Goal: Information Seeking & Learning: Learn about a topic

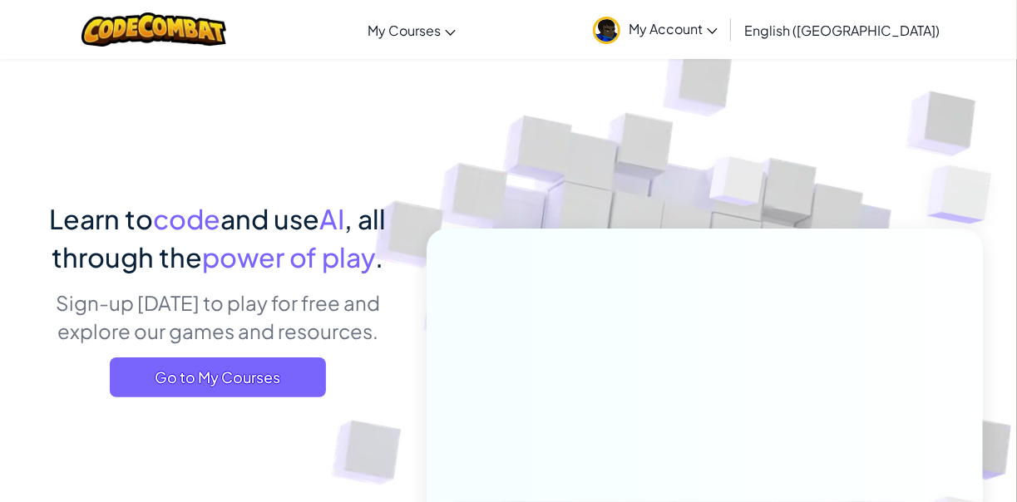
click at [717, 35] on span "My Account" at bounding box center [672, 28] width 89 height 17
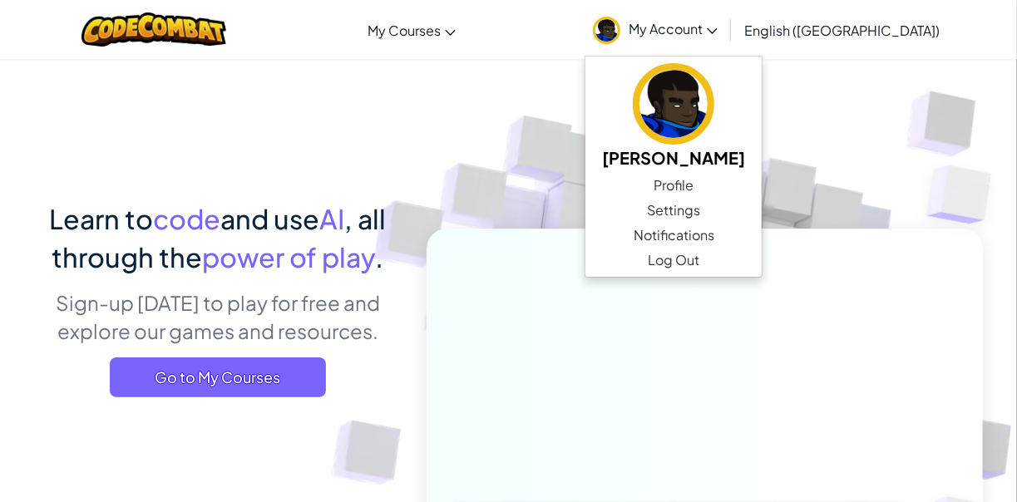
click at [717, 32] on span "My Account" at bounding box center [672, 28] width 89 height 17
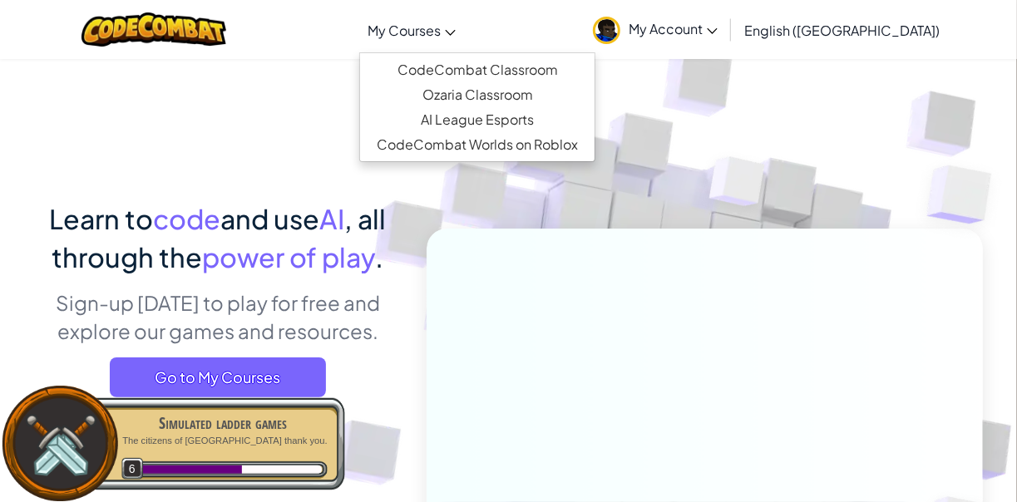
click at [464, 40] on link "My Courses" at bounding box center [411, 29] width 105 height 45
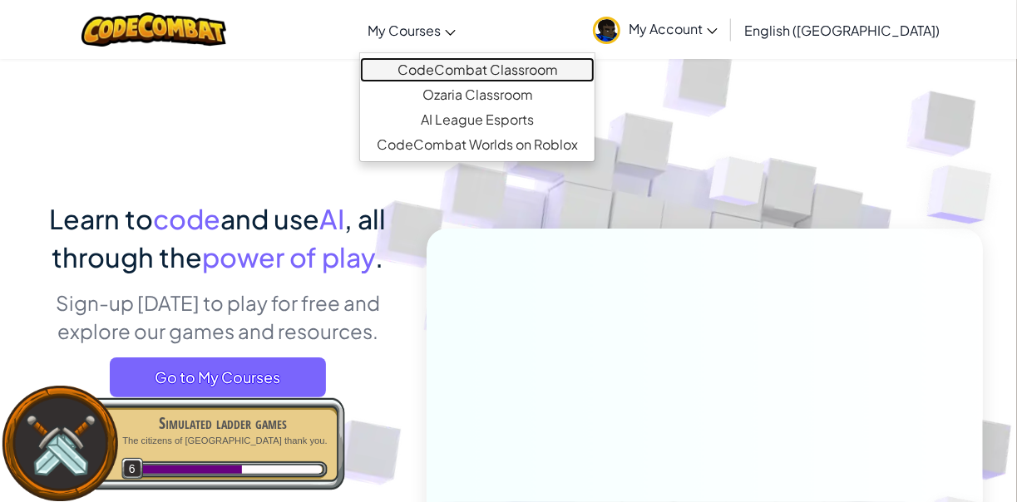
click at [492, 65] on link "CodeCombat Classroom" at bounding box center [477, 69] width 234 height 25
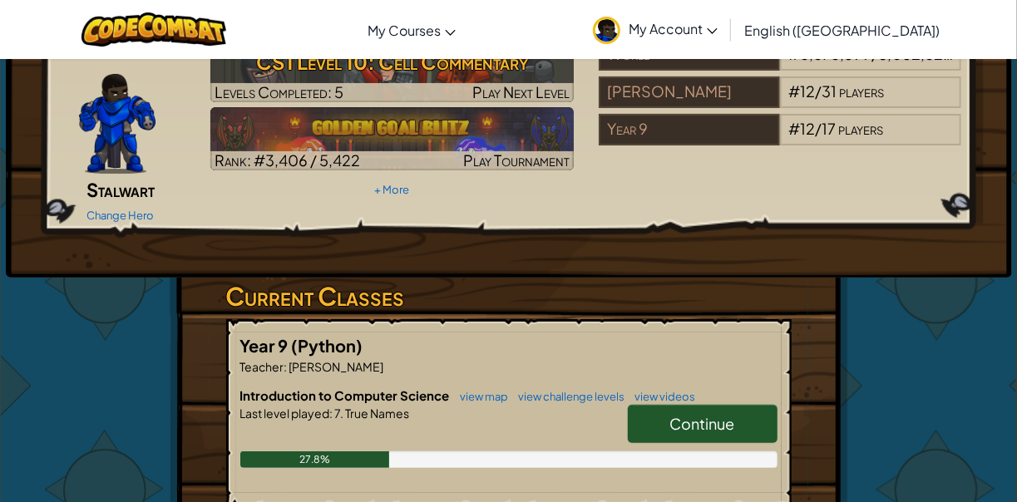
scroll to position [88, 0]
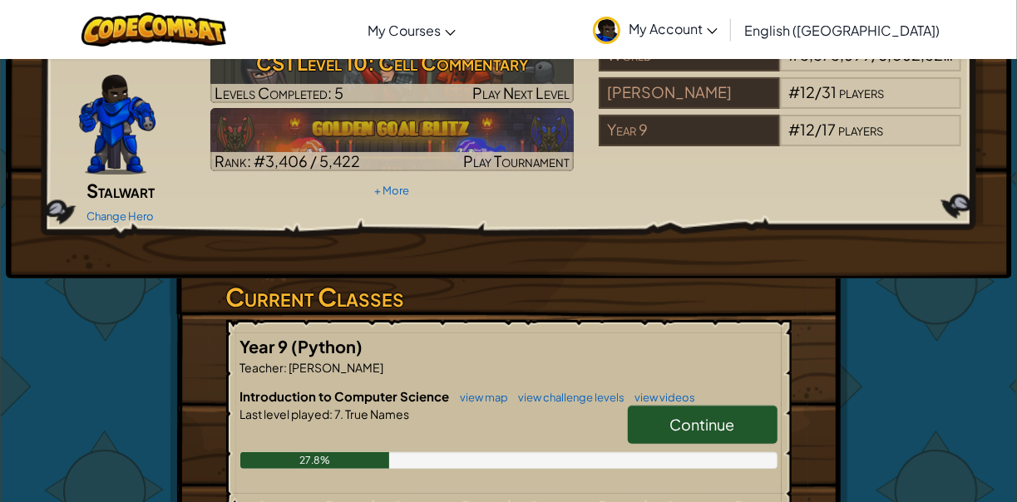
click at [655, 406] on link "Continue" at bounding box center [703, 425] width 150 height 38
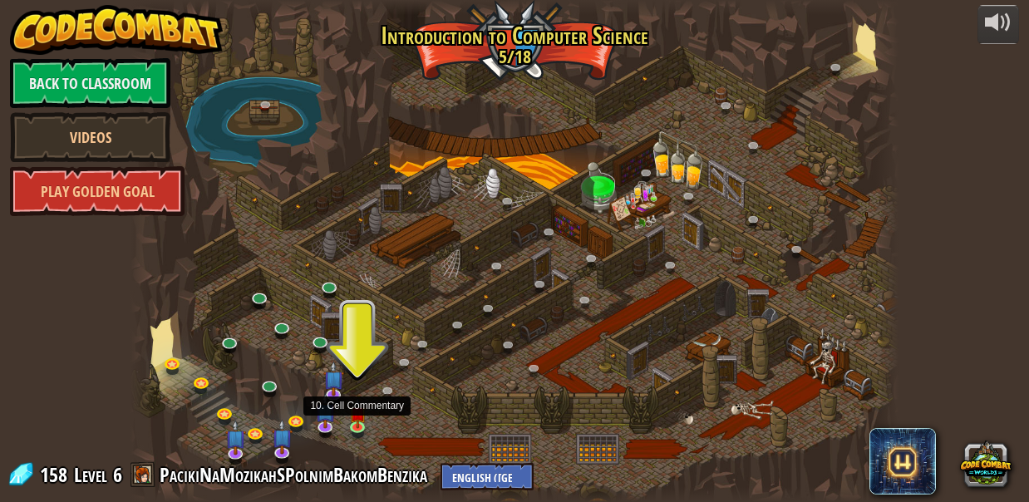
drag, startPoint x: 357, startPoint y: 415, endPoint x: 490, endPoint y: 434, distance: 135.2
click at [490, 434] on div at bounding box center [515, 251] width 768 height 502
click at [356, 424] on img at bounding box center [356, 406] width 17 height 41
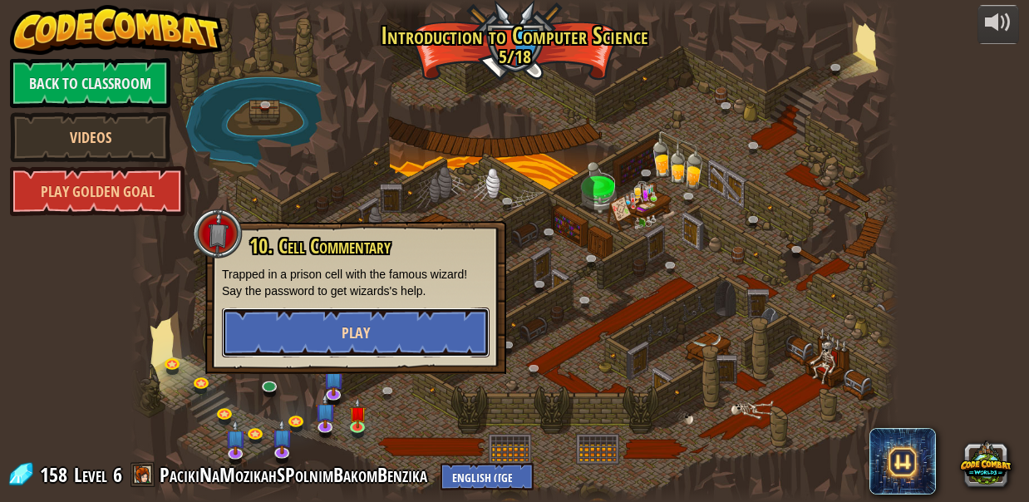
click at [387, 337] on button "Play" at bounding box center [356, 333] width 268 height 50
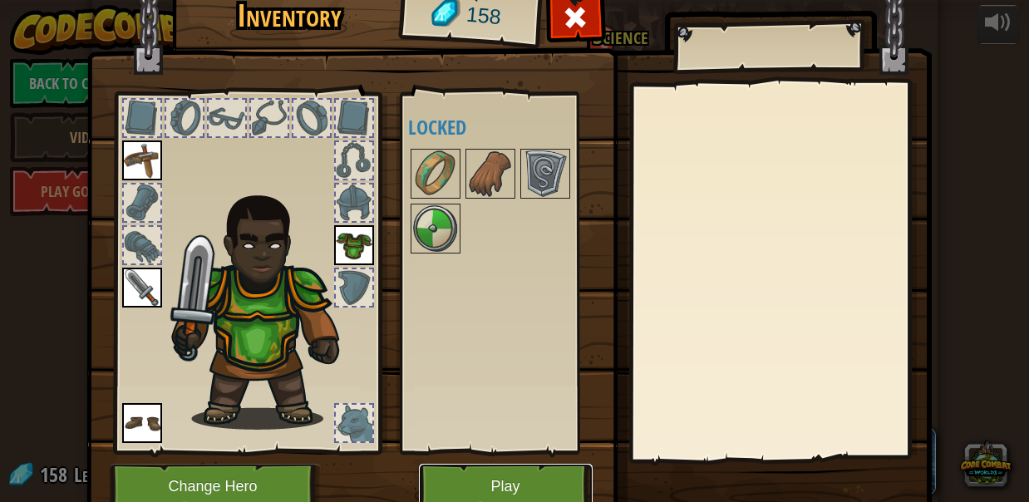
click at [479, 480] on button "Play" at bounding box center [506, 487] width 174 height 46
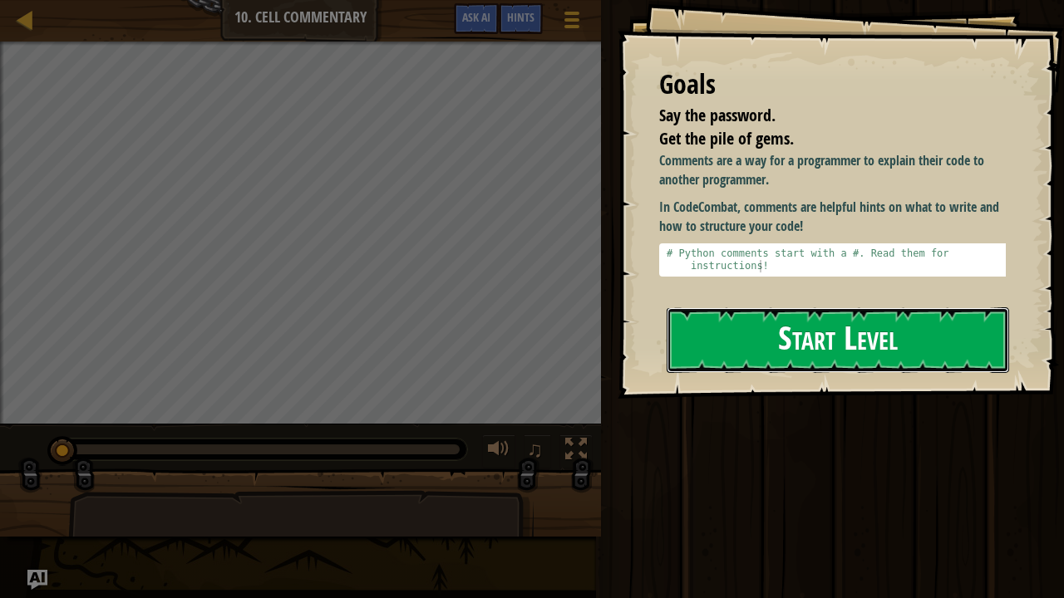
click at [785, 308] on button "Start Level" at bounding box center [838, 341] width 342 height 66
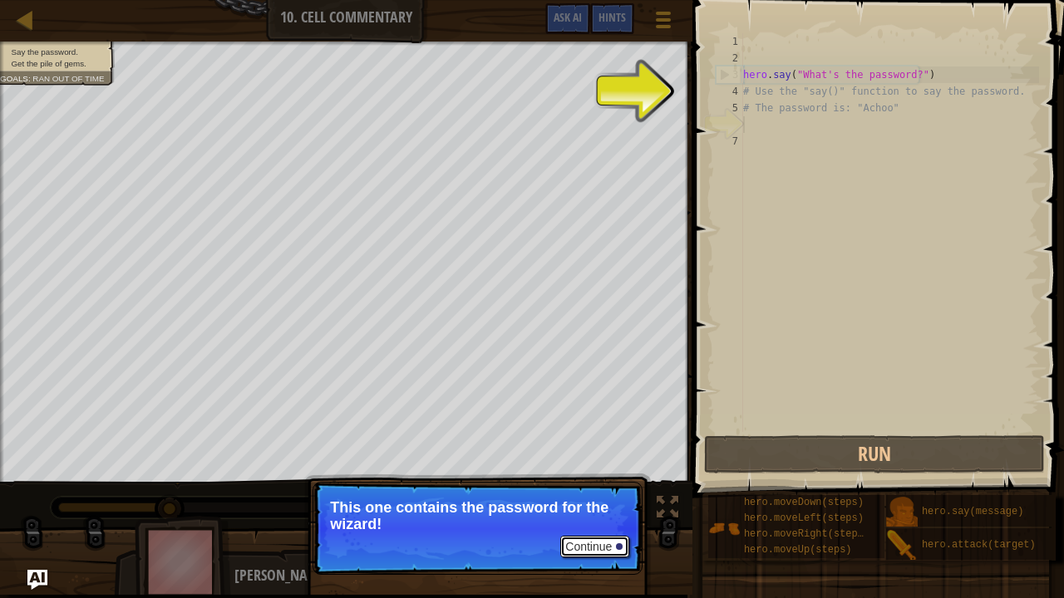
click at [585, 501] on button "Continue" at bounding box center [594, 547] width 69 height 22
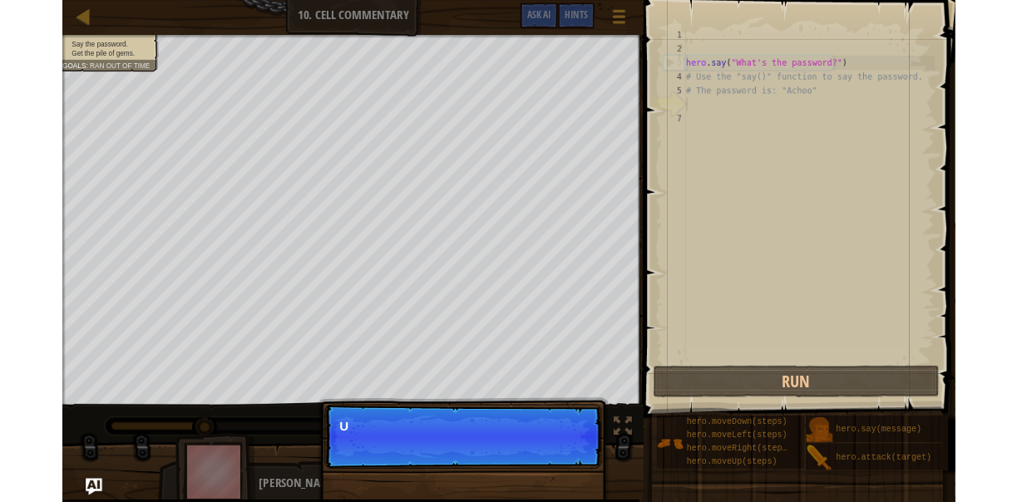
scroll to position [7, 0]
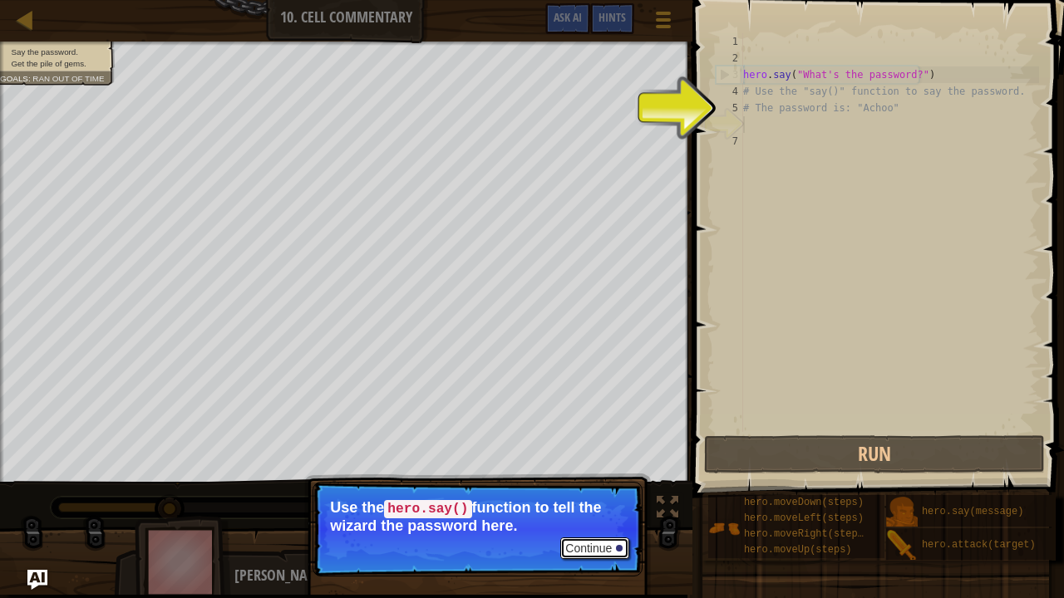
click at [585, 501] on button "Continue" at bounding box center [594, 549] width 69 height 22
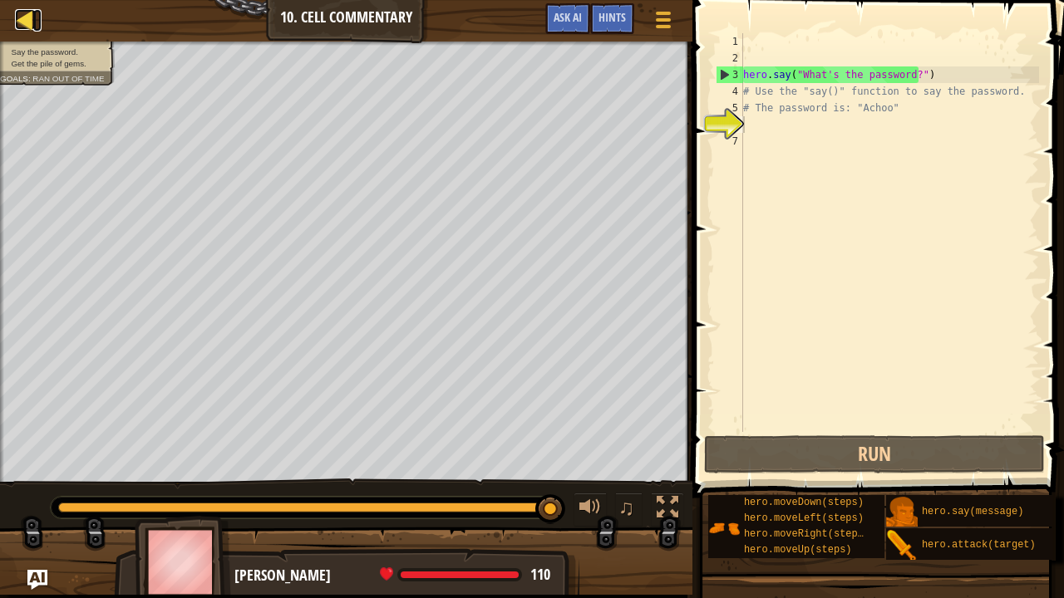
click at [24, 14] on div at bounding box center [25, 19] width 21 height 21
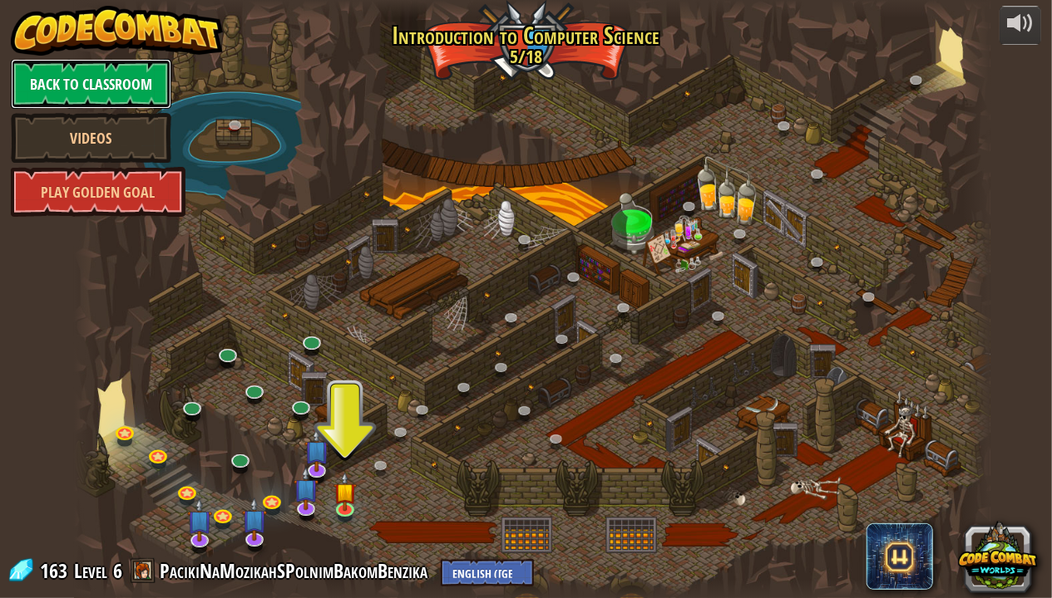
click at [140, 76] on link "Back to Classroom" at bounding box center [91, 84] width 160 height 50
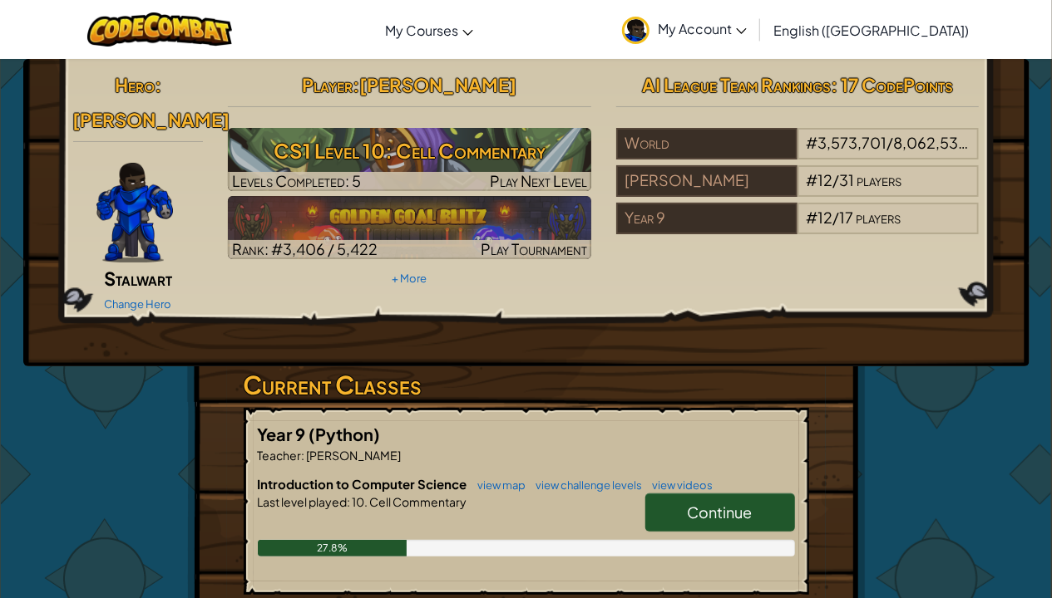
click at [755, 47] on link "My Account" at bounding box center [683, 29] width 141 height 52
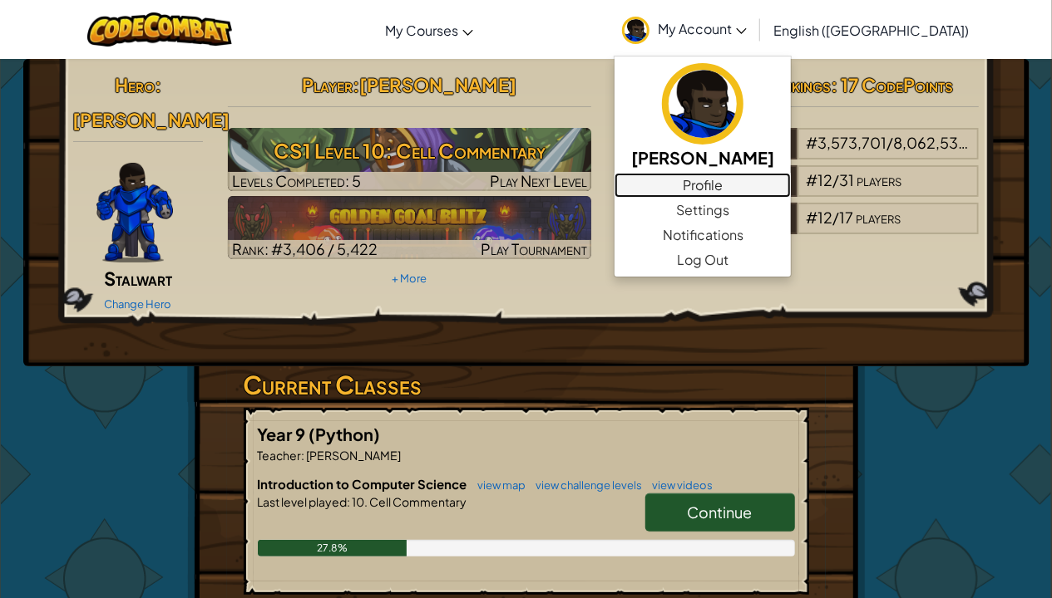
click at [768, 179] on link "Profile" at bounding box center [702, 185] width 176 height 25
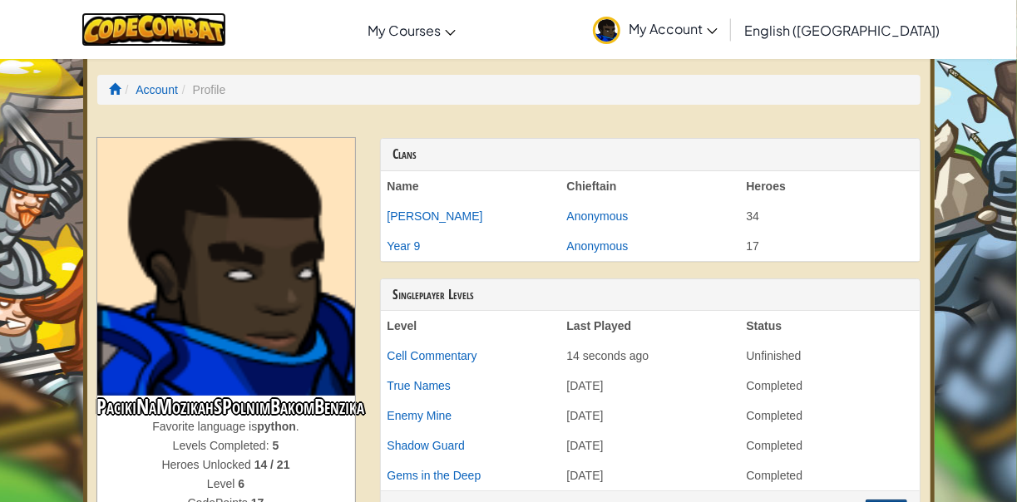
click at [197, 27] on img at bounding box center [153, 29] width 145 height 34
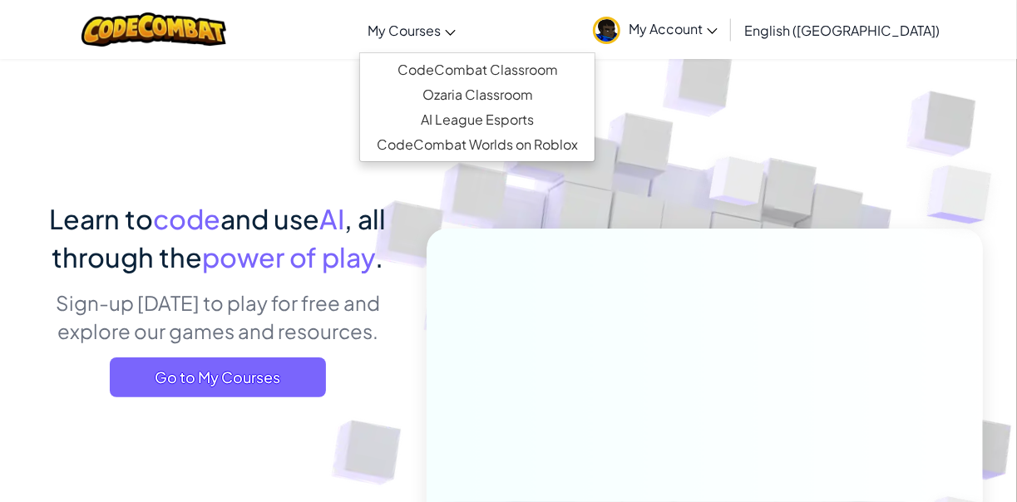
click at [451, 45] on link "My Courses" at bounding box center [411, 29] width 105 height 45
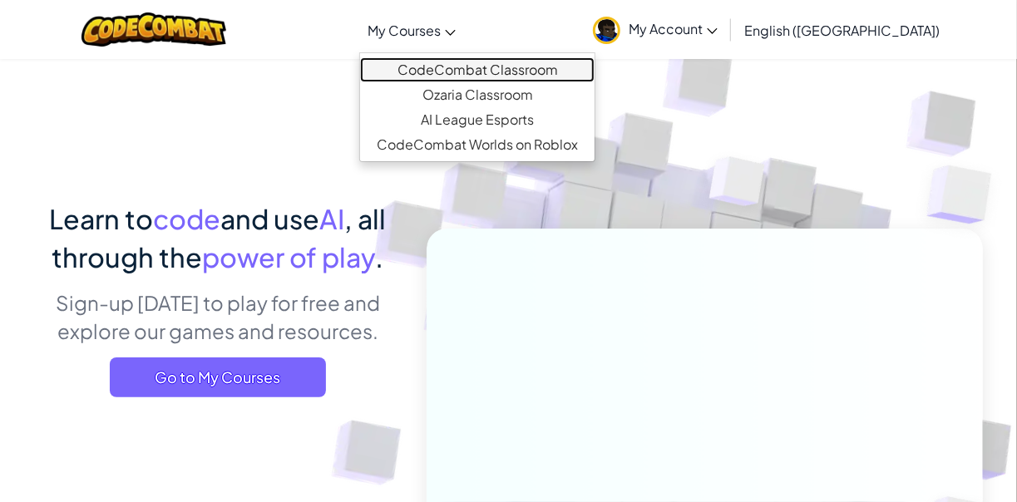
click at [467, 61] on link "CodeCombat Classroom" at bounding box center [477, 69] width 234 height 25
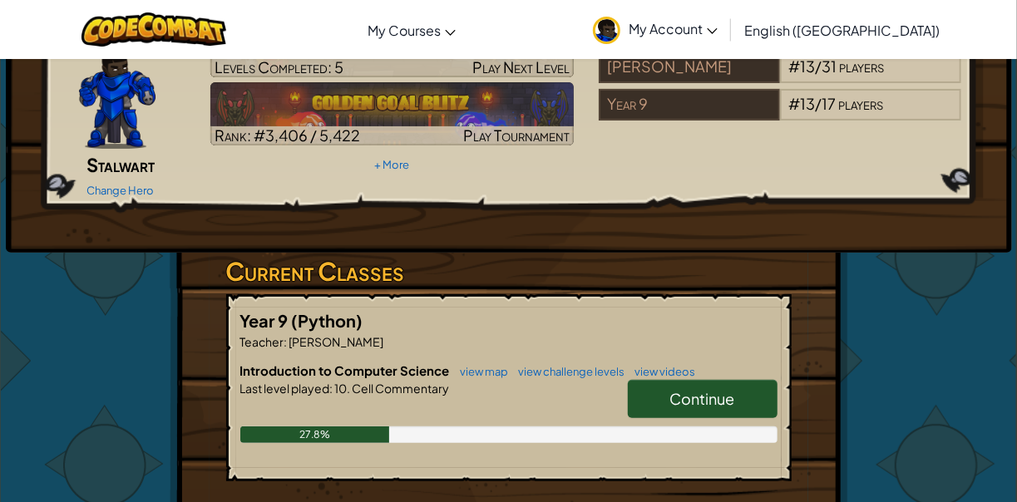
scroll to position [116, 0]
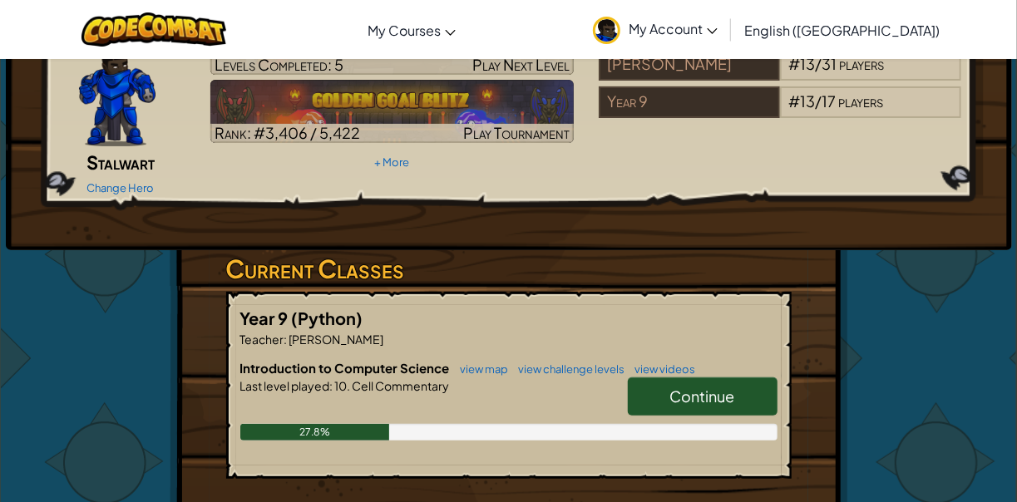
click at [661, 377] on link "Continue" at bounding box center [703, 396] width 150 height 38
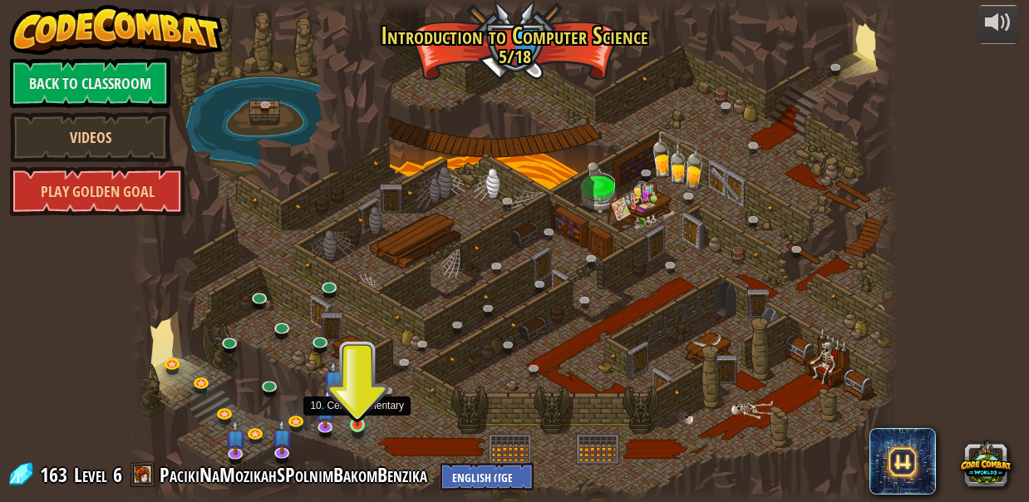
click at [354, 414] on img at bounding box center [356, 406] width 17 height 41
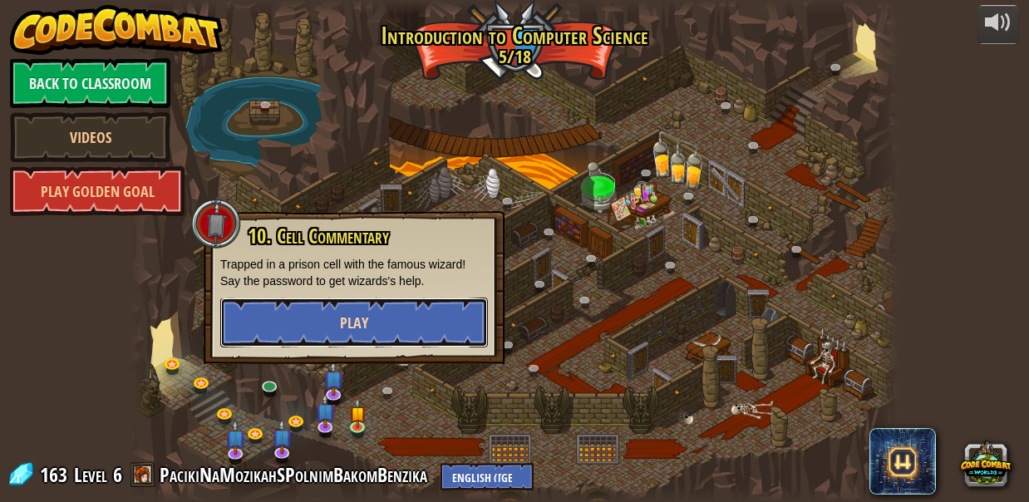
click at [347, 336] on button "Play" at bounding box center [354, 323] width 268 height 50
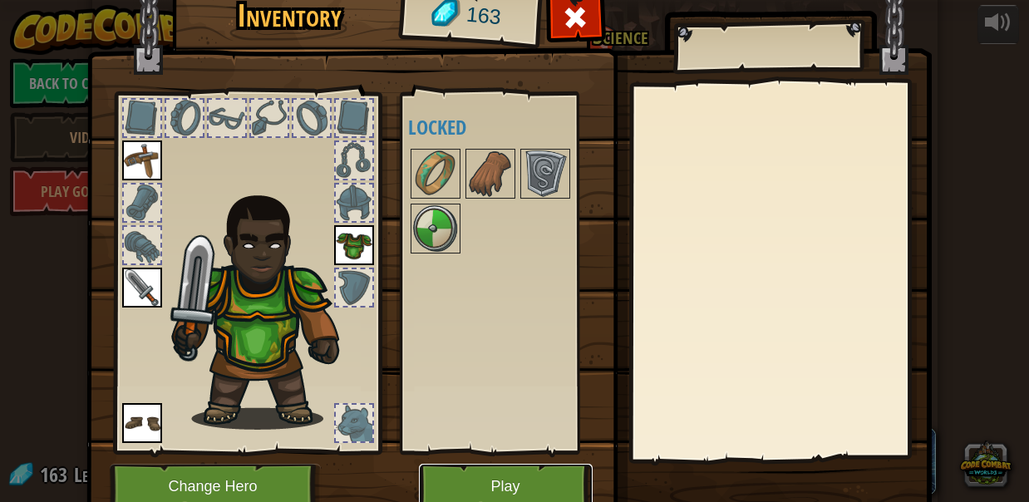
click at [501, 487] on button "Play" at bounding box center [506, 487] width 174 height 46
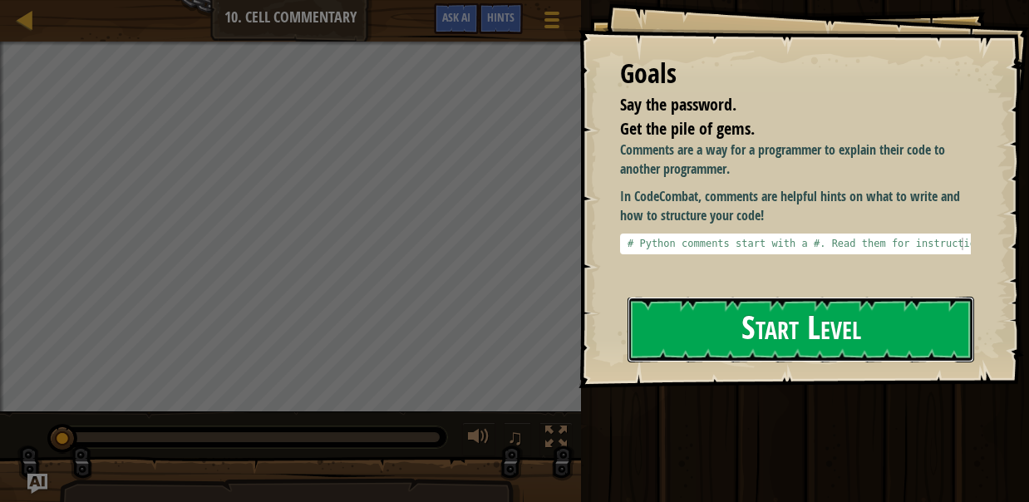
click at [751, 347] on button "Start Level" at bounding box center [801, 330] width 347 height 66
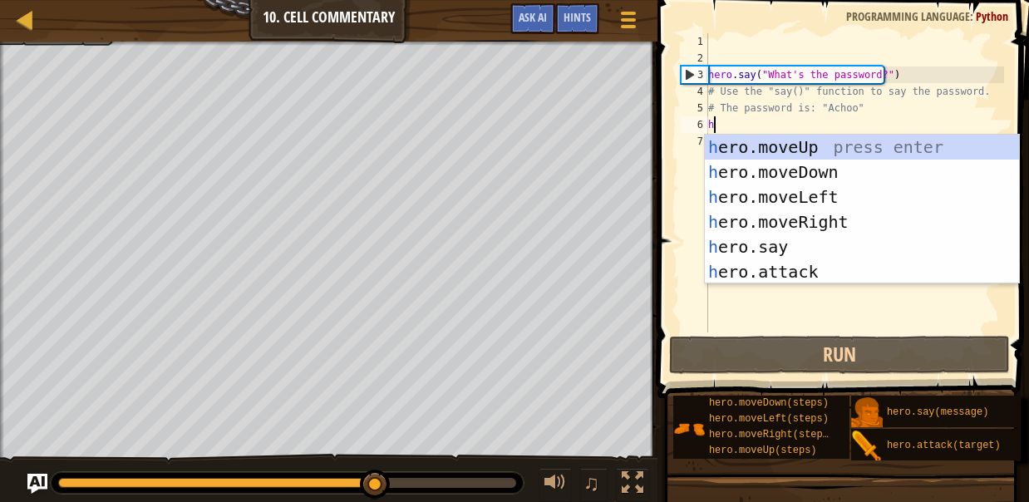
scroll to position [7, 0]
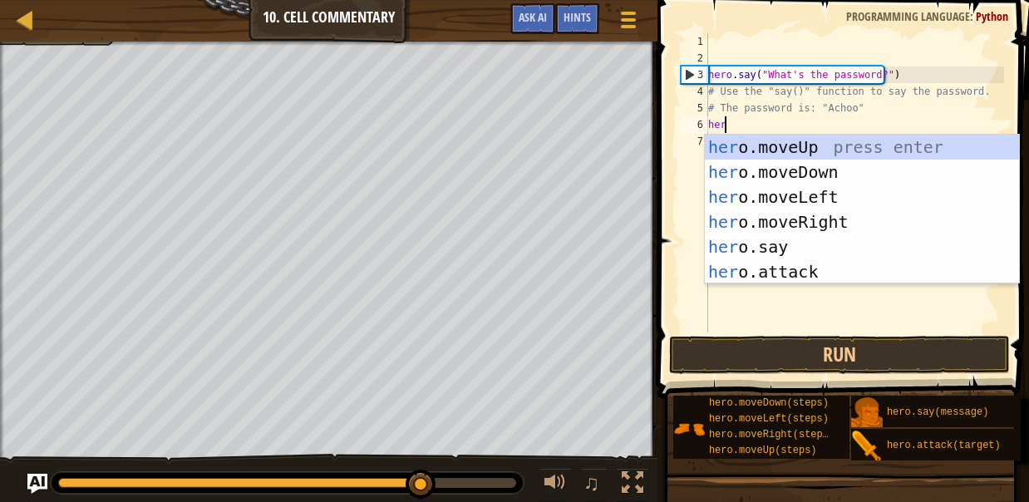
type textarea "h"
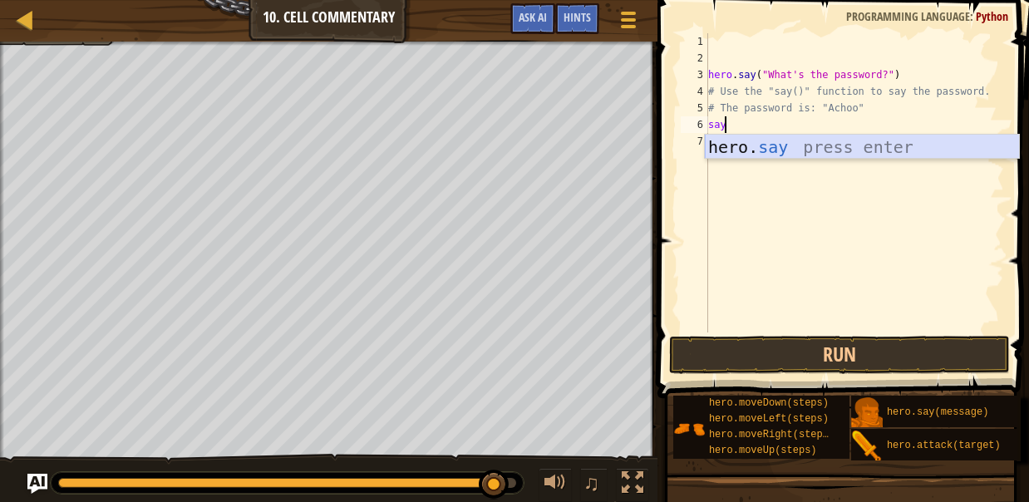
click at [778, 143] on div "hero. say press enter" at bounding box center [862, 172] width 315 height 75
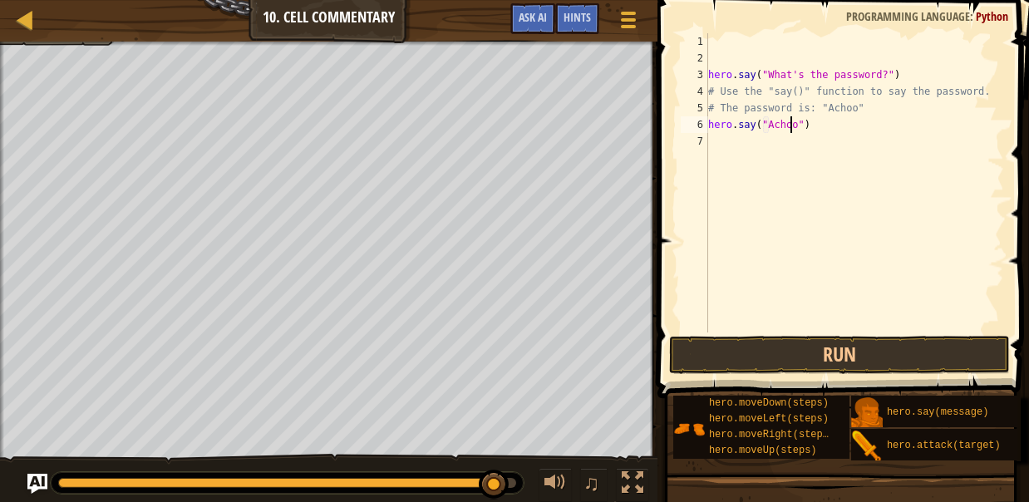
scroll to position [7, 7]
type textarea "hero.say("Achoo")"
click at [780, 345] on button "Run" at bounding box center [839, 355] width 341 height 38
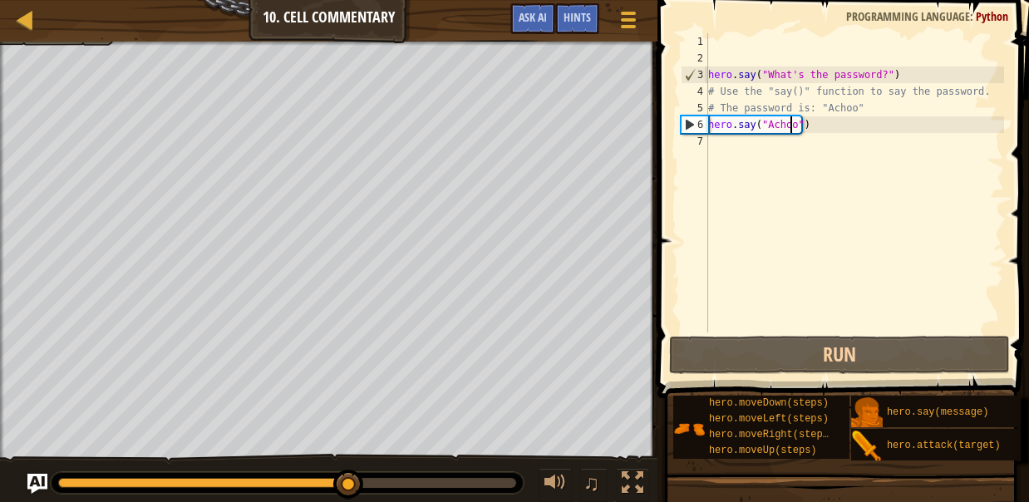
click at [729, 155] on div "hero . say ( "What's the password?" ) # Use the "say()" function to say the pas…" at bounding box center [854, 199] width 299 height 332
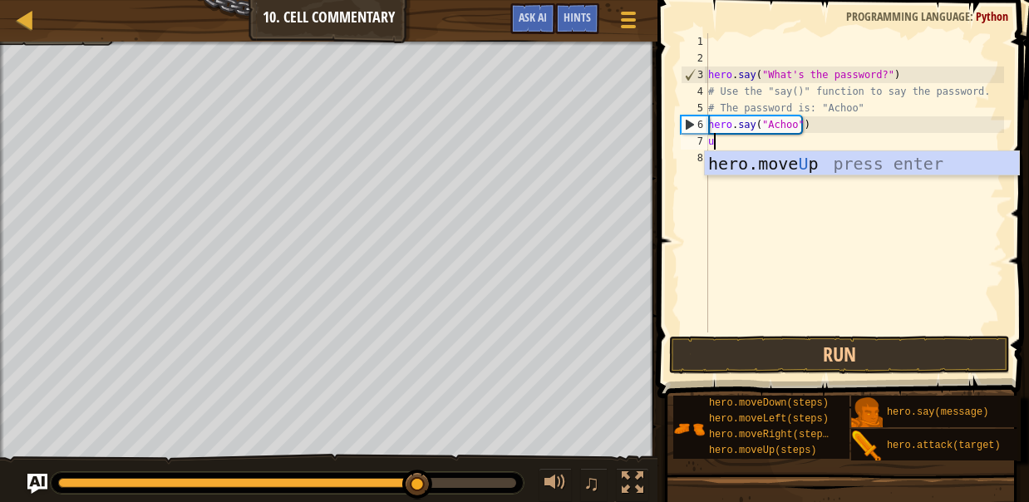
type textarea "up"
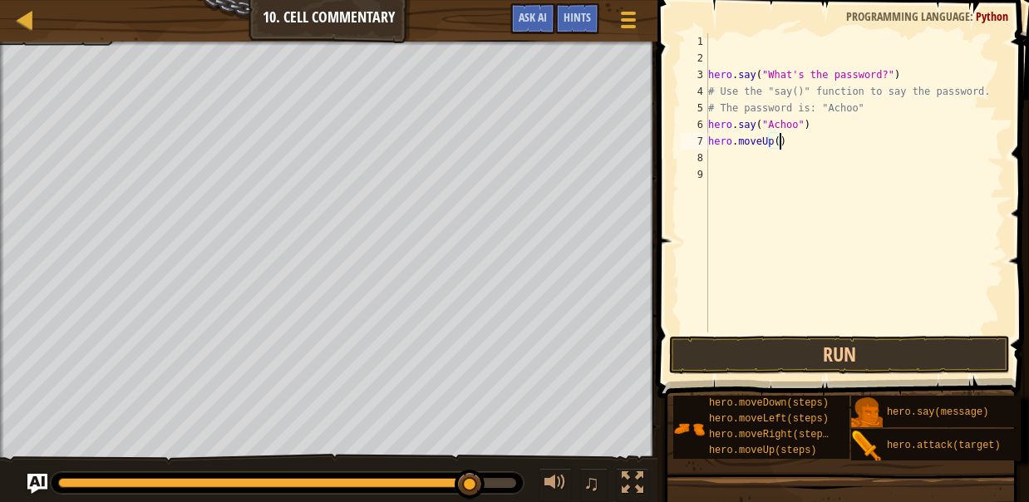
click at [782, 145] on div "hero . say ( "What's the password?" ) # Use the "say()" function to say the pas…" at bounding box center [854, 199] width 299 height 332
click at [772, 145] on div "hero . say ( "What's the password?" ) # Use the "say()" function to say the pas…" at bounding box center [854, 199] width 299 height 332
type textarea "hero.moveUp(2)"
click at [786, 352] on button "Run" at bounding box center [839, 355] width 341 height 38
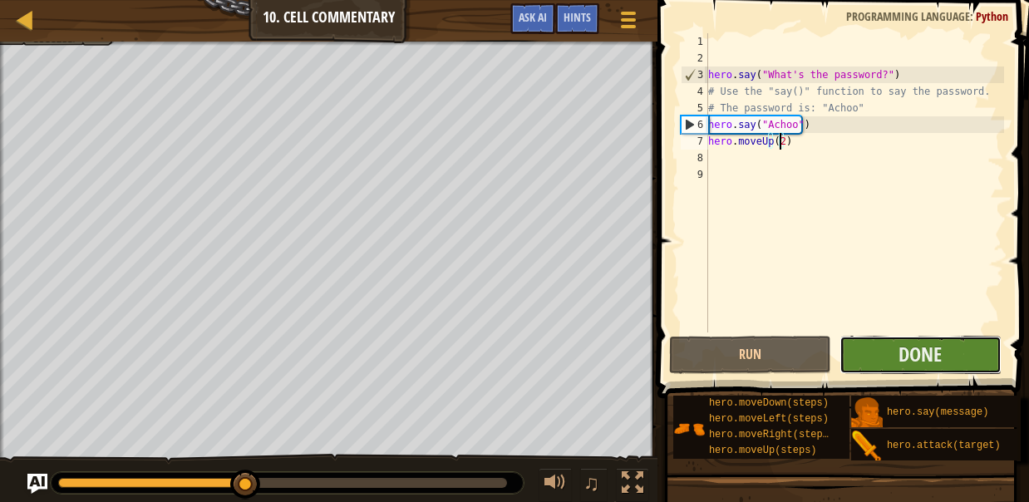
click at [893, 347] on button "Done" at bounding box center [921, 355] width 162 height 38
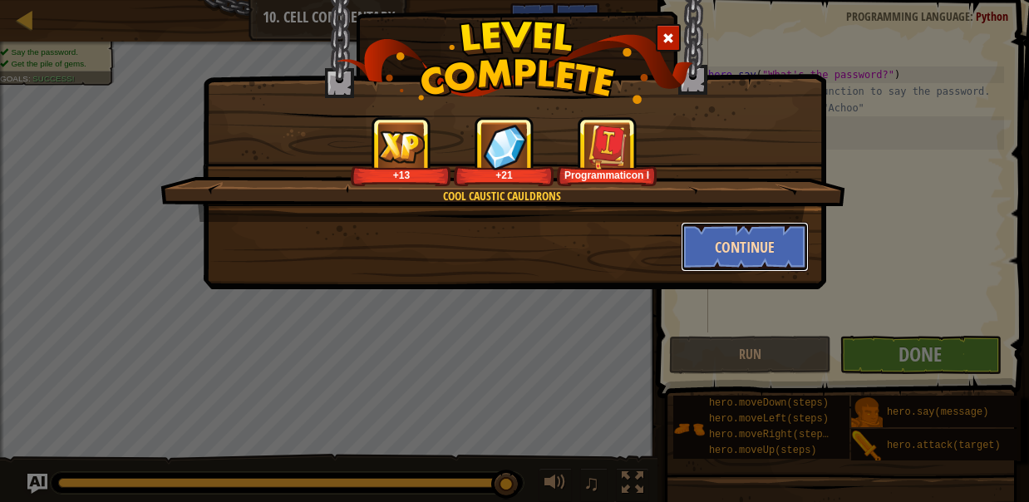
click at [751, 246] on button "Continue" at bounding box center [745, 247] width 129 height 50
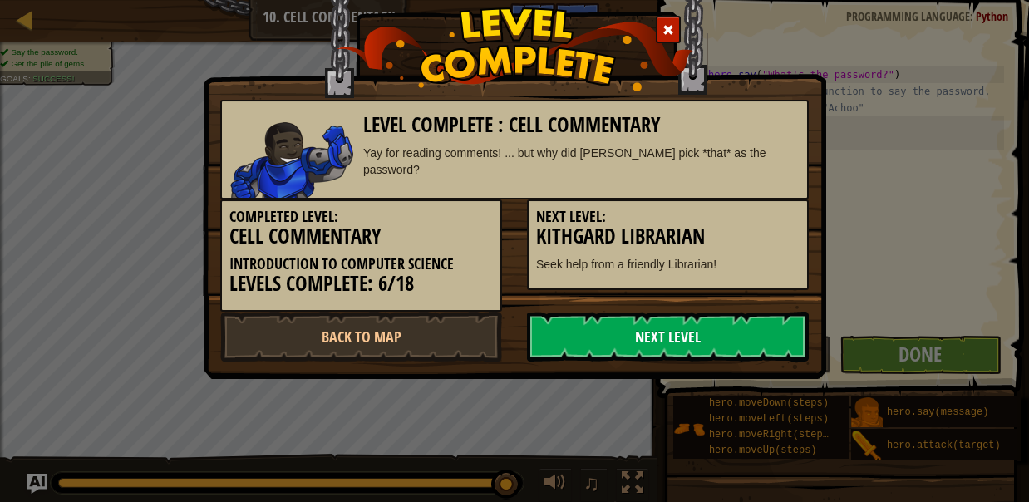
click at [648, 326] on link "Next Level" at bounding box center [668, 337] width 282 height 50
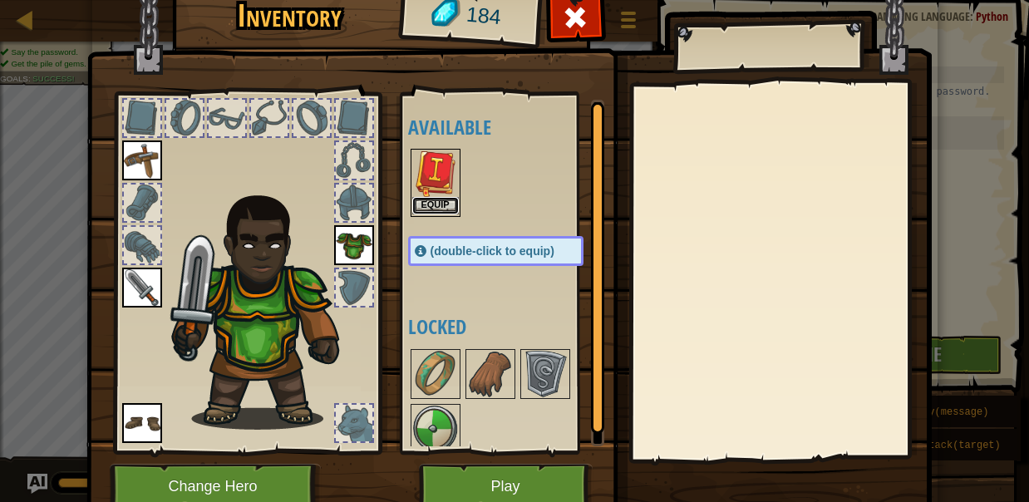
click at [448, 208] on button "Equip" at bounding box center [435, 205] width 47 height 17
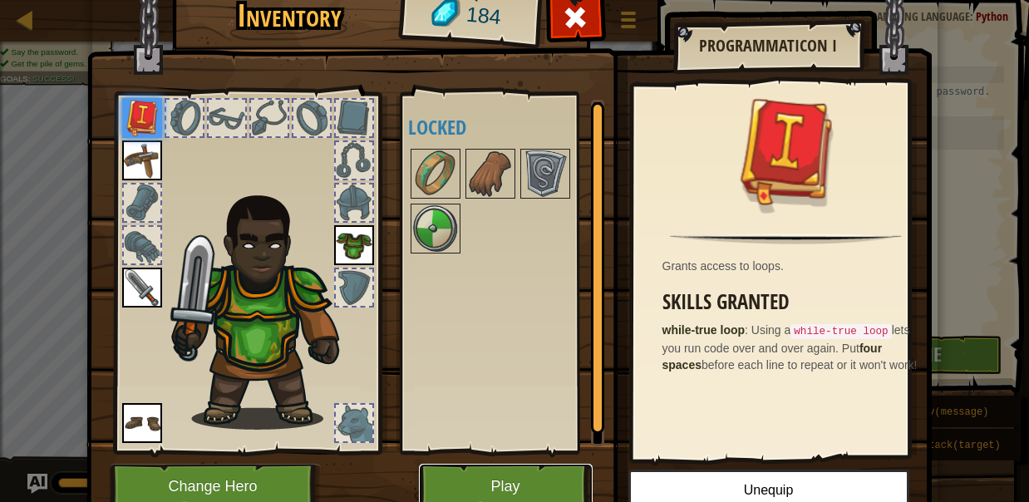
click at [521, 469] on button "Play" at bounding box center [506, 487] width 174 height 46
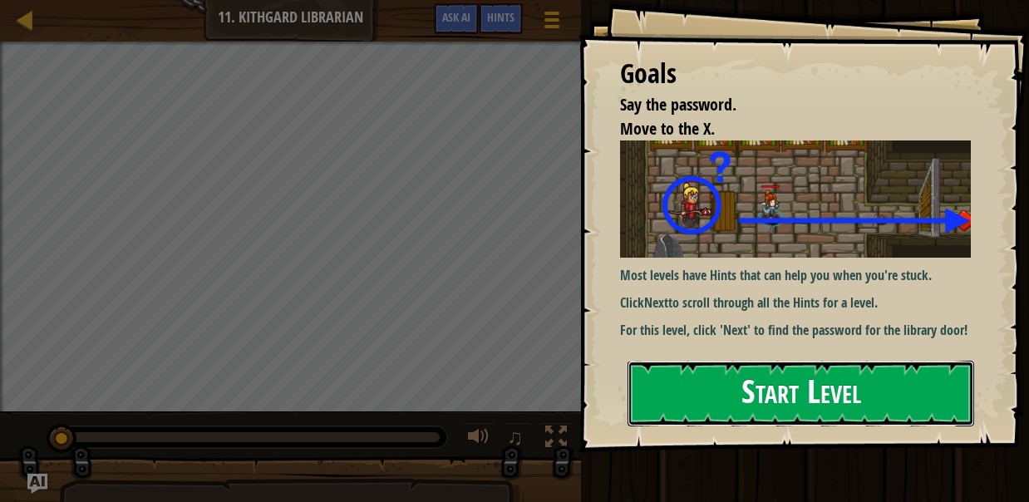
click at [678, 396] on button "Start Level" at bounding box center [801, 394] width 347 height 66
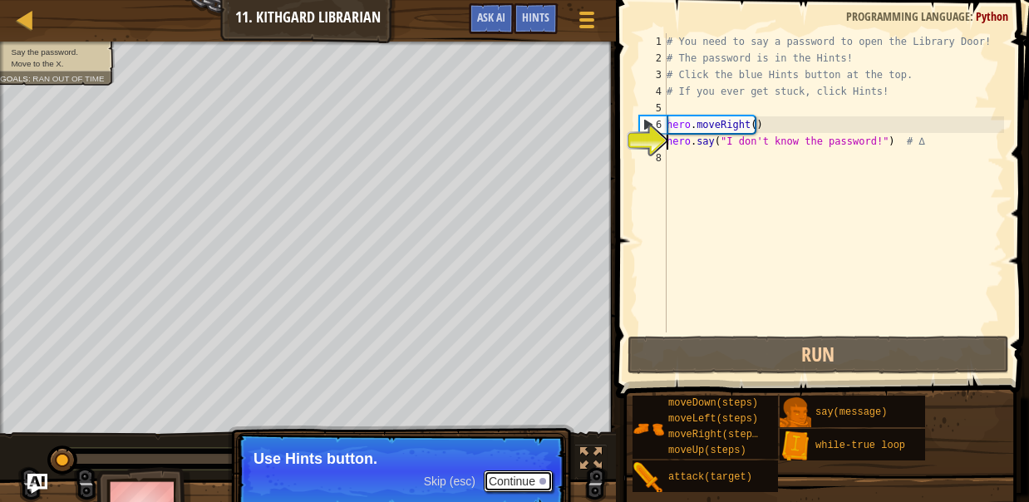
click at [509, 482] on button "Continue" at bounding box center [518, 481] width 69 height 22
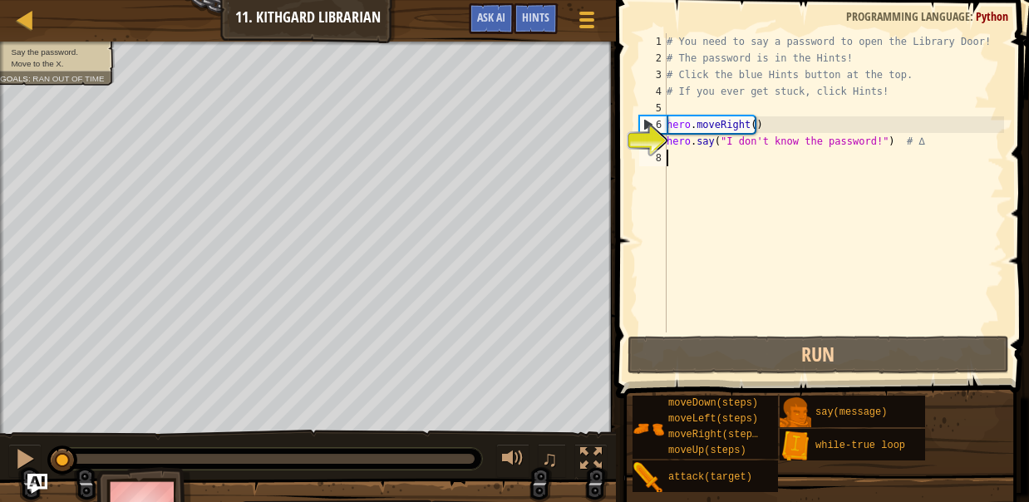
click at [708, 156] on div "# You need to say a password to open the Library Door! # The password is in the…" at bounding box center [833, 199] width 341 height 332
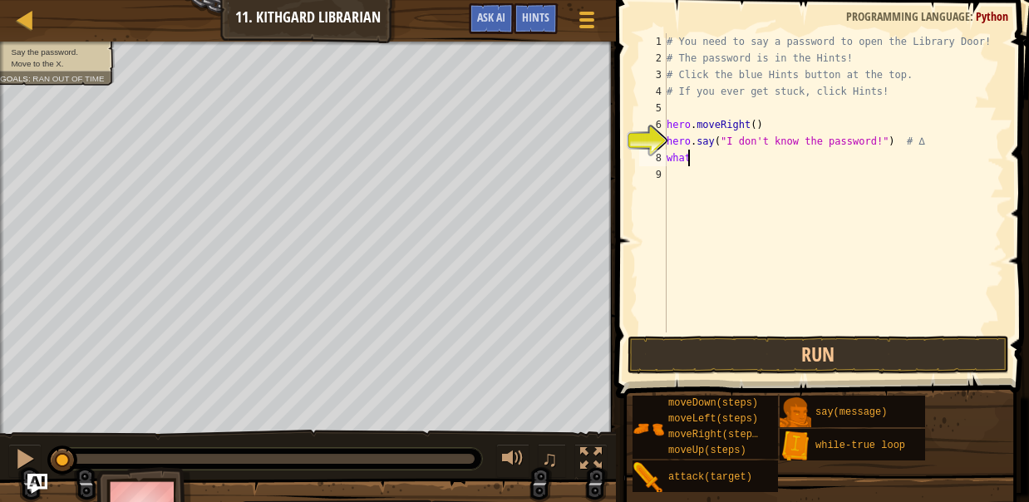
scroll to position [7, 1]
type textarea "w"
click at [795, 337] on button "Run" at bounding box center [819, 355] width 382 height 38
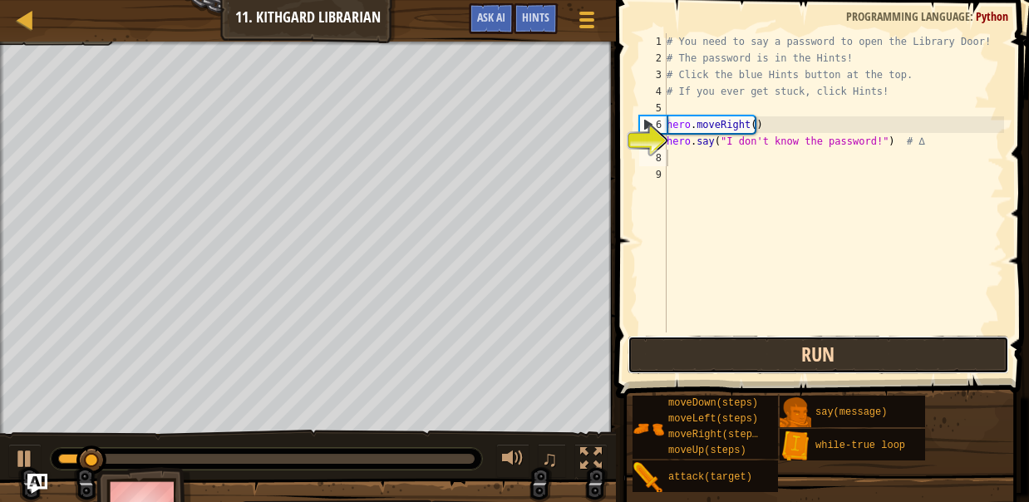
click at [793, 344] on button "Run" at bounding box center [819, 355] width 382 height 38
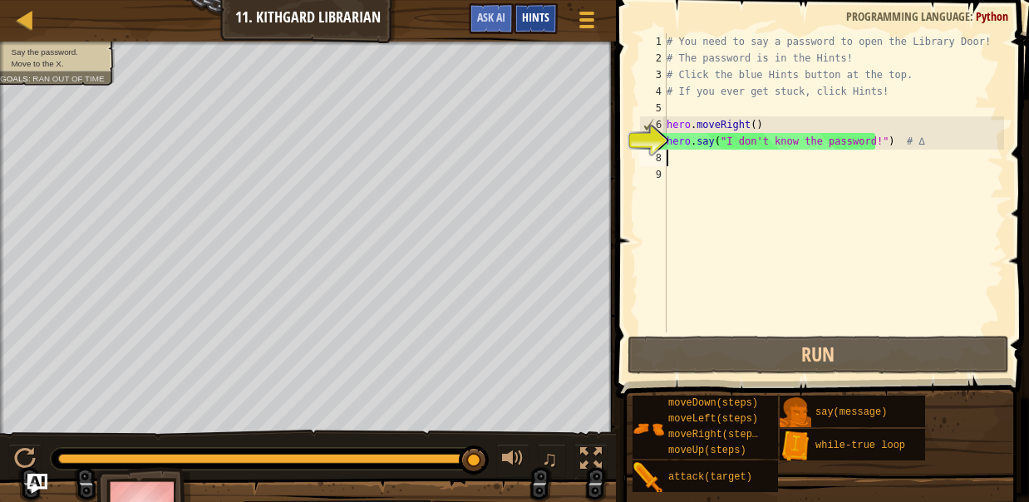
click at [534, 18] on span "Hints" at bounding box center [535, 17] width 27 height 16
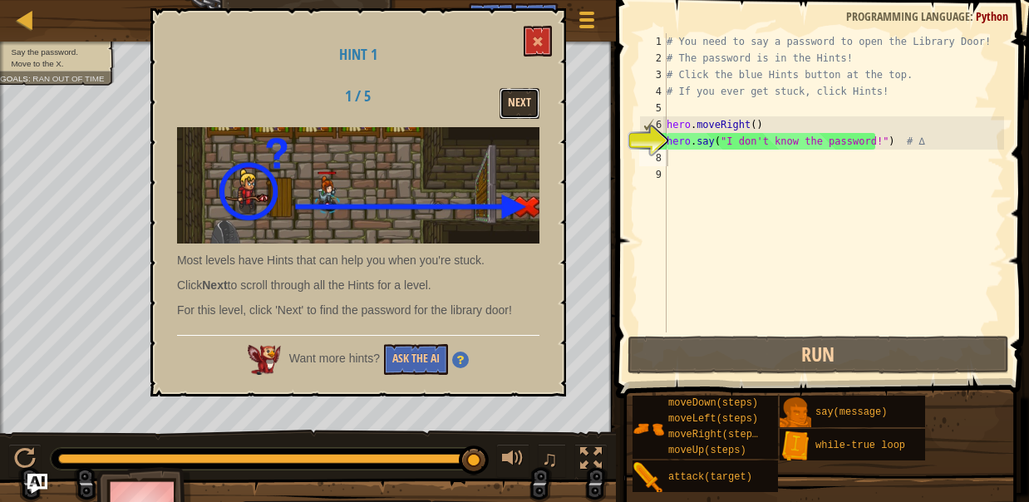
click at [523, 97] on button "Next" at bounding box center [520, 103] width 40 height 31
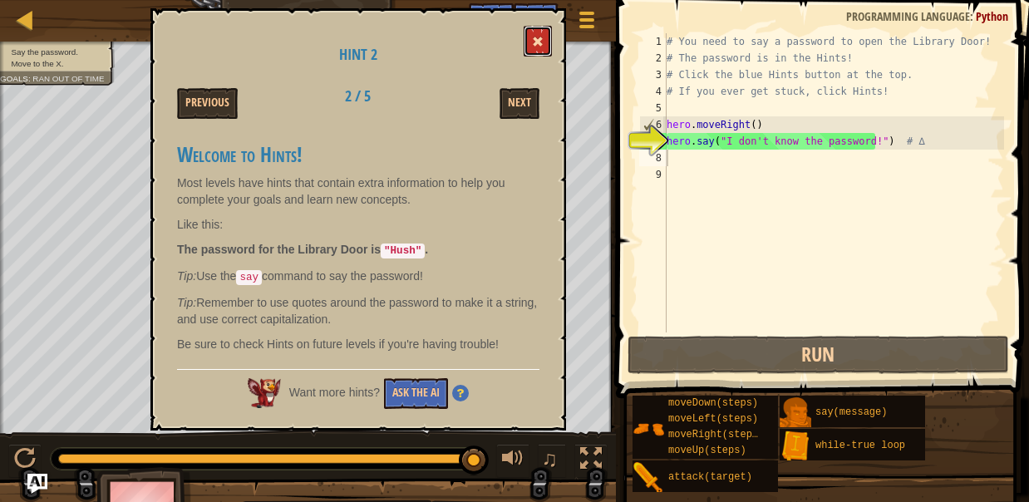
click at [540, 42] on span at bounding box center [538, 42] width 12 height 12
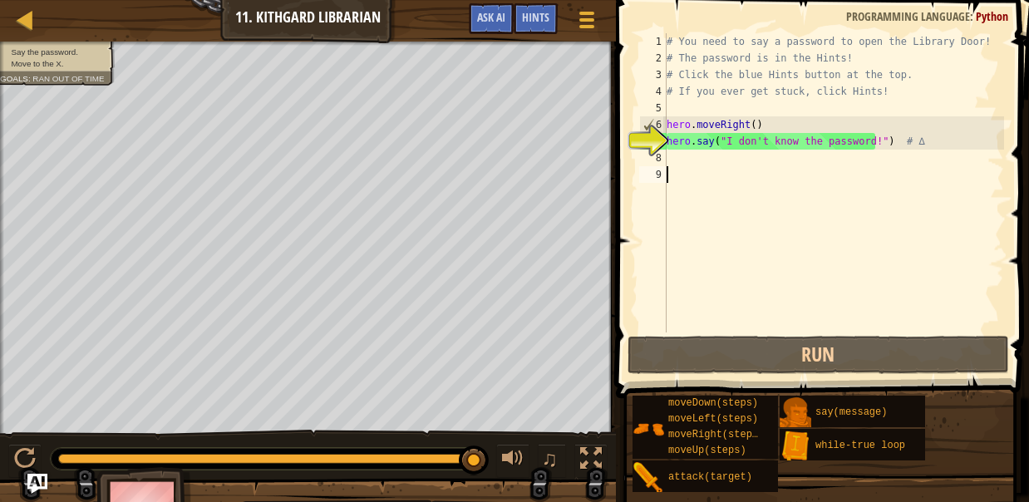
click at [707, 175] on div "# You need to say a password to open the Library Door! # The password is in the…" at bounding box center [833, 199] width 341 height 332
click at [714, 161] on div "# You need to say a password to open the Library Door! # The password is in the…" at bounding box center [833, 199] width 341 height 332
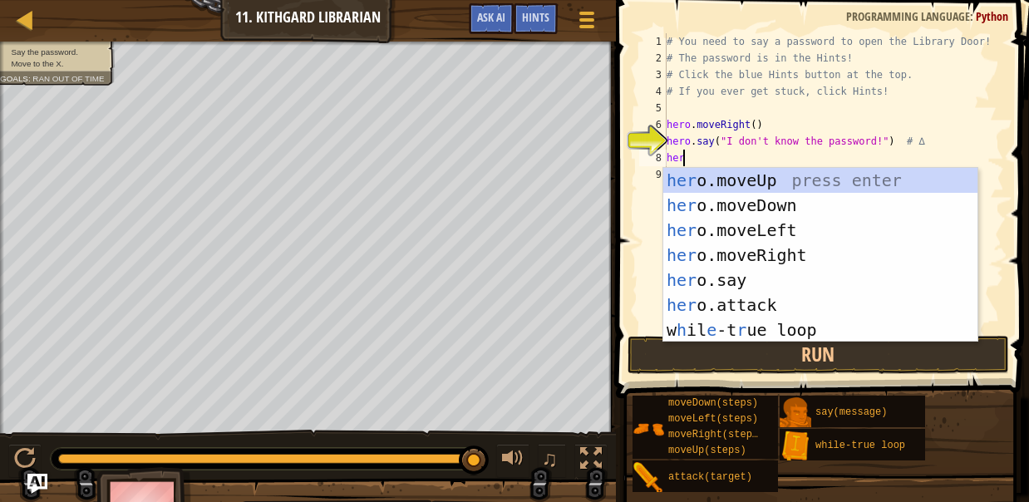
type textarea "h"
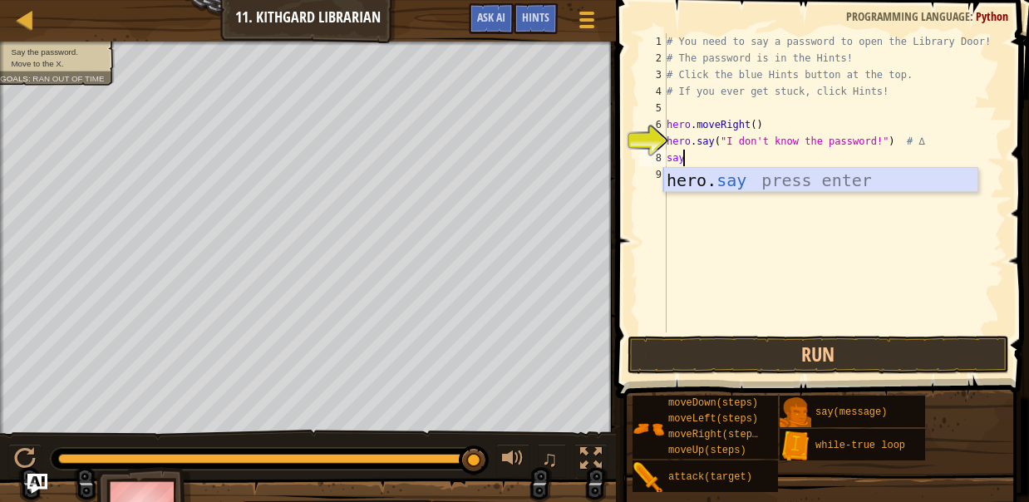
click at [783, 183] on div "hero. say press enter" at bounding box center [820, 205] width 315 height 75
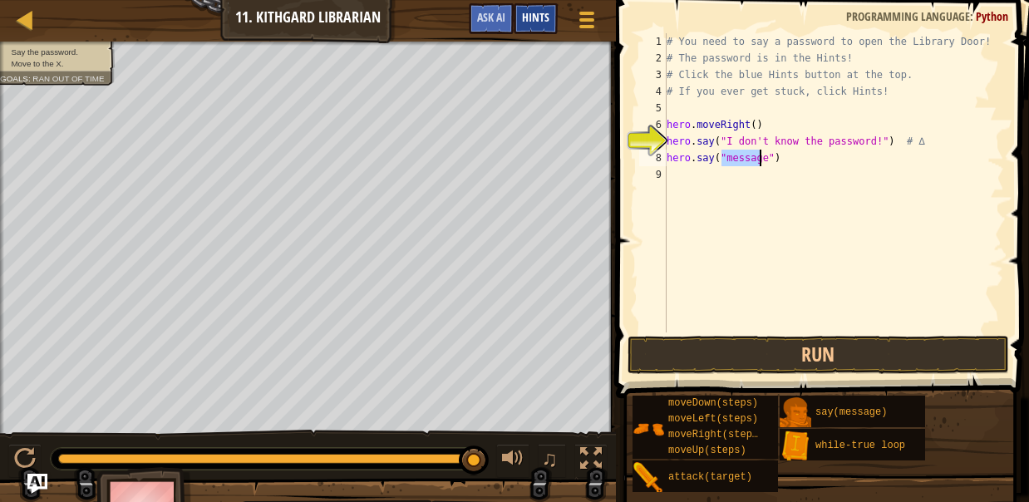
click at [539, 14] on span "Hints" at bounding box center [535, 17] width 27 height 16
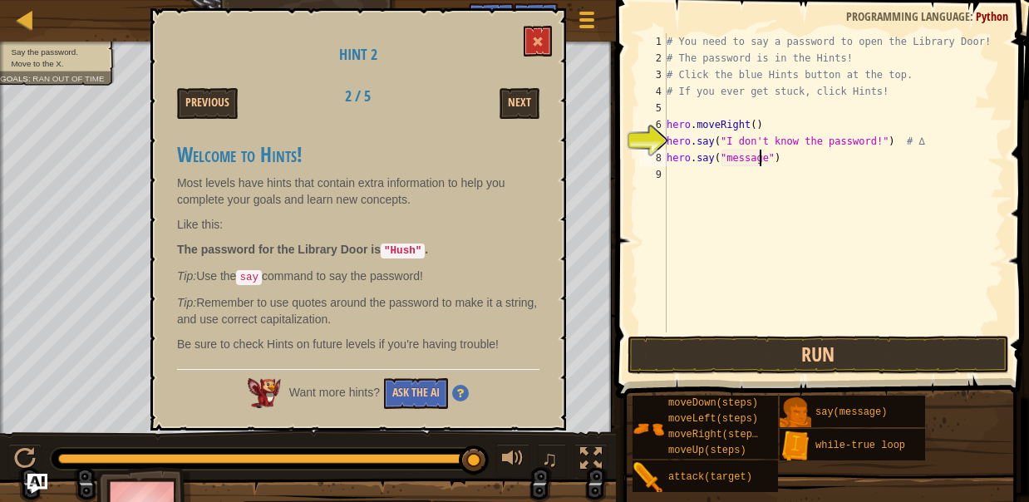
click at [748, 161] on div "# You need to say a password to open the Library Door! # The password is in the…" at bounding box center [833, 199] width 341 height 332
click at [536, 47] on span at bounding box center [538, 42] width 12 height 12
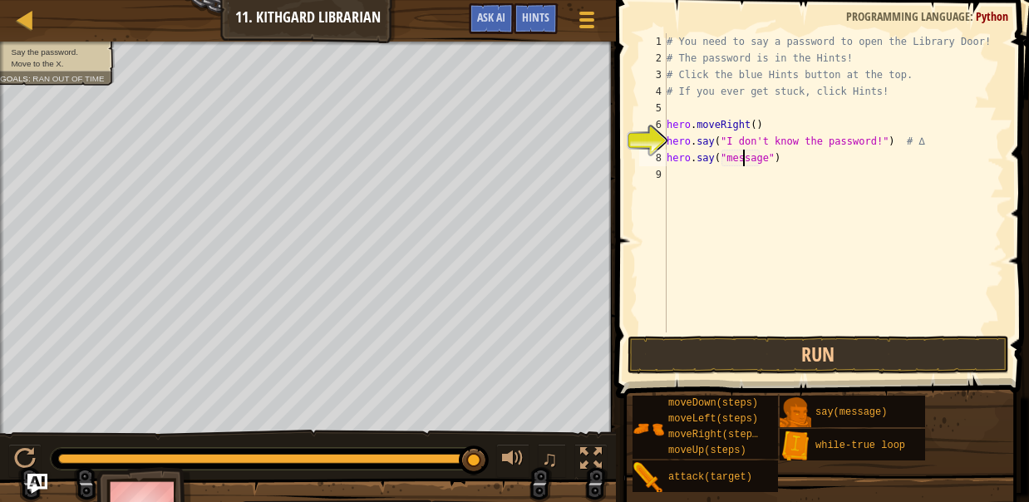
click at [744, 161] on div "# You need to say a password to open the Library Door! # The password is in the…" at bounding box center [833, 199] width 341 height 332
click at [814, 346] on button "Run" at bounding box center [819, 355] width 382 height 38
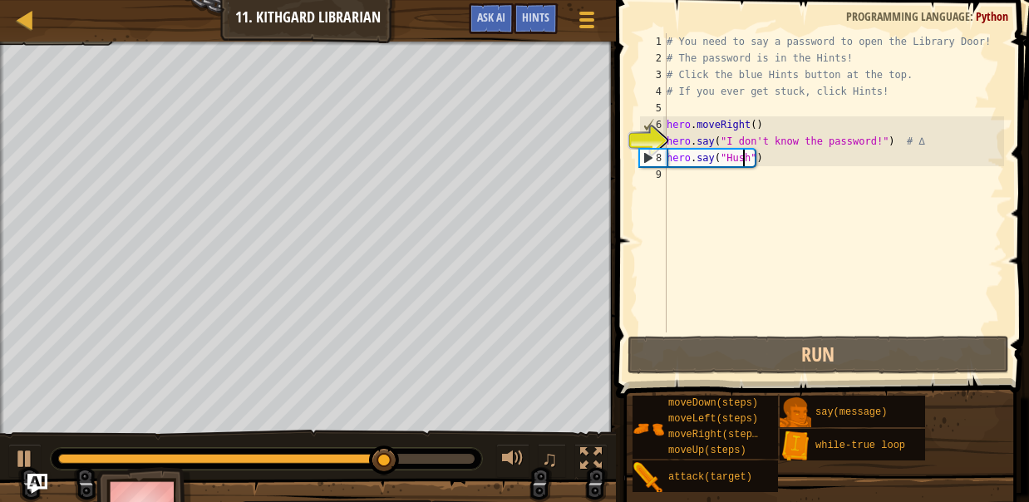
type textarea "hero.say("Hushd")"
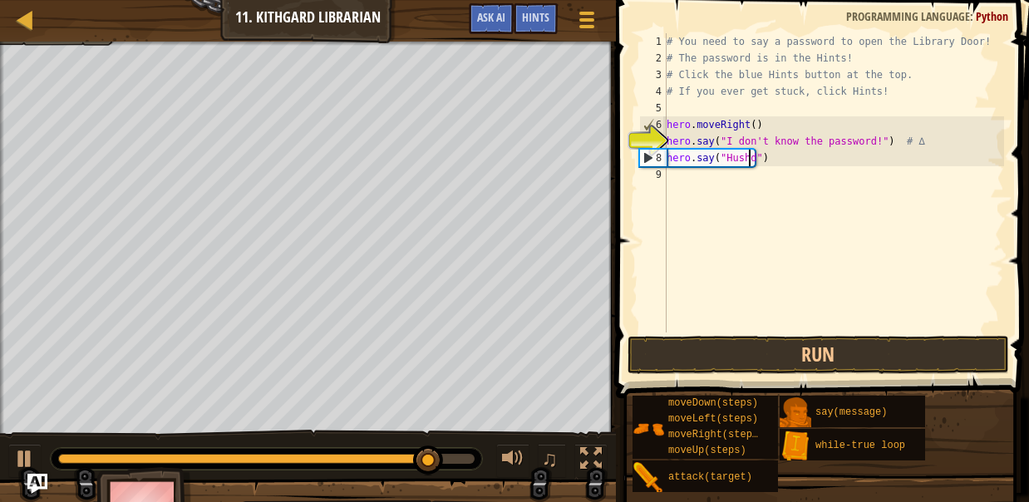
click at [735, 181] on div "# You need to say a password to open the Library Door! # The password is in the…" at bounding box center [833, 199] width 341 height 332
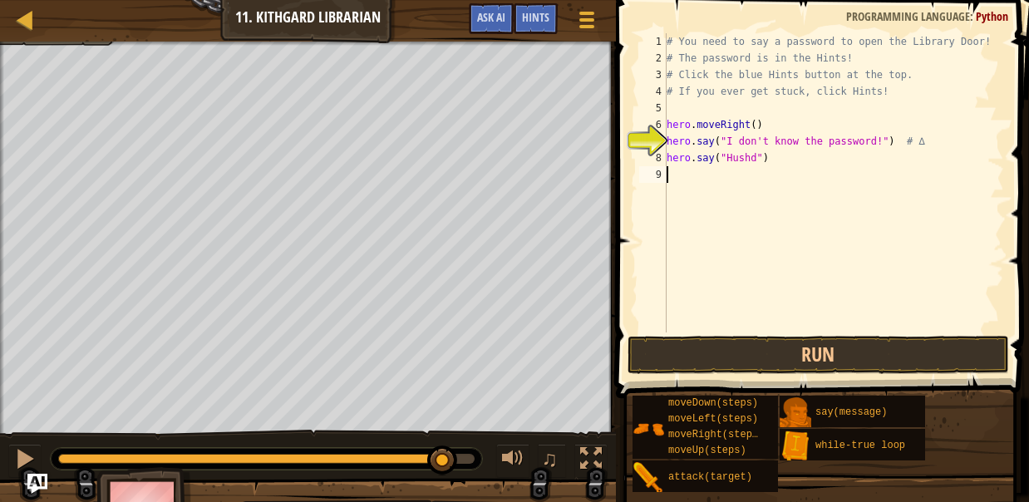
click at [745, 160] on div "# You need to say a password to open the Library Door! # The password is in the…" at bounding box center [833, 199] width 341 height 332
type textarea "hero.say("Hushd")"
click at [751, 166] on div "# You need to say a password to open the Library Door! # The password is in the…" at bounding box center [833, 199] width 341 height 332
click at [748, 158] on div "# You need to say a password to open the Library Door! # The password is in the…" at bounding box center [833, 199] width 341 height 332
type textarea "hero.say("Hush")"
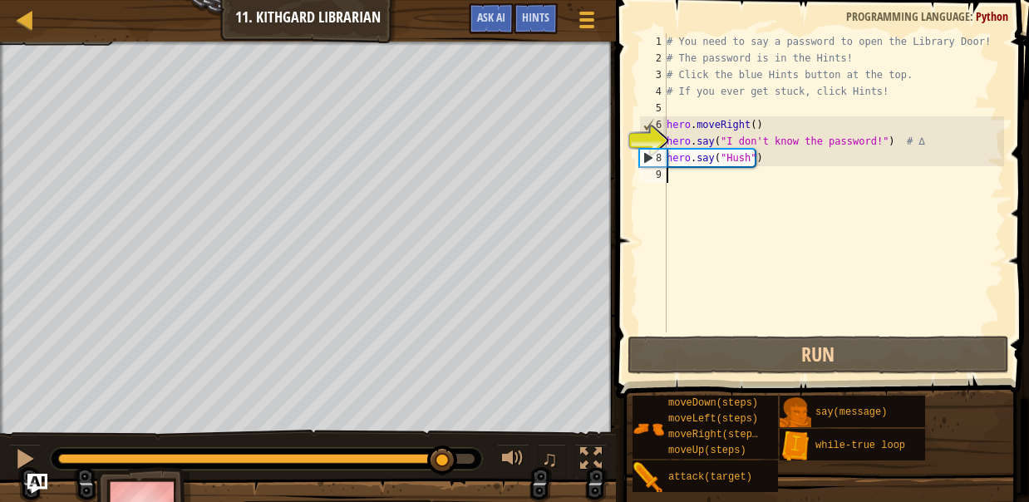
click at [743, 182] on div "# You need to say a password to open the Library Door! # The password is in the…" at bounding box center [833, 199] width 341 height 332
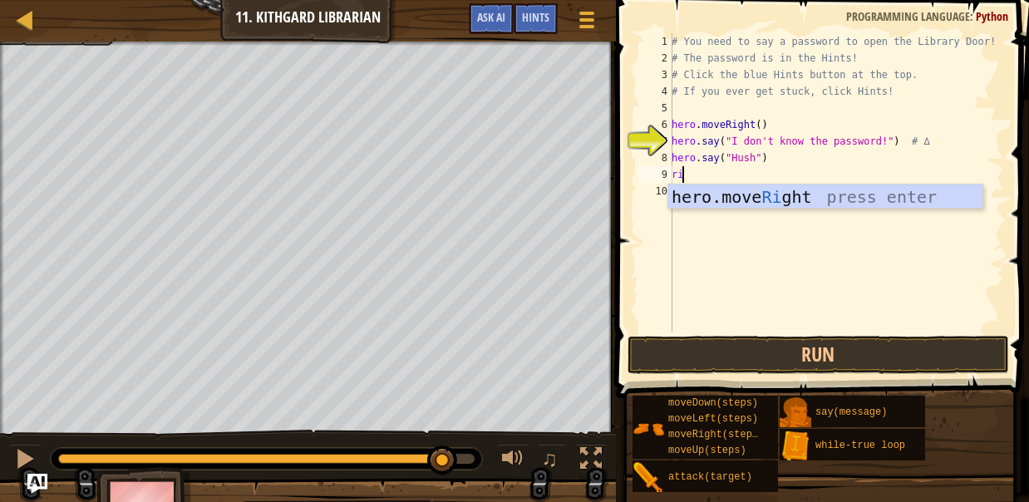
type textarea "rig"
click at [745, 193] on div "hero.move Rig ht press enter" at bounding box center [825, 222] width 315 height 75
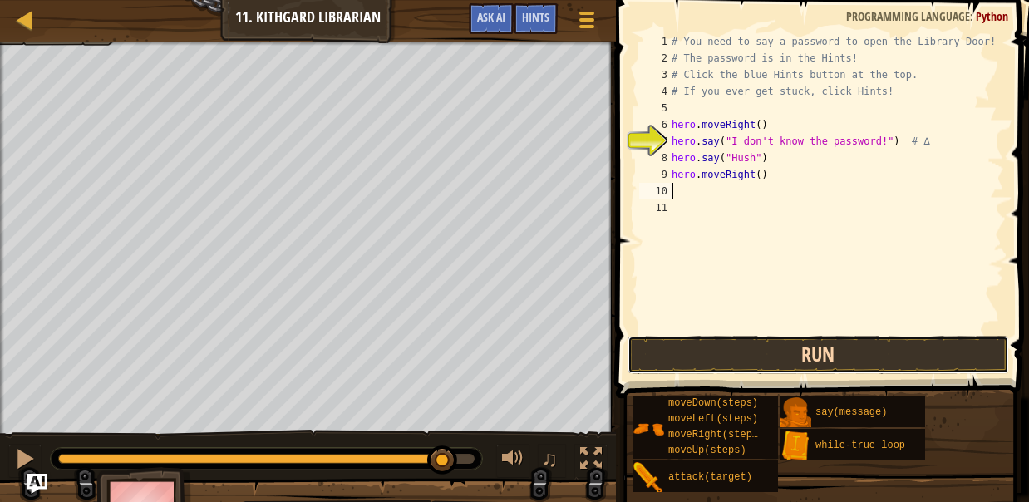
click at [767, 361] on button "Run" at bounding box center [819, 355] width 382 height 38
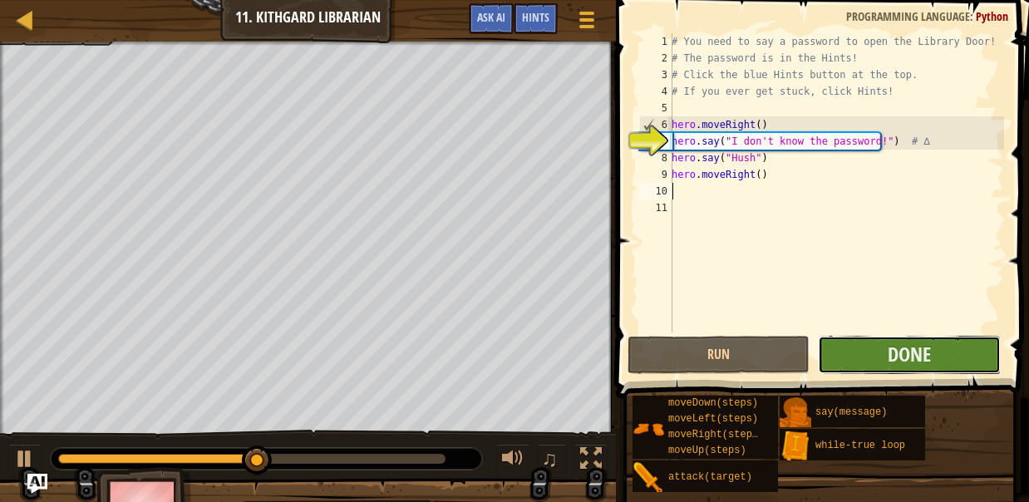
click at [881, 347] on button "Done" at bounding box center [909, 355] width 182 height 38
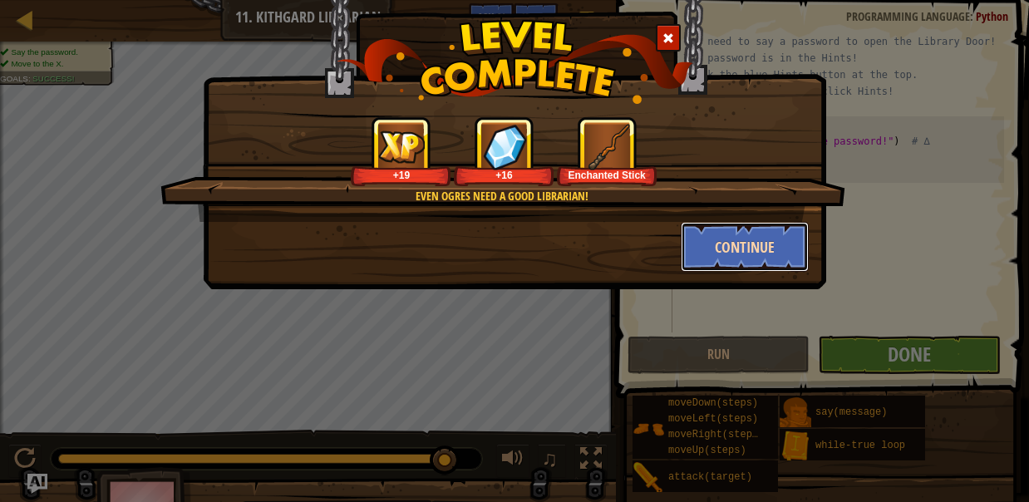
click at [727, 241] on button "Continue" at bounding box center [745, 247] width 129 height 50
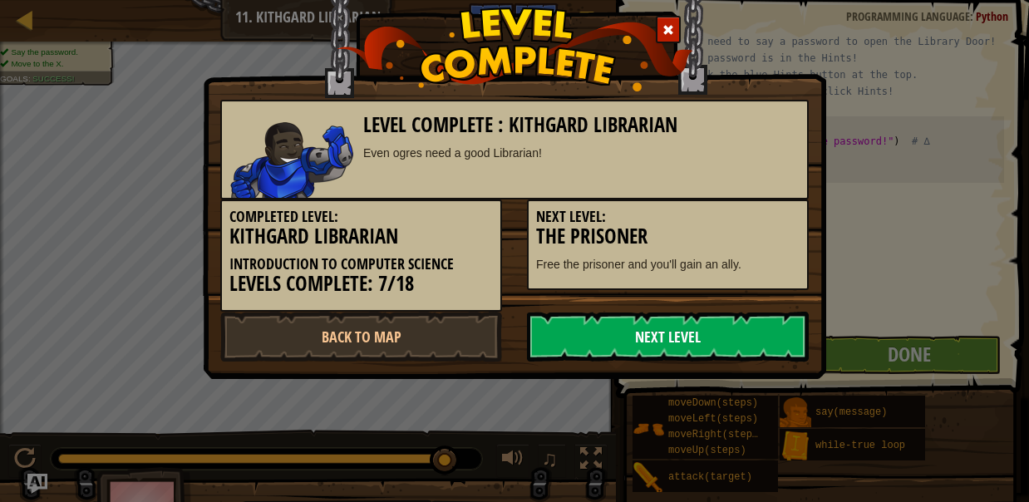
click at [657, 332] on link "Next Level" at bounding box center [668, 337] width 282 height 50
click at [613, 2] on body "Map Introduction to Computer Science 11. Kithgard Librarian Game Menu Done Hint…" at bounding box center [514, 1] width 1029 height 2
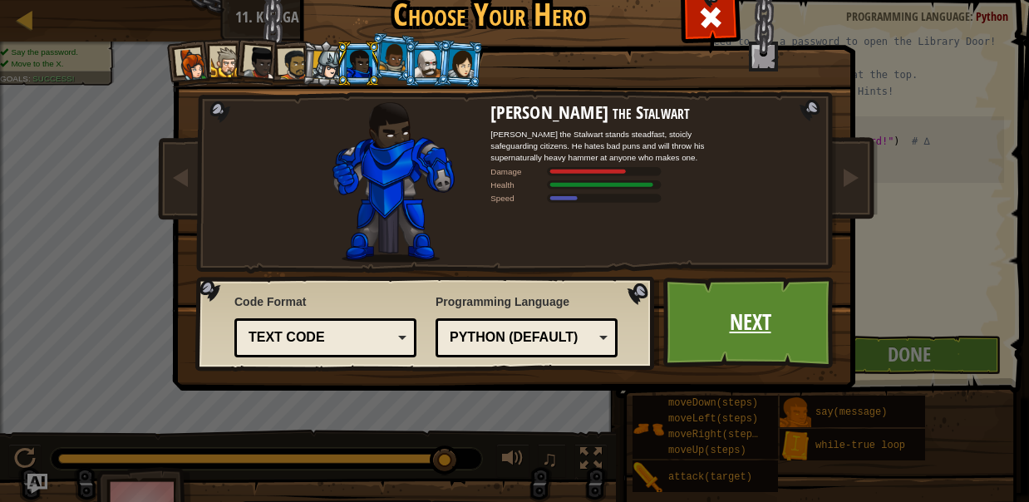
click at [687, 323] on link "Next" at bounding box center [750, 322] width 174 height 91
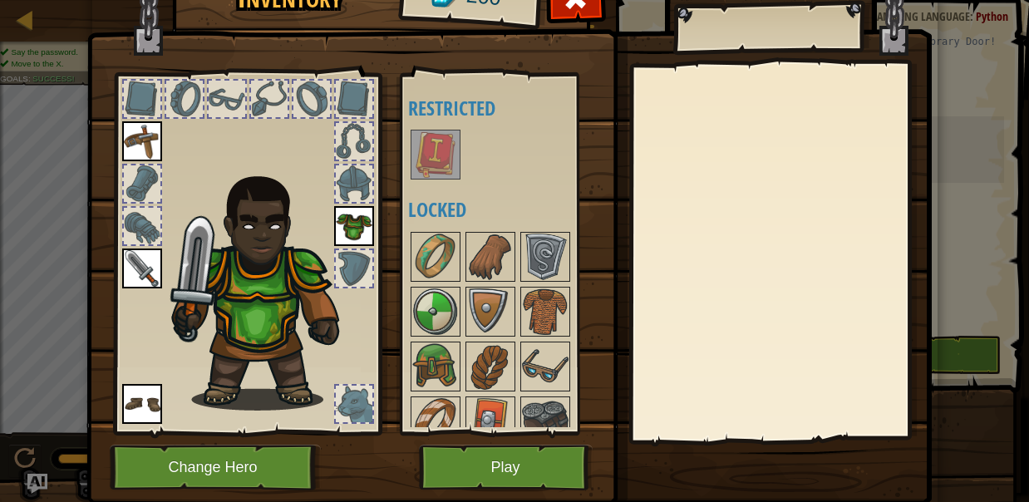
scroll to position [18, 0]
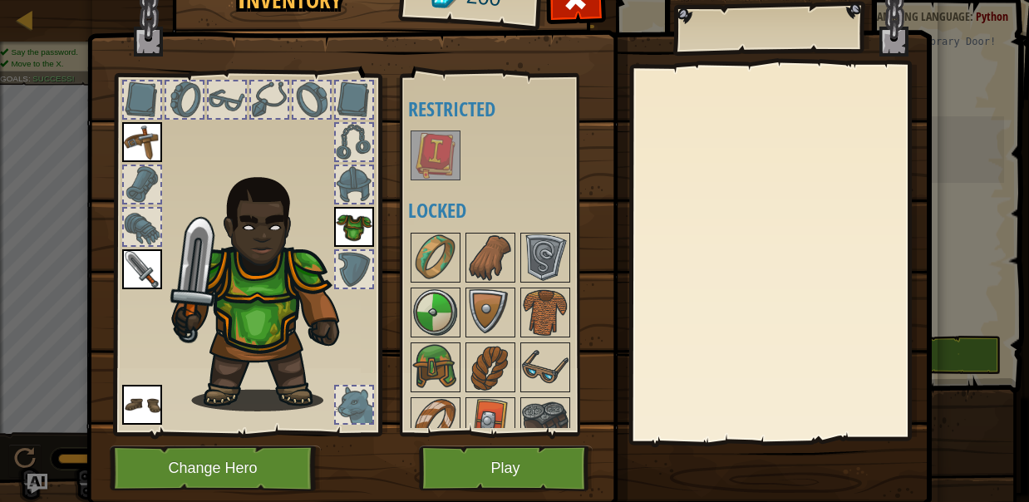
click at [421, 170] on img at bounding box center [435, 155] width 47 height 47
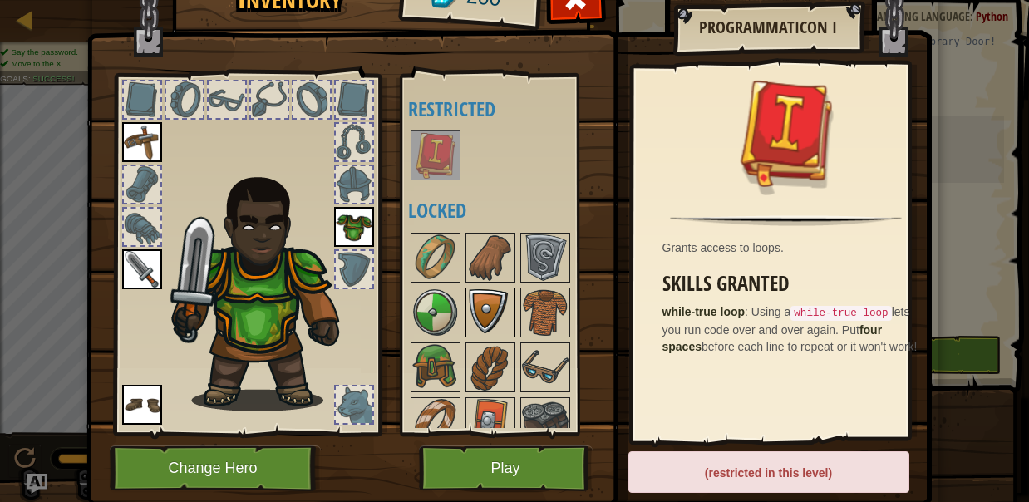
click at [478, 313] on img at bounding box center [490, 312] width 47 height 47
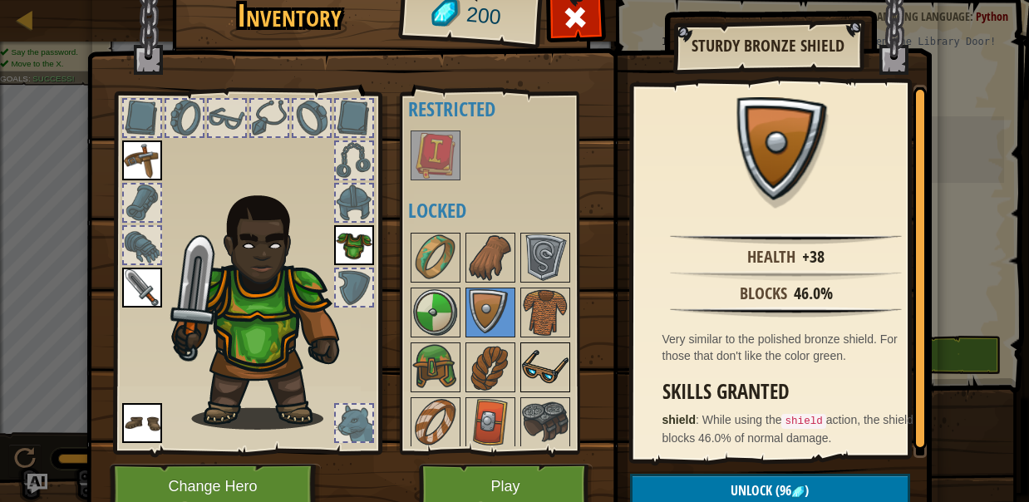
click at [522, 389] on div at bounding box center [545, 367] width 50 height 50
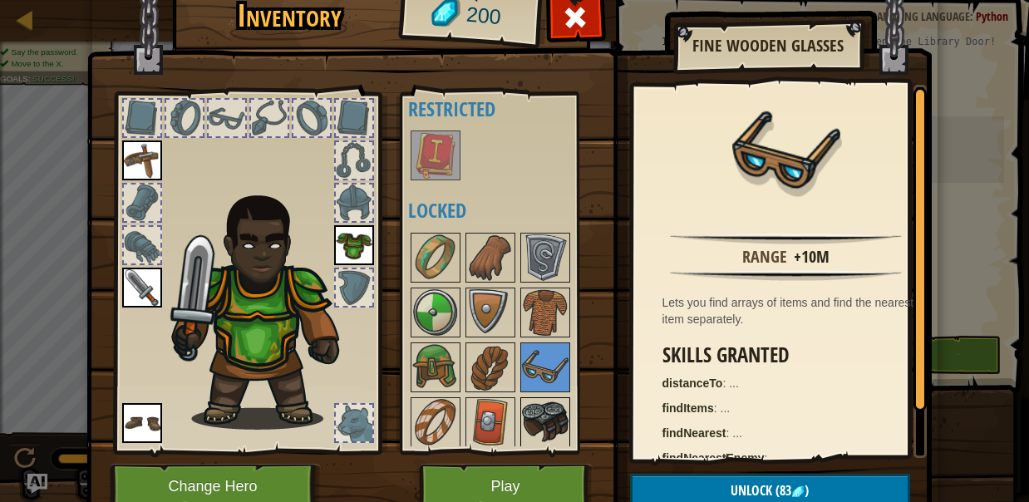
click at [524, 399] on img at bounding box center [545, 422] width 47 height 47
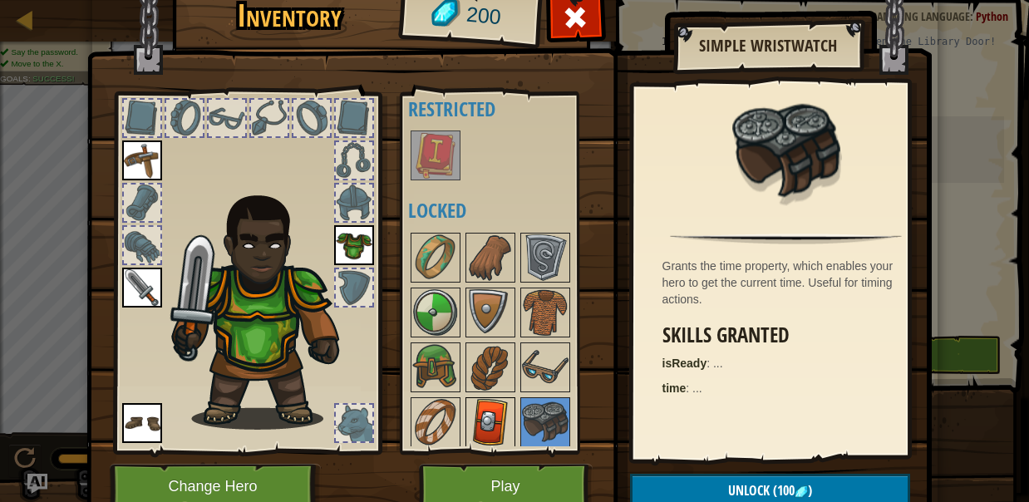
click at [480, 397] on div at bounding box center [490, 422] width 50 height 50
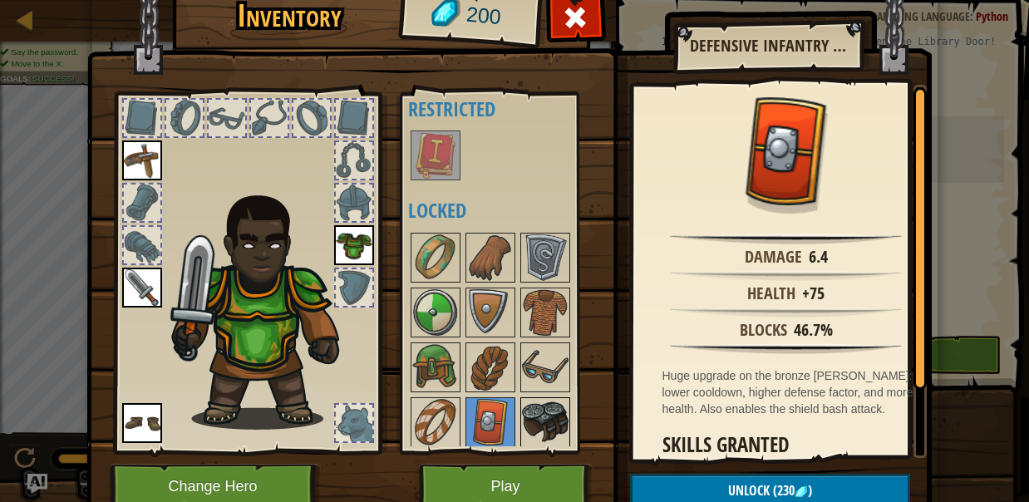
click at [525, 405] on img at bounding box center [545, 422] width 47 height 47
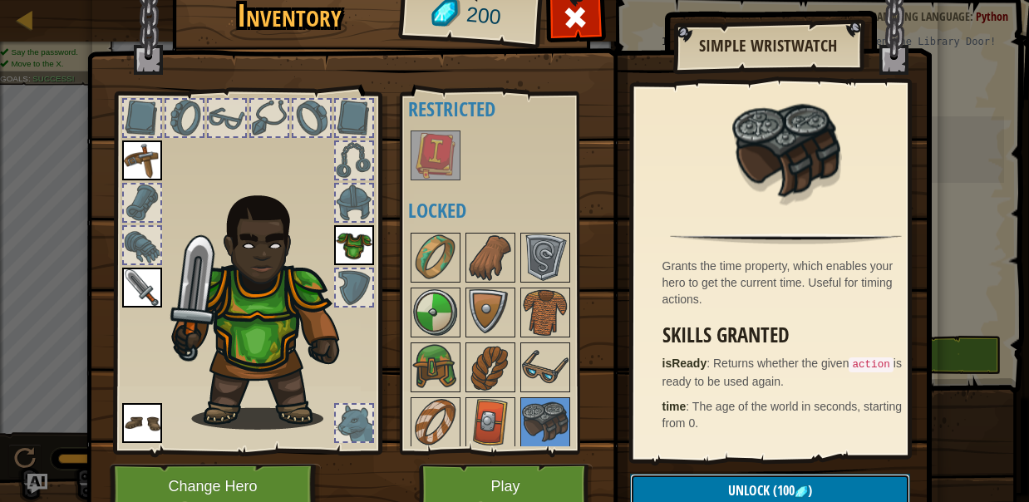
click at [671, 489] on button "Unlock (100 )" at bounding box center [770, 491] width 280 height 34
click at [667, 475] on button "Confirm" at bounding box center [770, 491] width 280 height 34
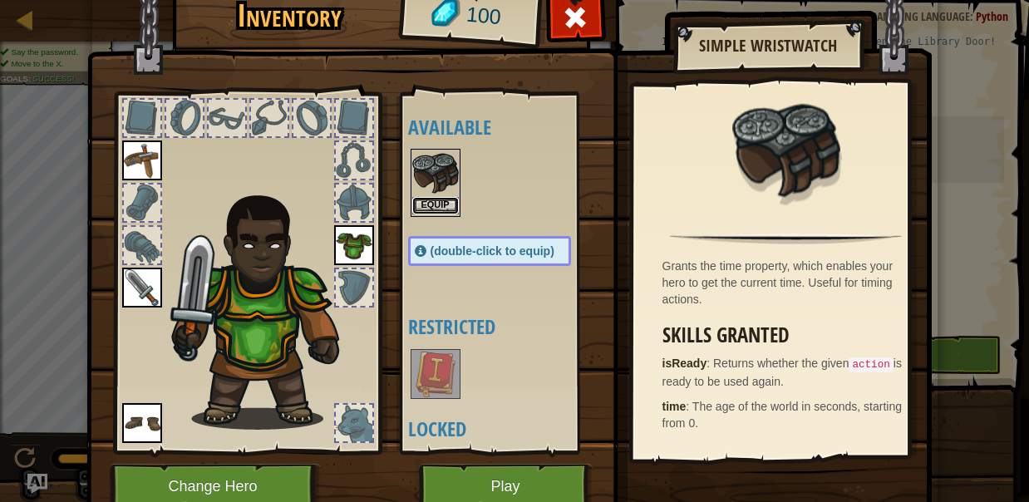
click at [426, 198] on button "Equip" at bounding box center [435, 205] width 47 height 17
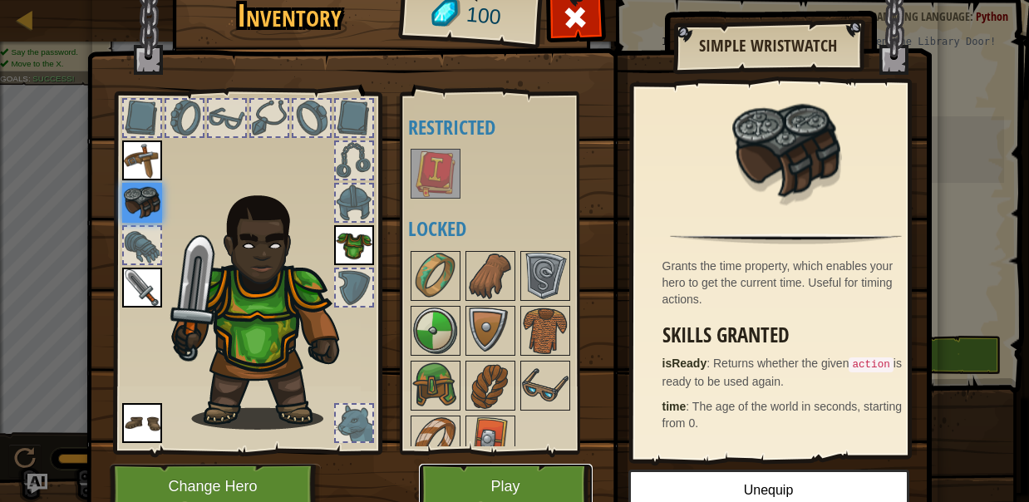
click at [490, 484] on button "Play" at bounding box center [506, 487] width 174 height 46
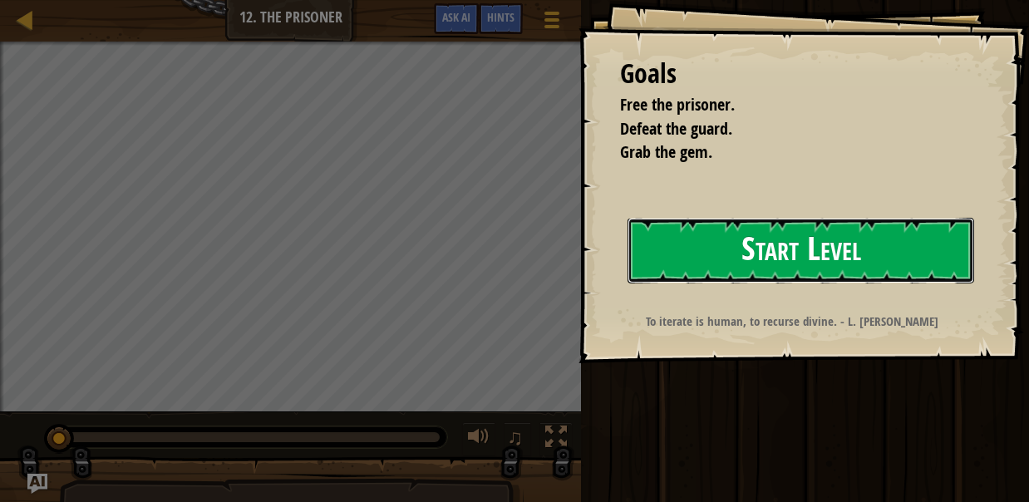
click at [652, 239] on button "Start Level" at bounding box center [801, 251] width 347 height 66
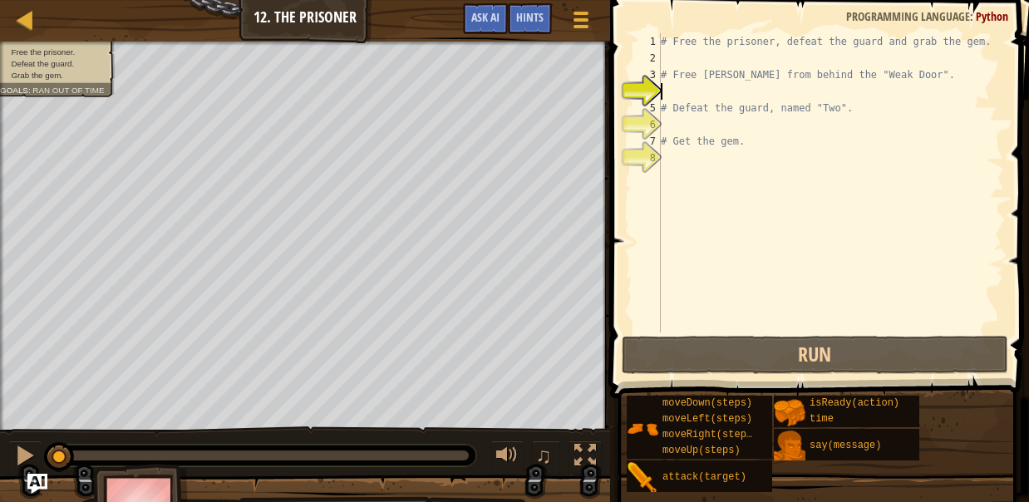
type textarea "r"
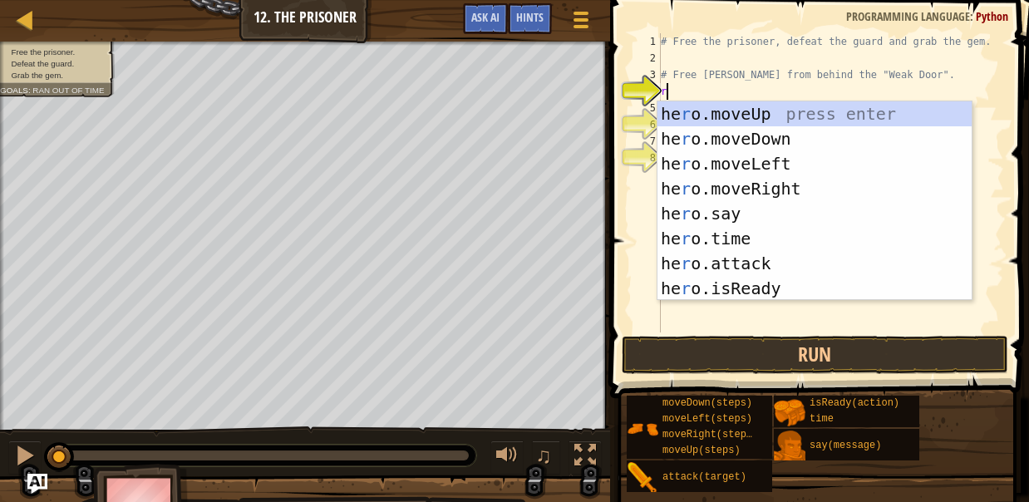
scroll to position [7, 0]
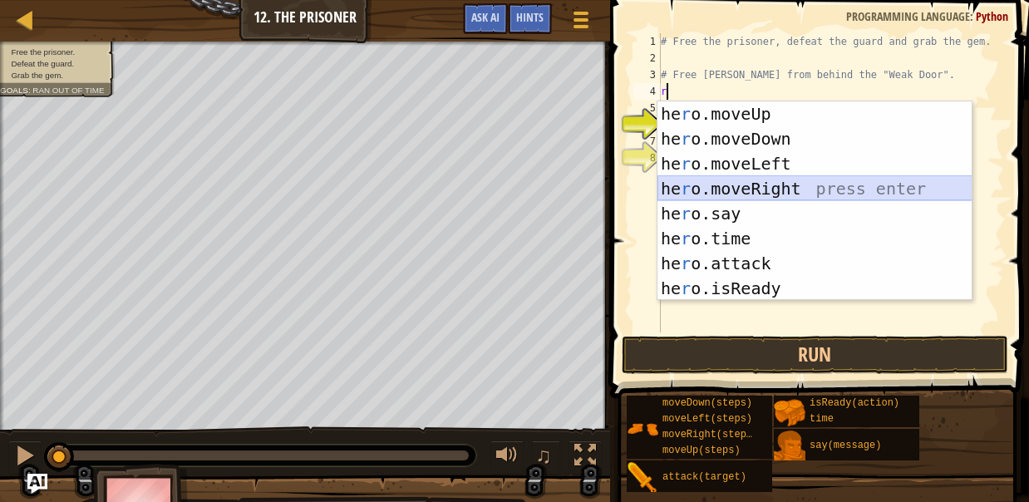
click at [733, 186] on div "he r o.moveUp press enter he r o.moveDown press enter he r o.moveLeft press ent…" at bounding box center [815, 225] width 315 height 249
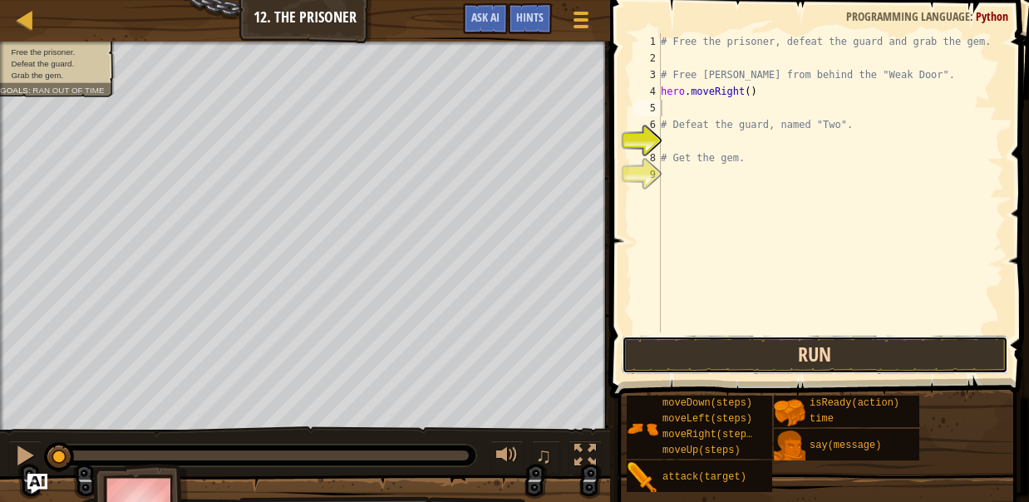
click at [772, 347] on button "Run" at bounding box center [815, 355] width 387 height 38
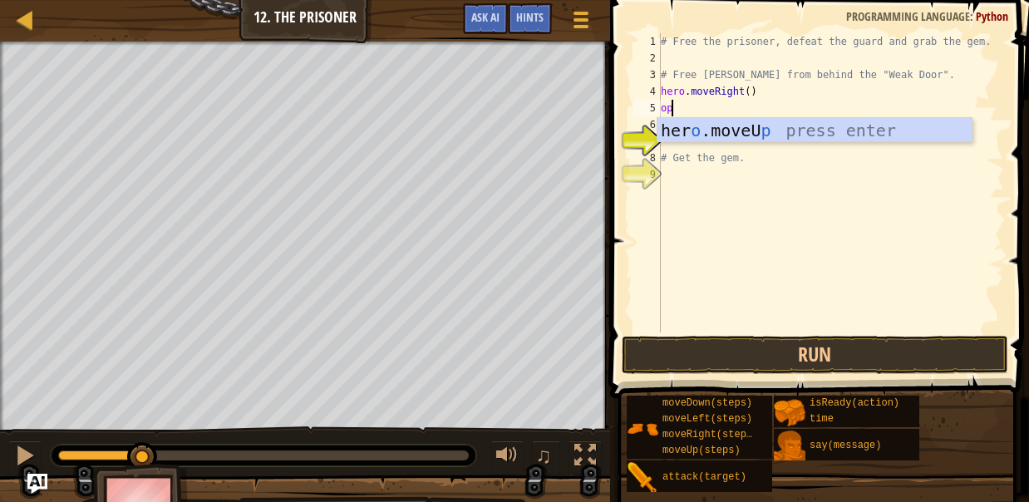
type textarea "o"
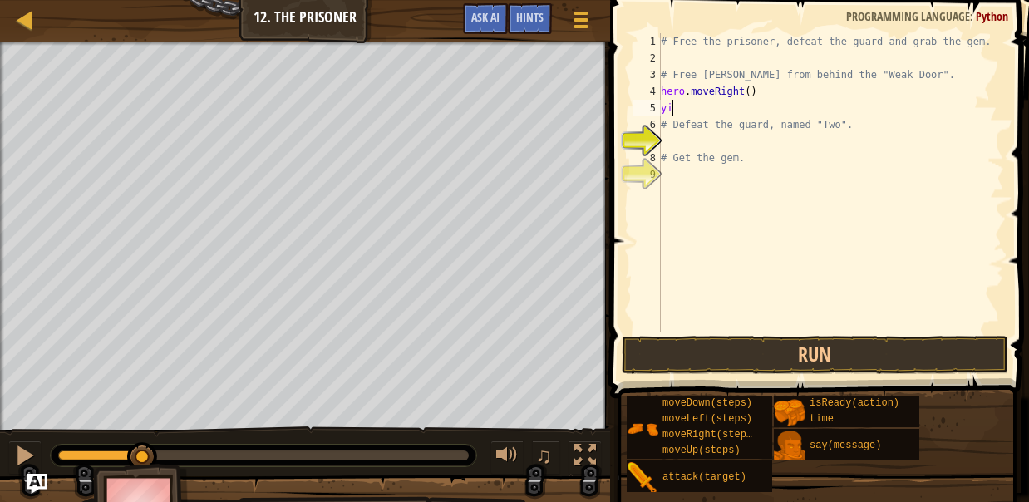
type textarea "y"
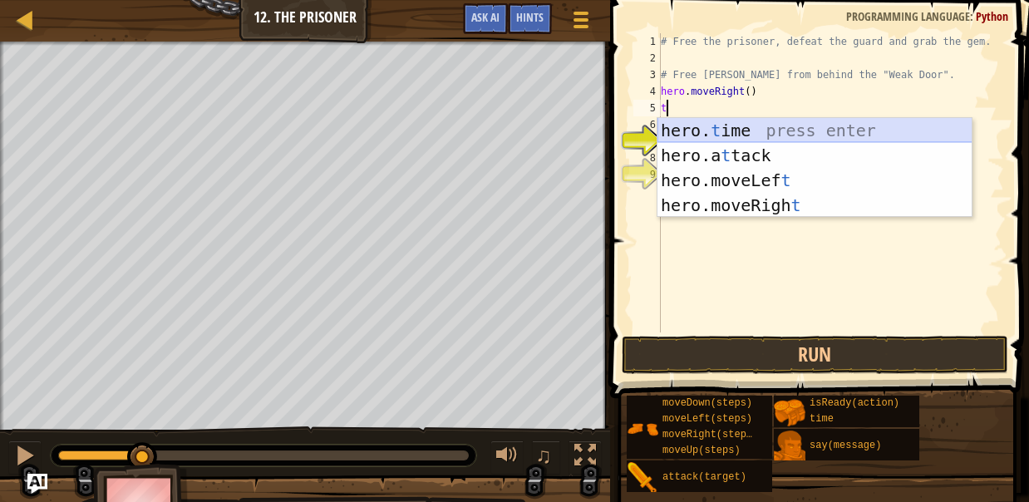
click at [763, 131] on div "hero. t ime press enter hero.a t tack press enter hero.moveLef t press enter he…" at bounding box center [815, 193] width 315 height 150
type textarea "hero.time"
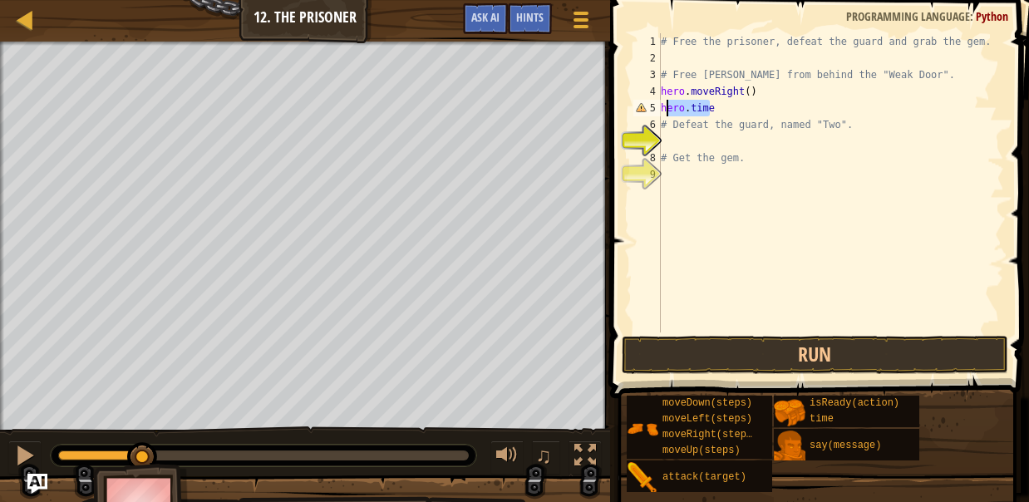
drag, startPoint x: 733, startPoint y: 112, endPoint x: 655, endPoint y: 110, distance: 78.2
click at [655, 110] on div "hero.time 1 2 3 4 5 6 7 8 9 # Free the prisoner, defeat the guard and grab the …" at bounding box center [817, 182] width 374 height 299
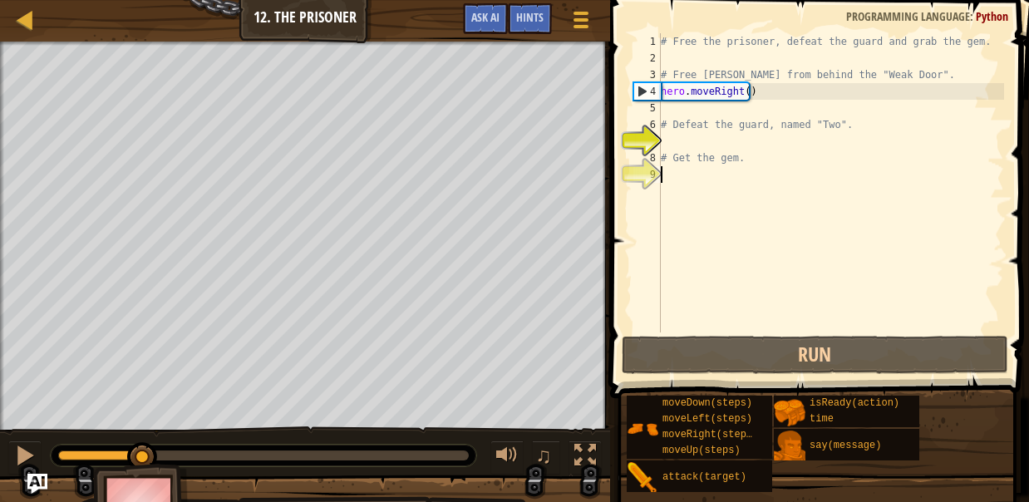
click at [712, 176] on div "# Free the prisoner, defeat the guard and grab the gem. # Free [PERSON_NAME] fr…" at bounding box center [831, 199] width 347 height 332
click at [743, 93] on div "# Free the prisoner, defeat the guard and grab the gem. # Free [PERSON_NAME] fr…" at bounding box center [831, 199] width 347 height 332
type textarea "hero.moveRight(3)"
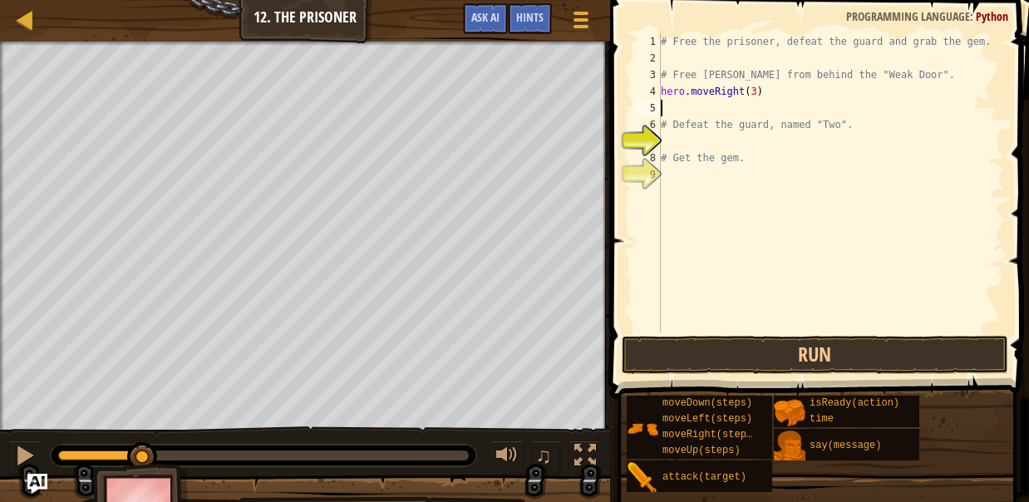
click at [741, 103] on div "# Free the prisoner, defeat the guard and grab the gem. # Free [PERSON_NAME] fr…" at bounding box center [831, 199] width 347 height 332
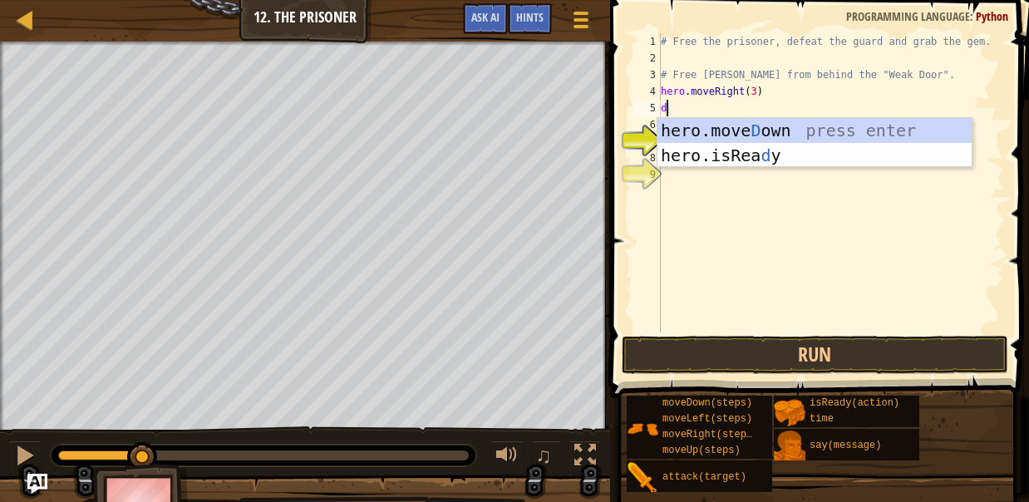
type textarea "do"
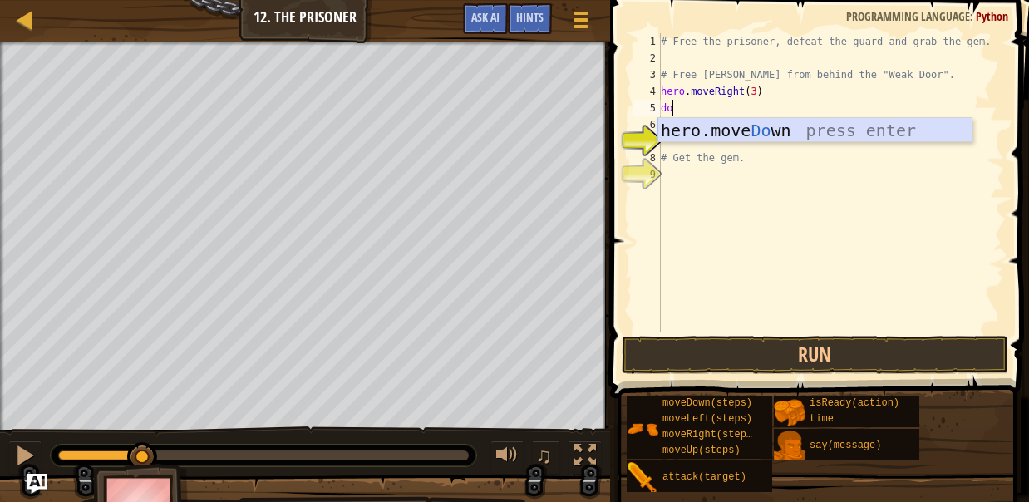
click at [746, 128] on div "hero.move Do wn press enter" at bounding box center [815, 155] width 315 height 75
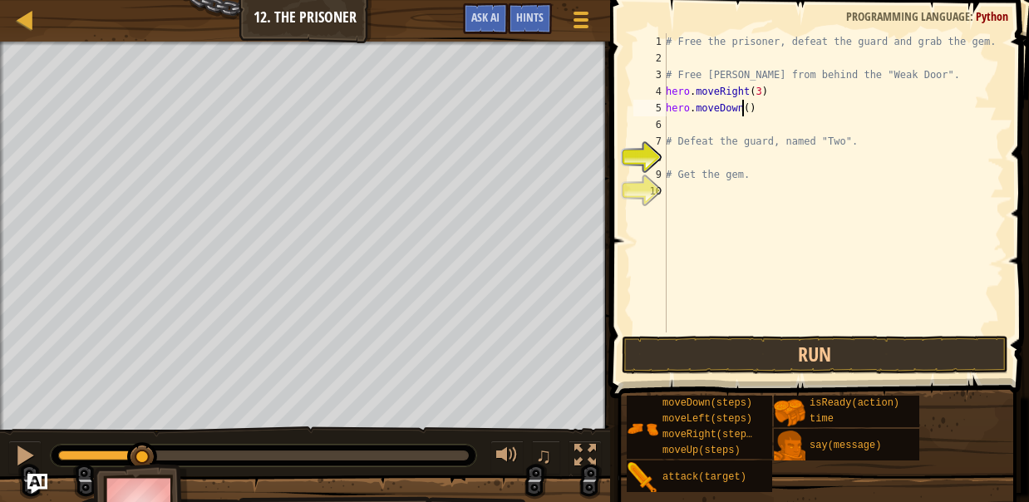
click at [745, 107] on div "# Free the prisoner, defeat the guard and grab the gem. # Free [PERSON_NAME] fr…" at bounding box center [834, 199] width 342 height 332
type textarea "hero.moveDown(2)"
click at [736, 126] on div "# Free the prisoner, defeat the guard and grab the gem. # Free [PERSON_NAME] fr…" at bounding box center [834, 199] width 342 height 332
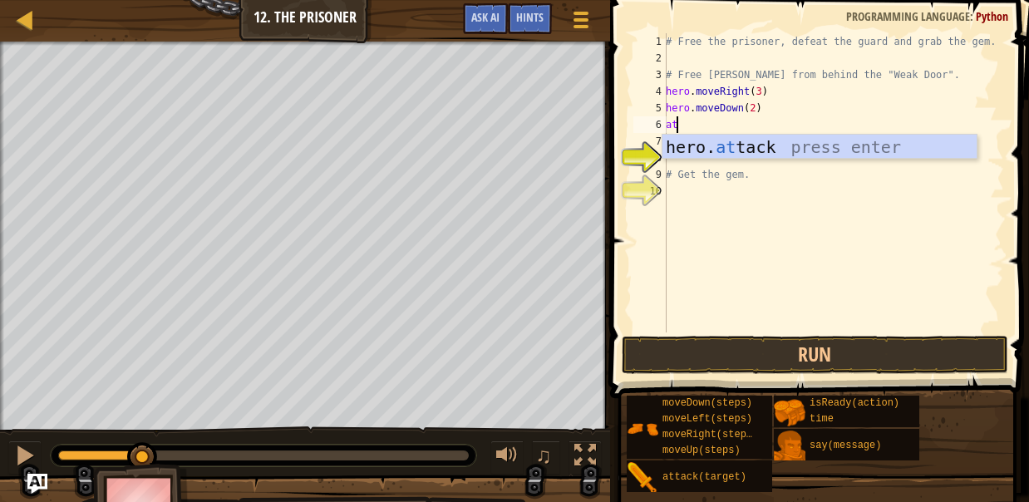
scroll to position [7, 0]
click at [735, 147] on div "hero. att ack press enter" at bounding box center [820, 172] width 315 height 75
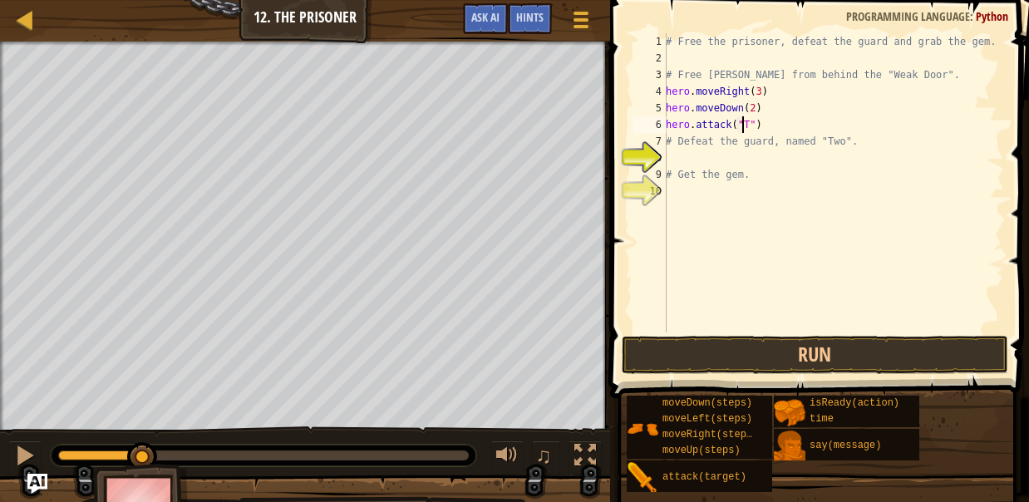
scroll to position [7, 7]
type textarea "hero.attack("Two")"
click at [887, 357] on button "Run" at bounding box center [815, 355] width 387 height 38
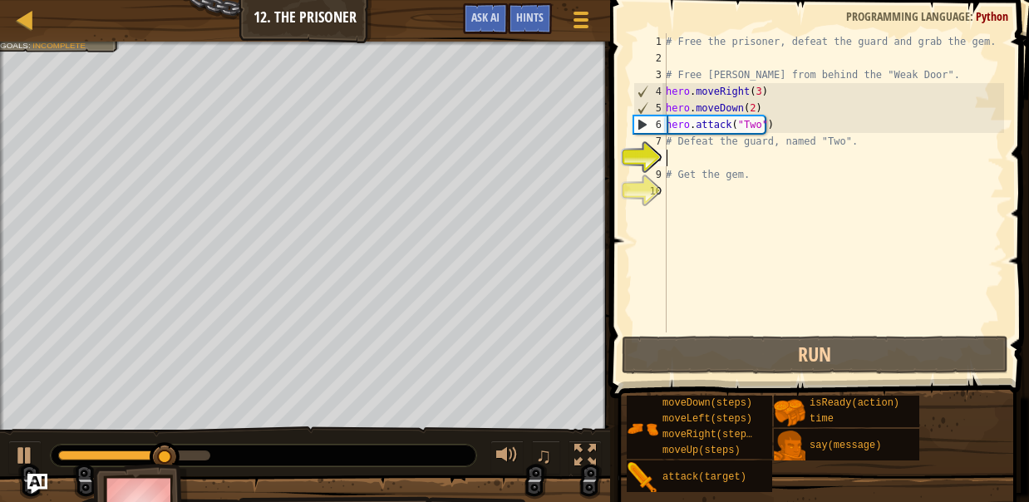
click at [714, 156] on div "# Free the prisoner, defeat the guard and grab the gem. # Free [PERSON_NAME] fr…" at bounding box center [834, 199] width 342 height 332
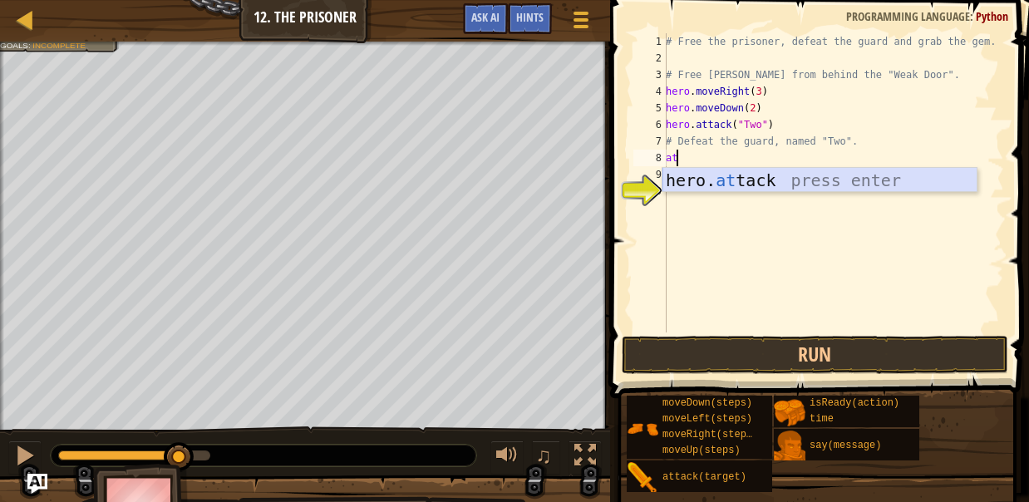
click at [736, 181] on div "hero. at tack press enter" at bounding box center [820, 205] width 315 height 75
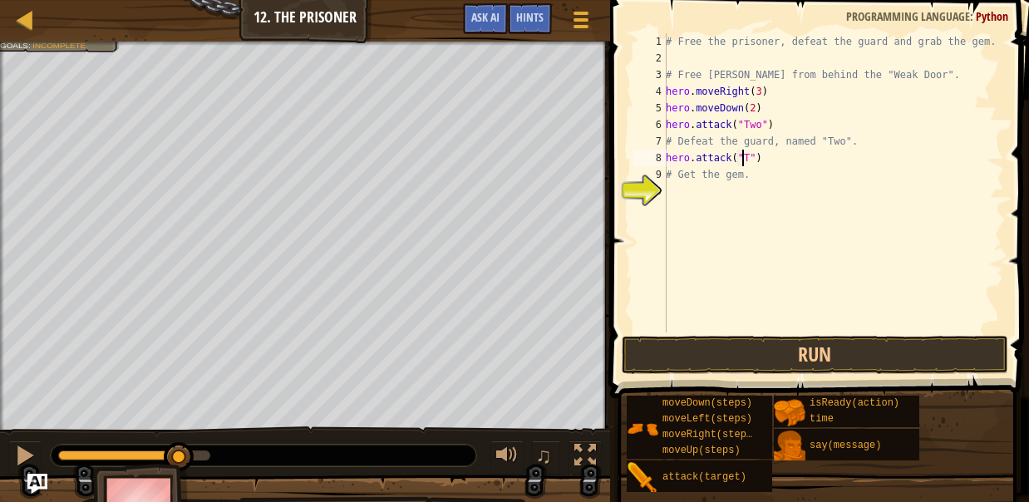
scroll to position [7, 7]
click at [764, 349] on button "Run" at bounding box center [815, 355] width 387 height 38
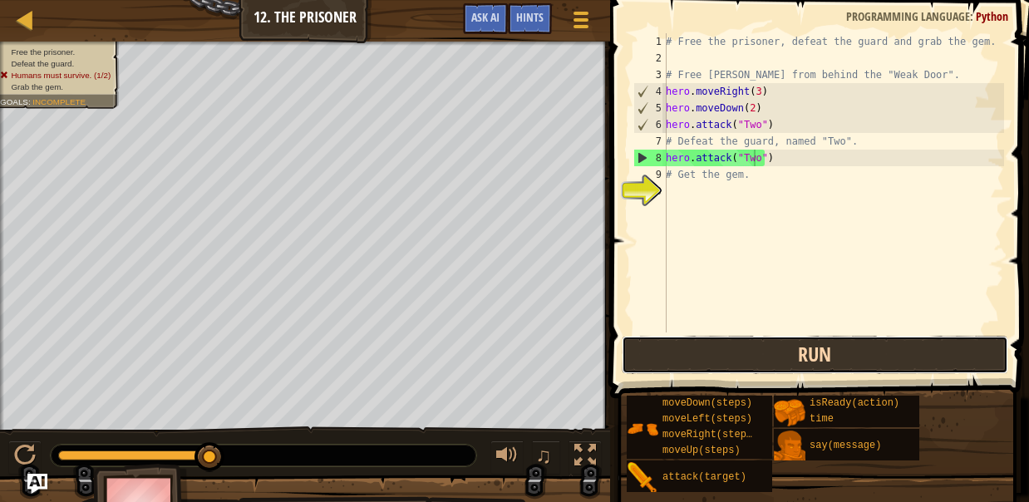
click at [673, 364] on button "Run" at bounding box center [815, 355] width 387 height 38
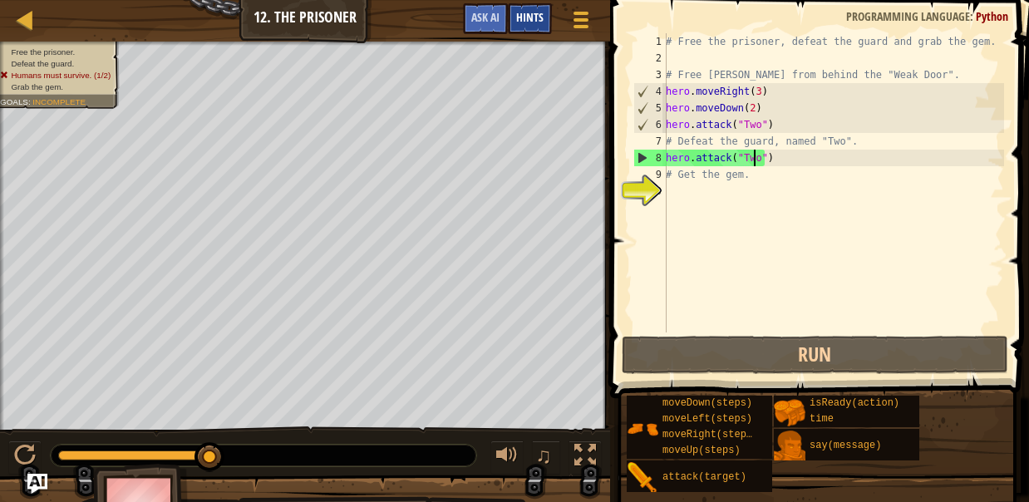
click at [533, 18] on span "Hints" at bounding box center [529, 17] width 27 height 16
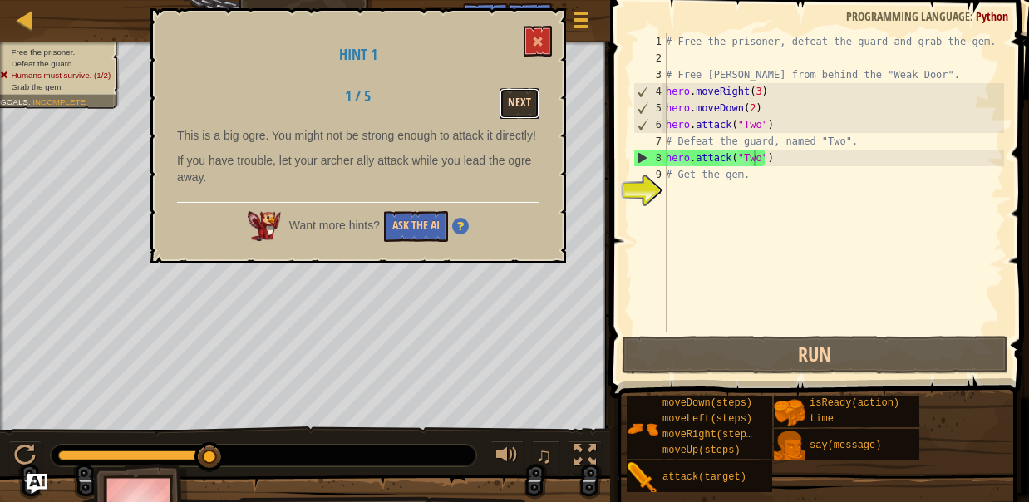
click at [516, 100] on button "Next" at bounding box center [520, 103] width 40 height 31
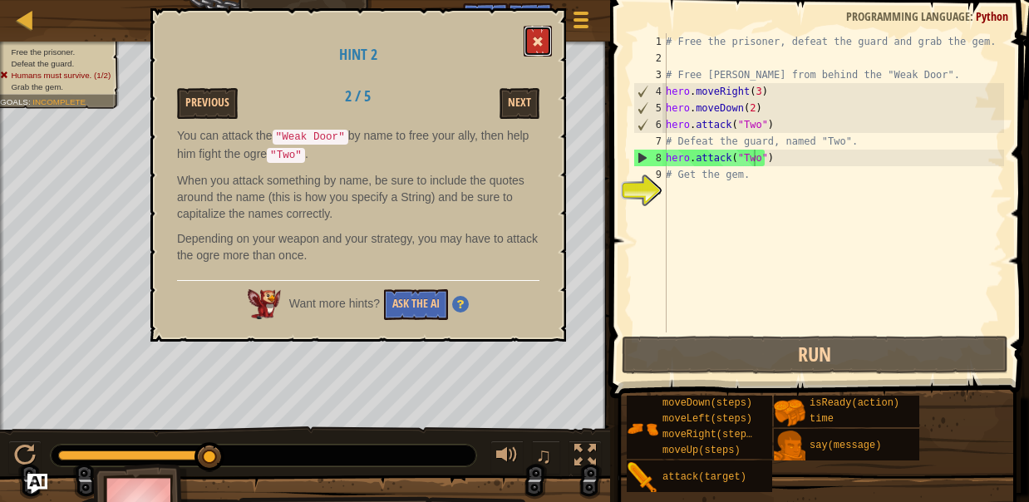
click at [548, 38] on button at bounding box center [538, 41] width 28 height 31
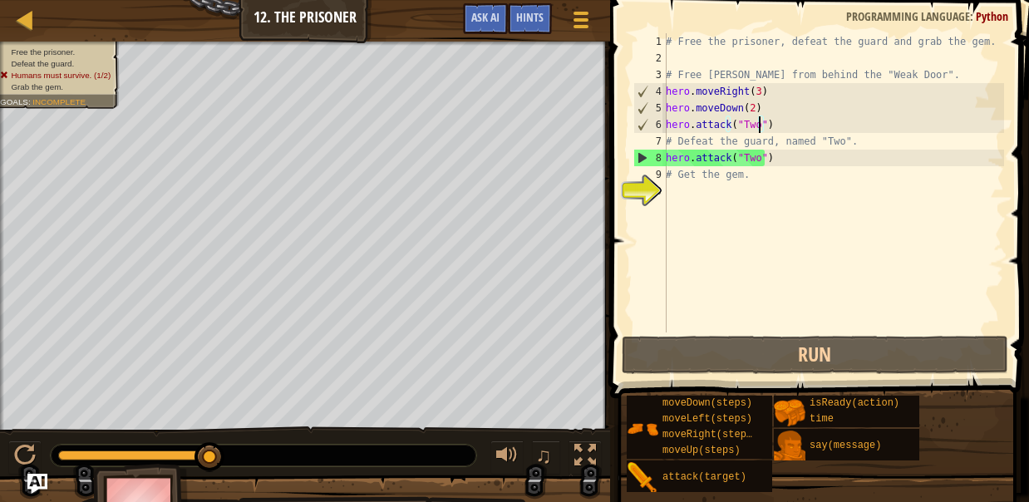
click at [758, 126] on div "# Free the prisoner, defeat the guard and grab the gem. # Free [PERSON_NAME] fr…" at bounding box center [834, 199] width 342 height 332
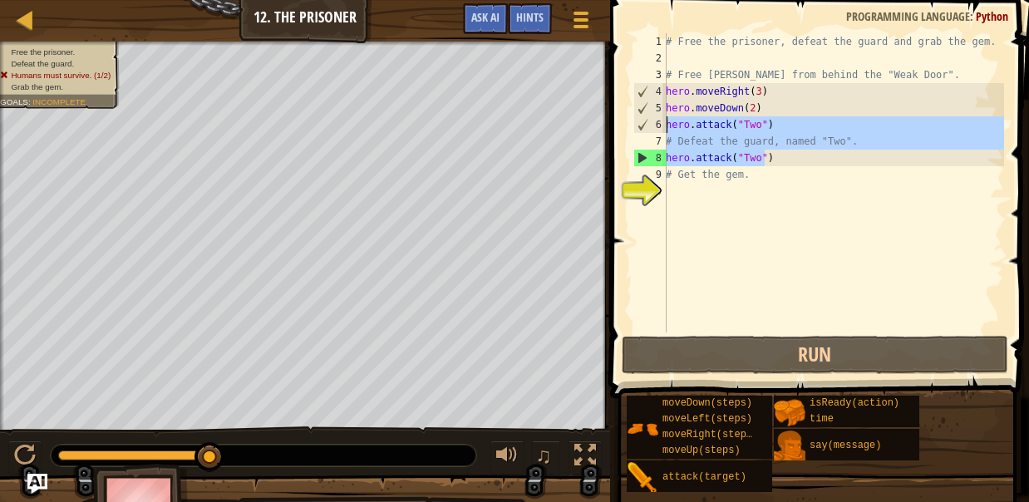
drag, startPoint x: 776, startPoint y: 156, endPoint x: 663, endPoint y: 125, distance: 116.6
click at [663, 125] on div "hero.attack("Two") 1 2 3 4 5 6 7 8 9 10 # Free the prisoner, defeat the guard a…" at bounding box center [817, 182] width 374 height 299
type textarea "hero.attack("Two") # Defeat the guard, named "Two"."
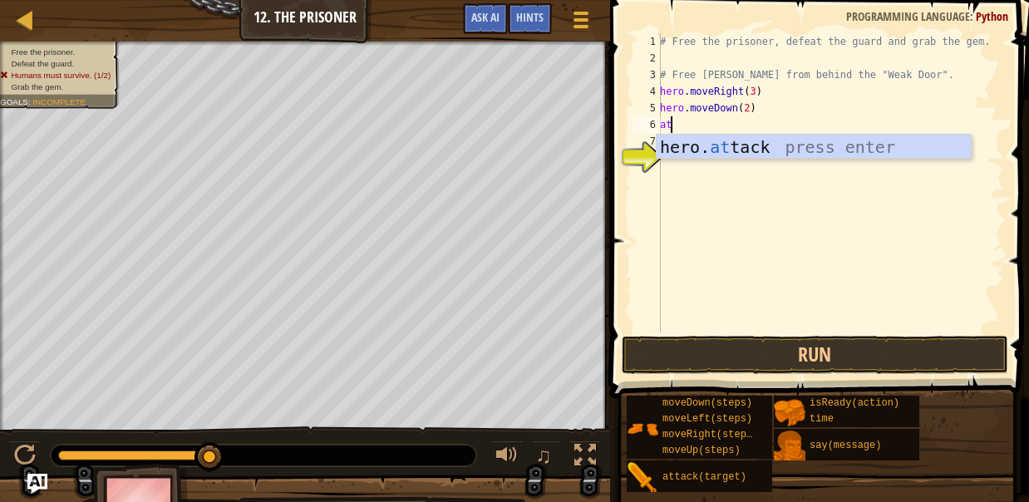
scroll to position [7, 0]
click at [681, 140] on div "hero. att ack press enter" at bounding box center [814, 172] width 315 height 75
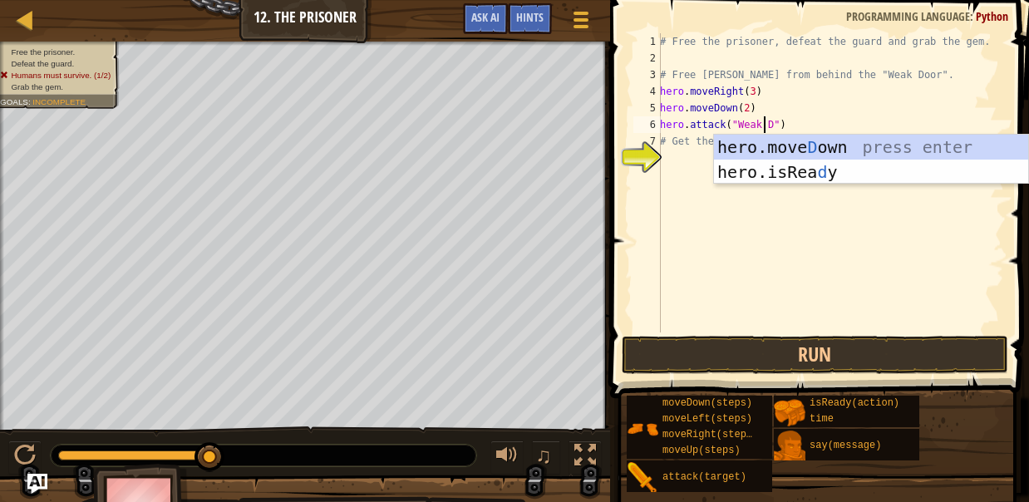
scroll to position [7, 9]
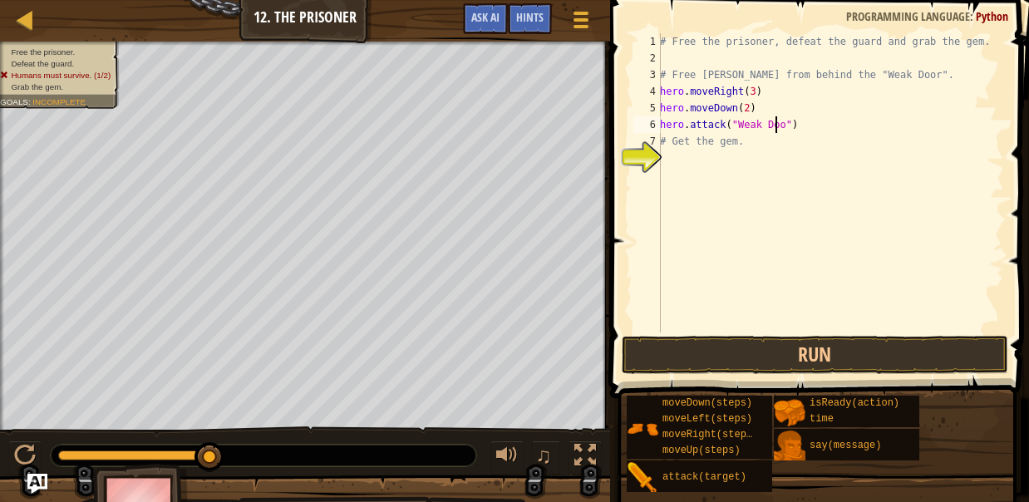
type textarea "hero.attack("Weak Door")"
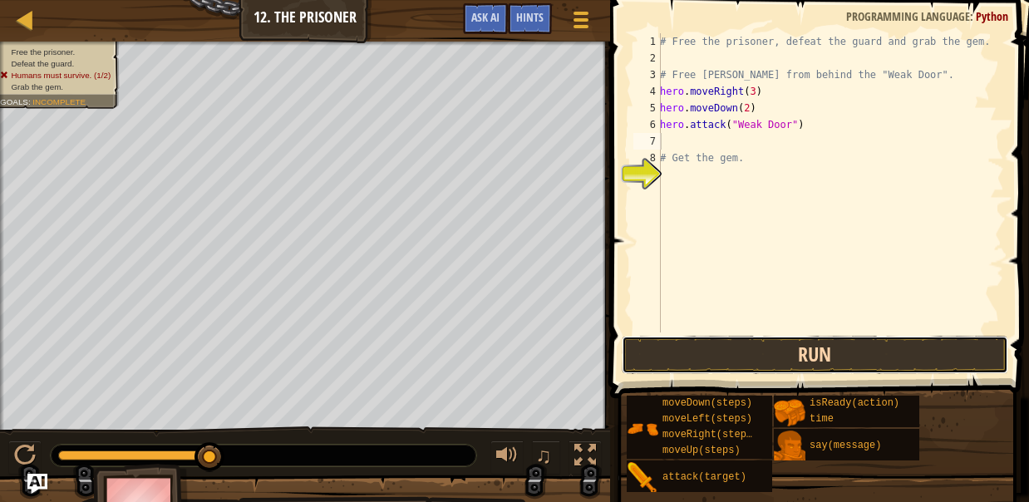
click at [741, 354] on button "Run" at bounding box center [815, 355] width 387 height 38
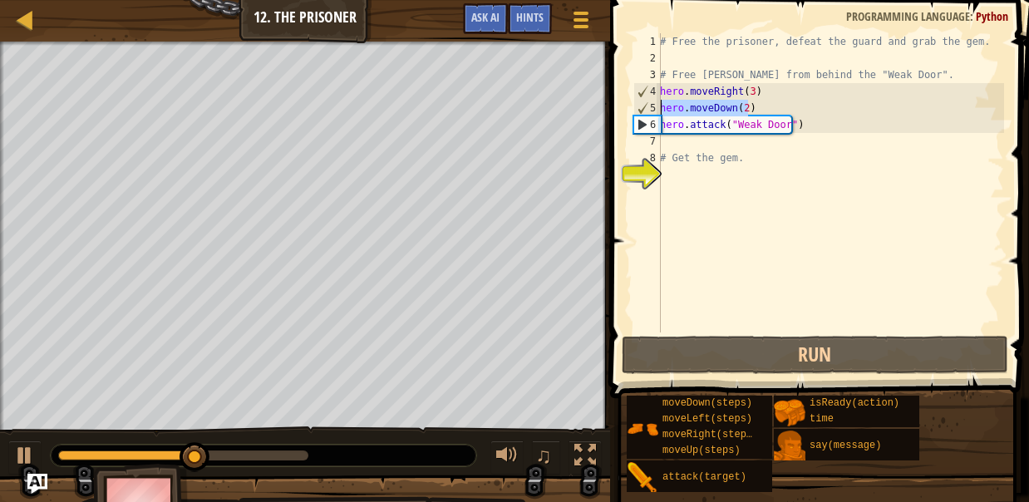
drag, startPoint x: 751, startPoint y: 110, endPoint x: 663, endPoint y: 107, distance: 88.1
click at [663, 107] on div "# Free the prisoner, defeat the guard and grab the gem. # Free [PERSON_NAME] fr…" at bounding box center [830, 199] width 347 height 332
type textarea "h"
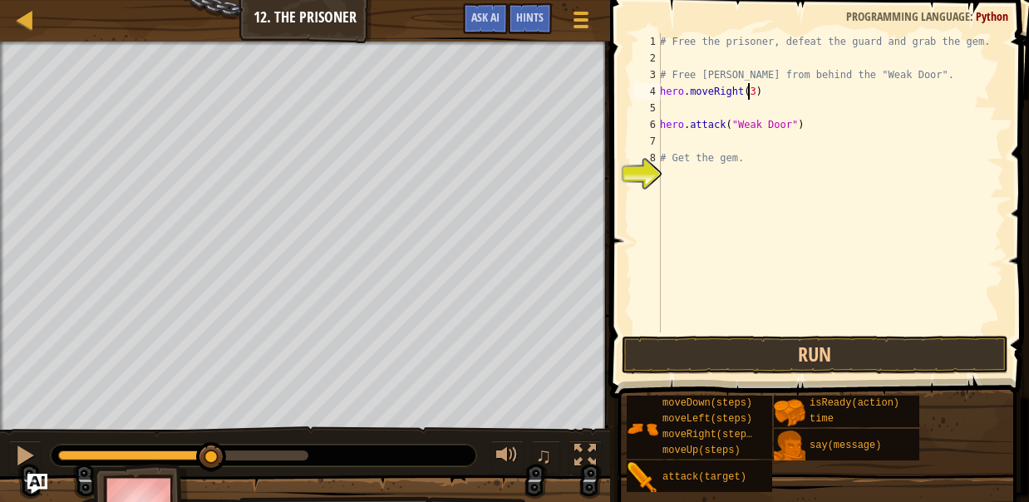
click at [746, 91] on div "# Free the prisoner, defeat the guard and grab the gem. # Free [PERSON_NAME] fr…" at bounding box center [830, 199] width 347 height 332
type textarea "hero.moveRight(1)"
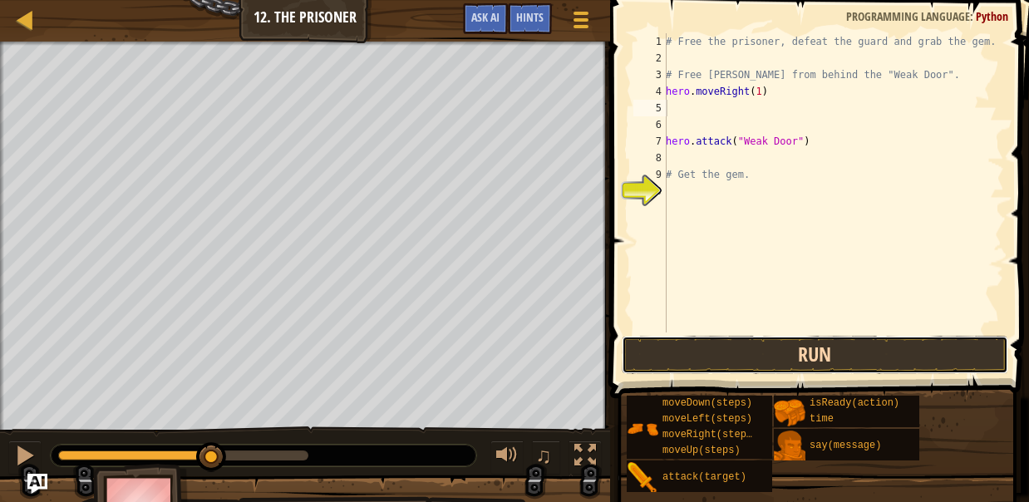
click at [733, 352] on button "Run" at bounding box center [815, 355] width 387 height 38
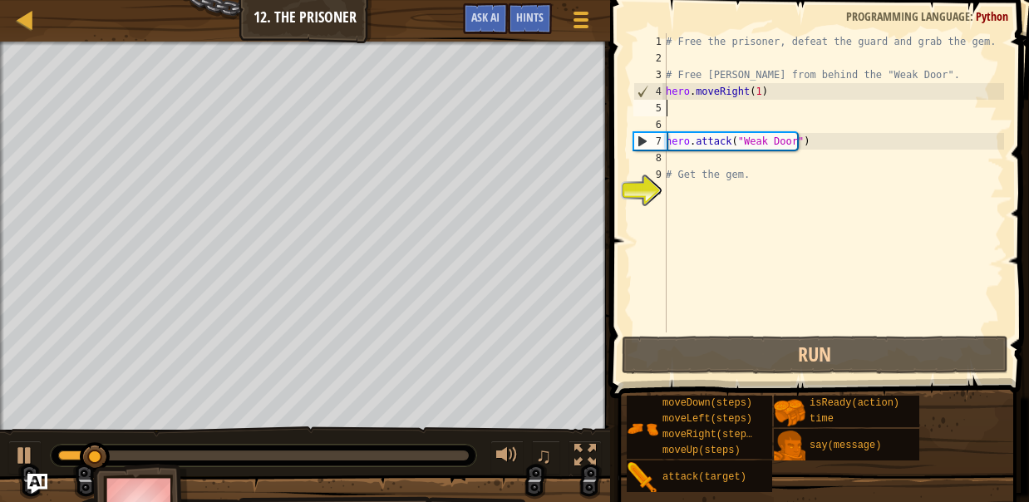
click at [761, 168] on div "# Free the prisoner, defeat the guard and grab the gem. # Free [PERSON_NAME] fr…" at bounding box center [834, 199] width 342 height 332
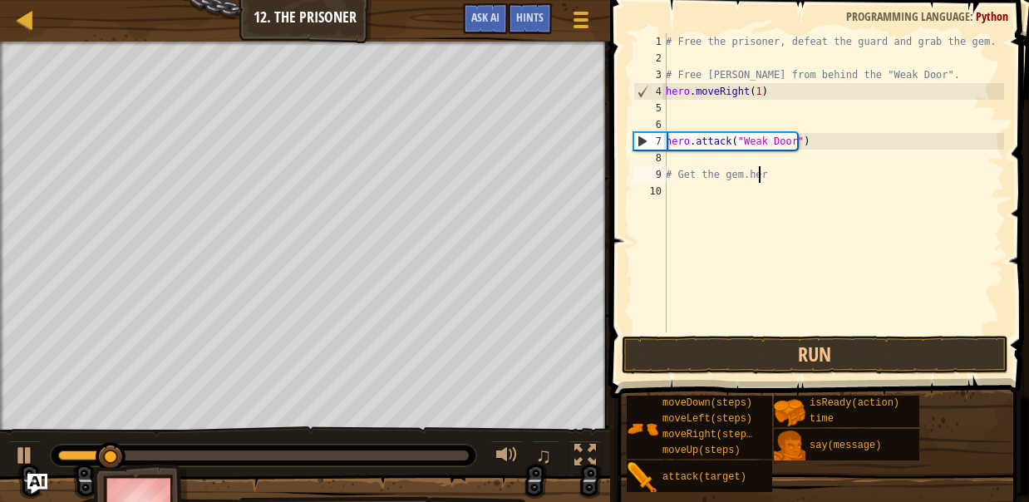
type textarea "# Get the gem.hero"
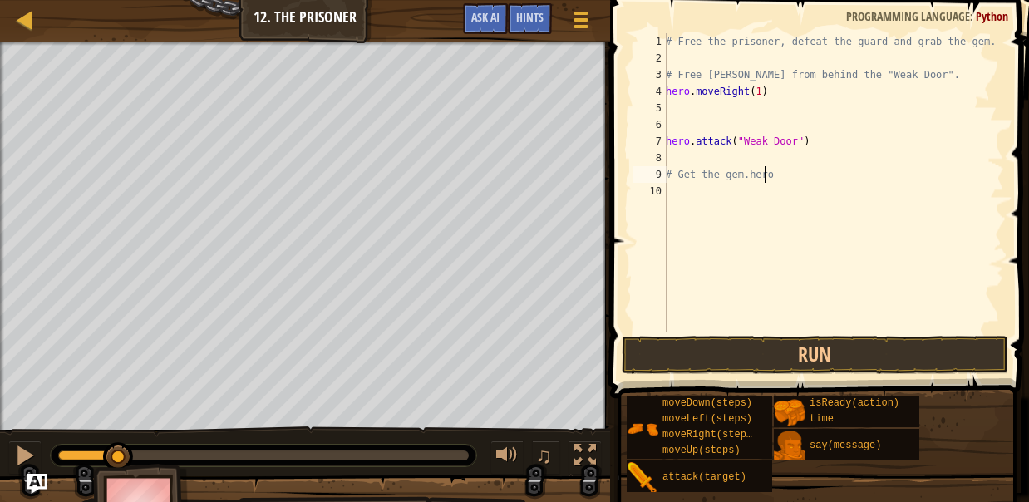
click at [778, 179] on div "# Free the prisoner, defeat the guard and grab the gem. # Free [PERSON_NAME] fr…" at bounding box center [834, 199] width 342 height 332
click at [765, 161] on div "# Free the prisoner, defeat the guard and grab the gem. # Free [PERSON_NAME] fr…" at bounding box center [834, 199] width 342 height 332
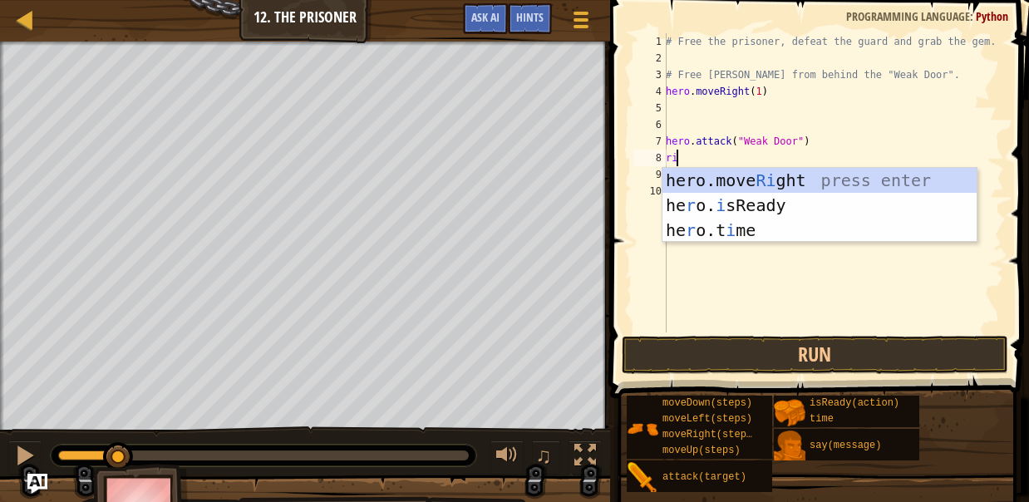
type textarea "rig"
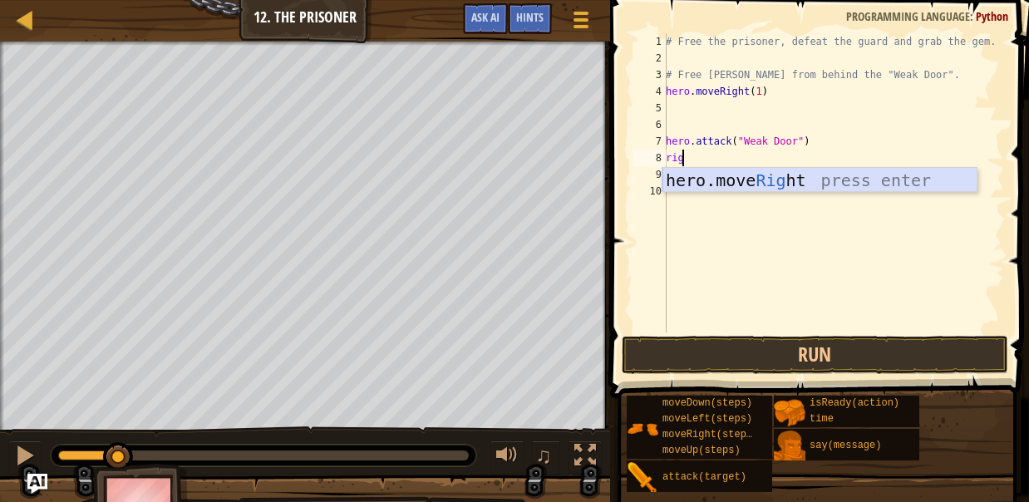
click at [770, 187] on div "hero.move Rig ht press enter" at bounding box center [820, 205] width 315 height 75
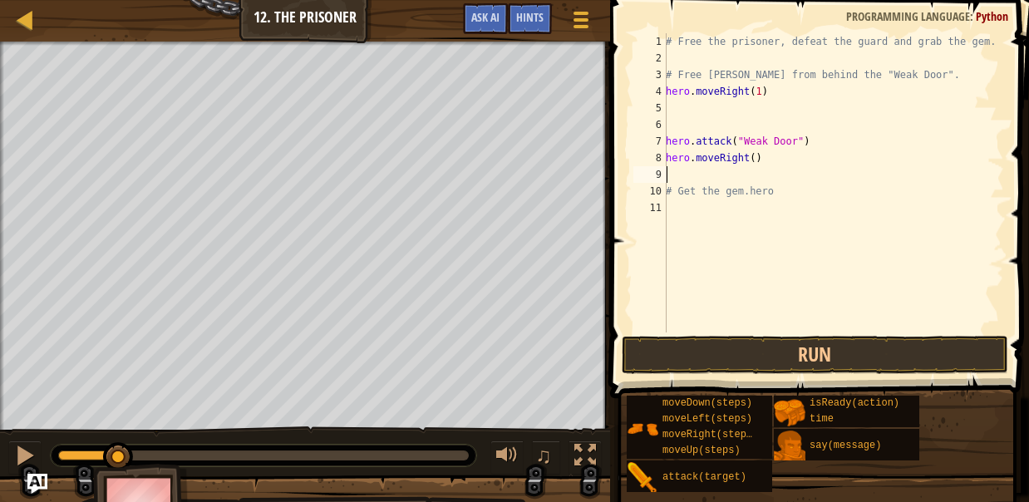
click at [746, 160] on div "# Free the prisoner, defeat the guard and grab the gem. # Free [PERSON_NAME] fr…" at bounding box center [834, 199] width 342 height 332
type textarea "hero.moveRight(2)"
click at [740, 173] on div "# Free the prisoner, defeat the guard and grab the gem. # Free [PERSON_NAME] fr…" at bounding box center [834, 199] width 342 height 332
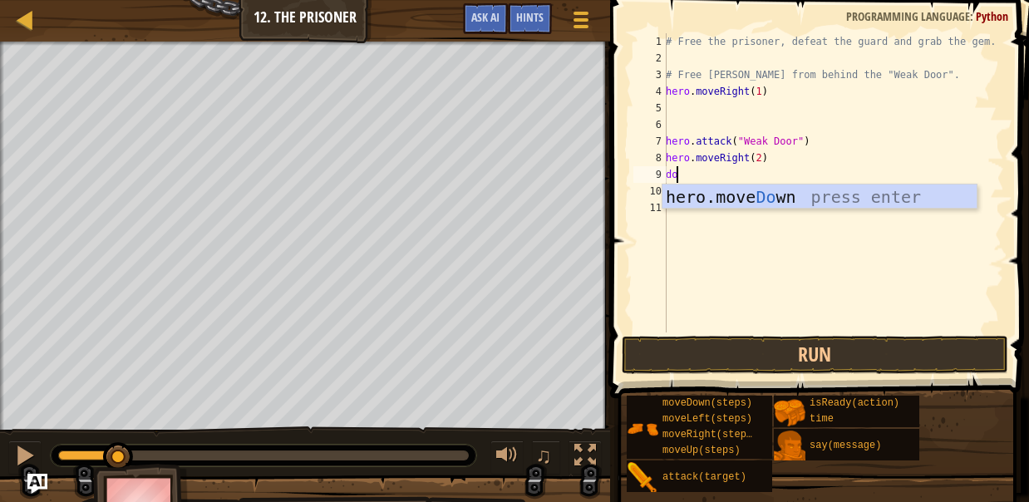
type textarea "dow"
click at [741, 195] on div "hero.move Dow n press enter" at bounding box center [820, 222] width 315 height 75
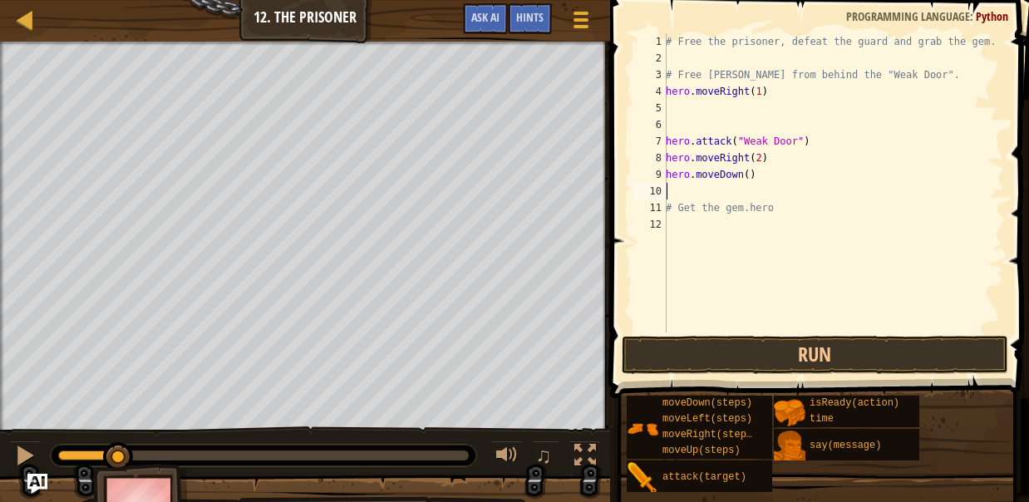
click at [745, 172] on div "# Free the prisoner, defeat the guard and grab the gem. # Free [PERSON_NAME] fr…" at bounding box center [834, 199] width 342 height 332
click at [768, 361] on button "Run" at bounding box center [815, 355] width 387 height 38
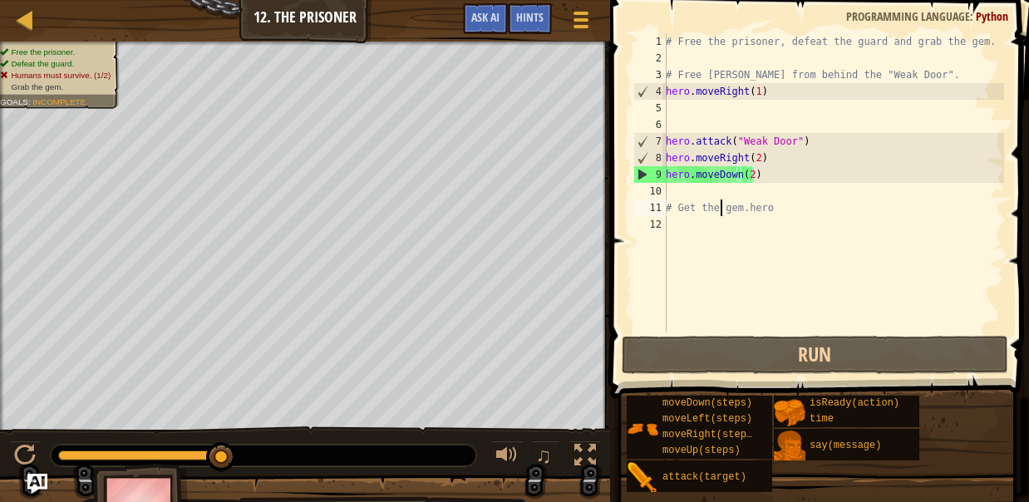
click at [723, 203] on div "# Free the prisoner, defeat the guard and grab the gem. # Free [PERSON_NAME] fr…" at bounding box center [834, 199] width 342 height 332
type textarea "# Get the gem.hero"
click at [724, 200] on div "# Free the prisoner, defeat the guard and grab the gem. # Free [PERSON_NAME] fr…" at bounding box center [834, 199] width 342 height 332
click at [740, 193] on div "# Free the prisoner, defeat the guard and grab the gem. # Free [PERSON_NAME] fr…" at bounding box center [834, 199] width 342 height 332
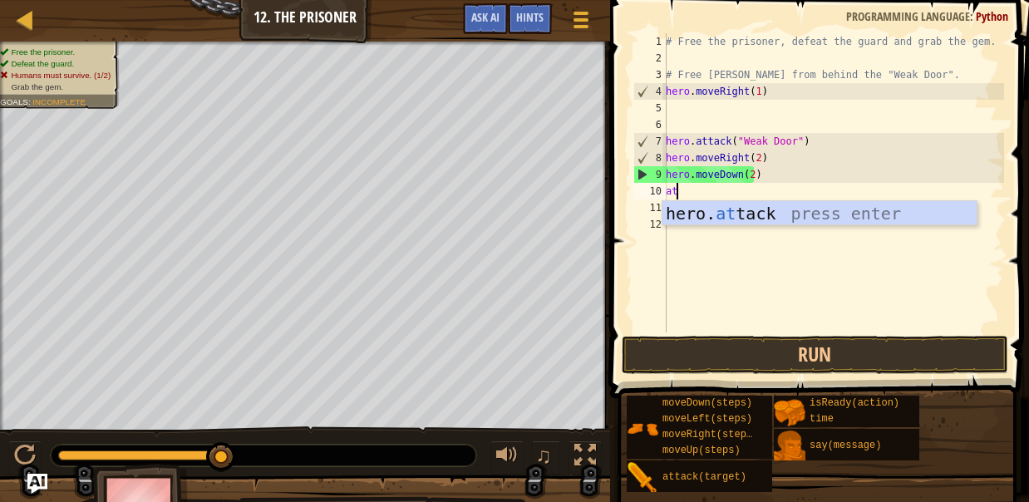
scroll to position [7, 0]
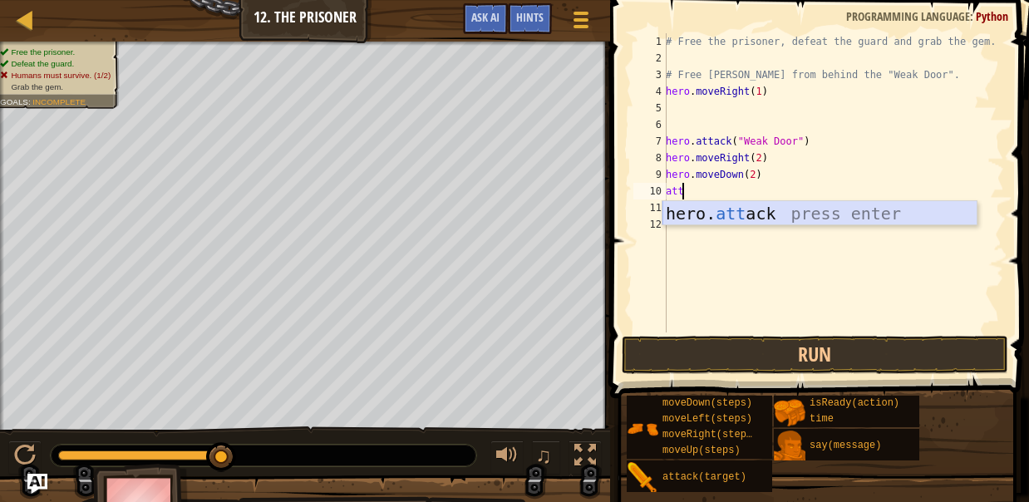
click at [745, 211] on div "hero. att ack press enter" at bounding box center [820, 238] width 315 height 75
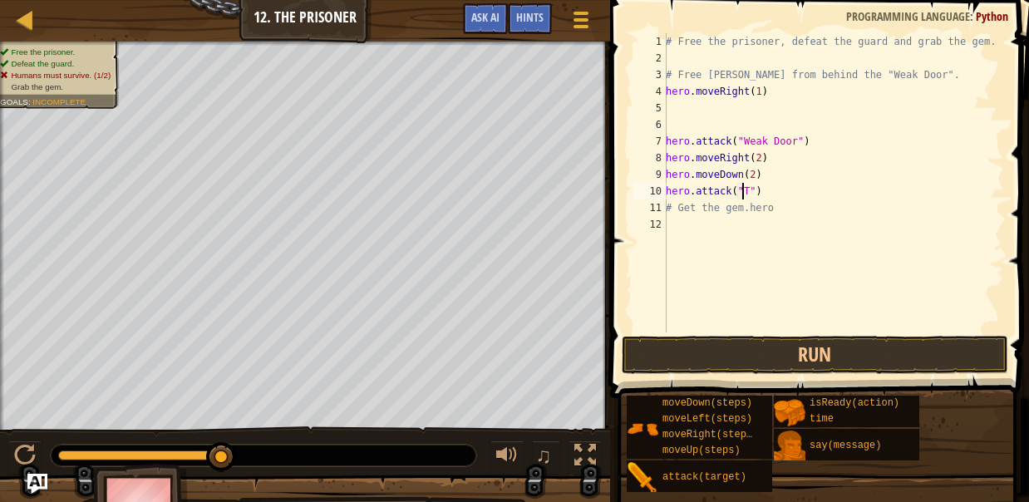
scroll to position [7, 7]
drag, startPoint x: 776, startPoint y: 360, endPoint x: 708, endPoint y: 342, distance: 70.4
click at [707, 340] on button "Run" at bounding box center [815, 355] width 387 height 38
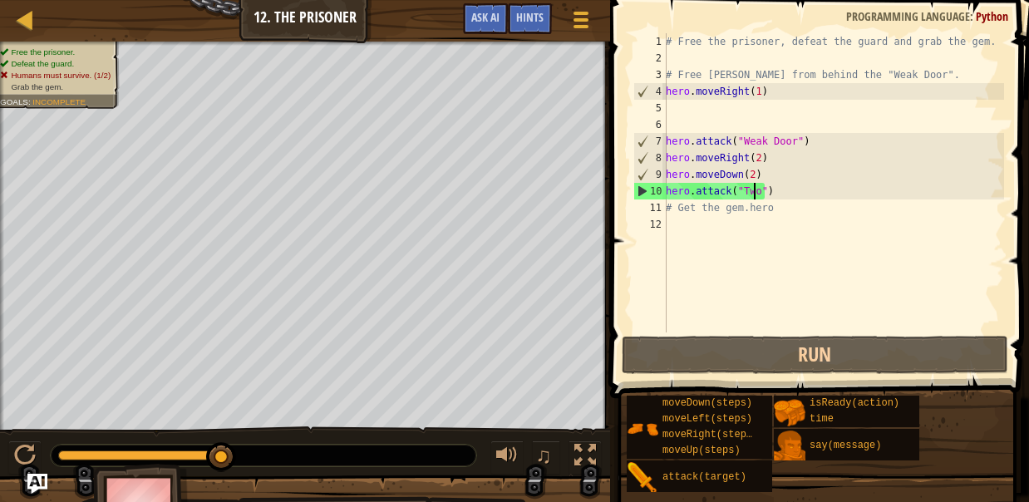
click at [731, 211] on div "# Free the prisoner, defeat the guard and grab the gem. # Free [PERSON_NAME] fr…" at bounding box center [834, 199] width 342 height 332
type textarea "# Get the gem.hero"
click at [720, 224] on div "# Free the prisoner, defeat the guard and grab the gem. # Free [PERSON_NAME] fr…" at bounding box center [834, 199] width 342 height 332
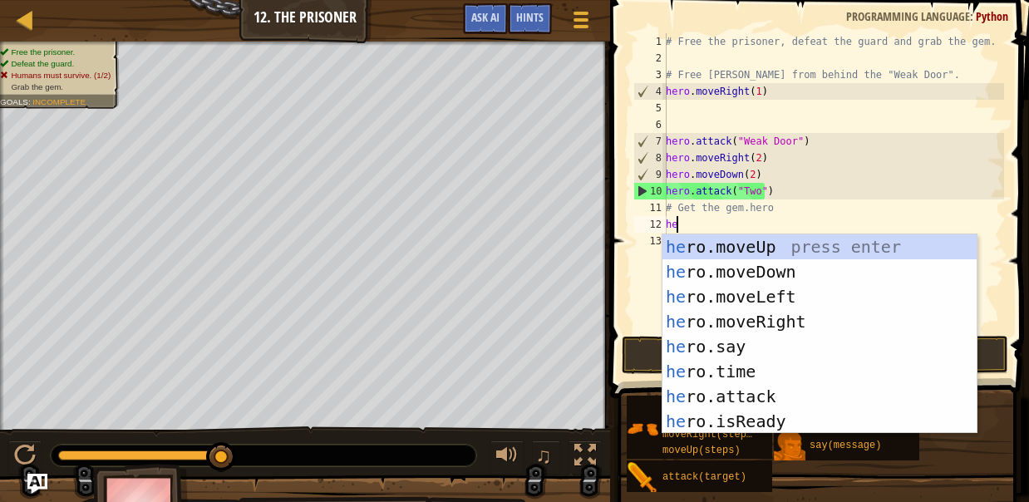
type textarea "h"
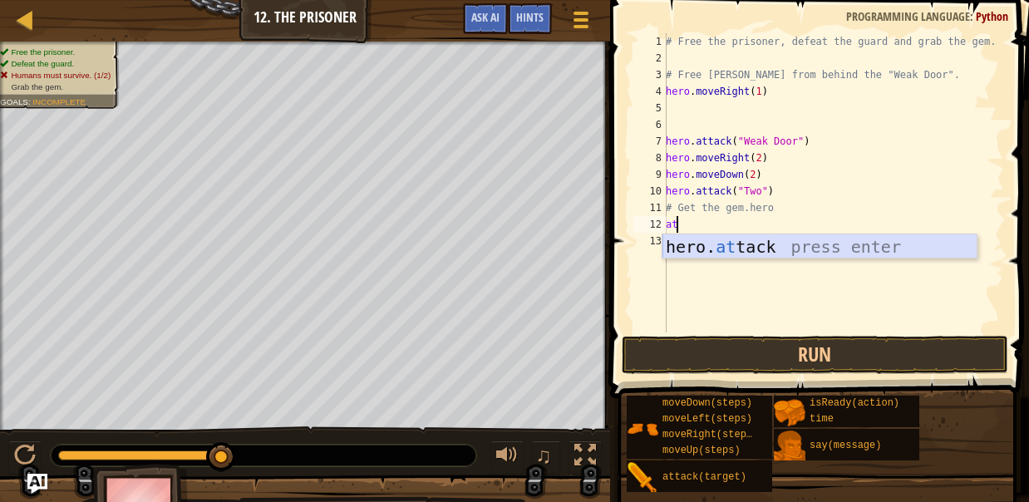
click at [725, 248] on div "hero. at tack press enter" at bounding box center [820, 271] width 315 height 75
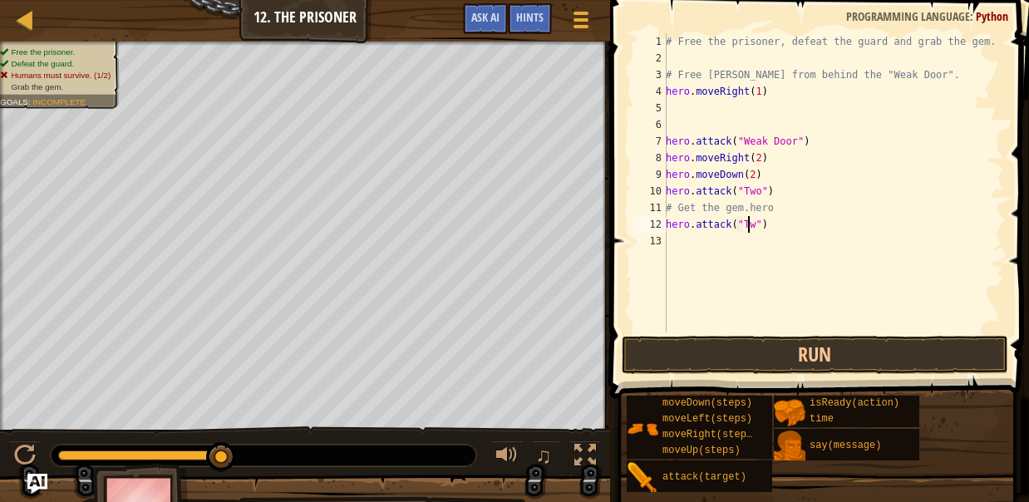
scroll to position [7, 7]
type textarea "hero.attack("Two")"
click at [741, 241] on div "# Free the prisoner, defeat the guard and grab the gem. # Free [PERSON_NAME] fr…" at bounding box center [834, 199] width 342 height 332
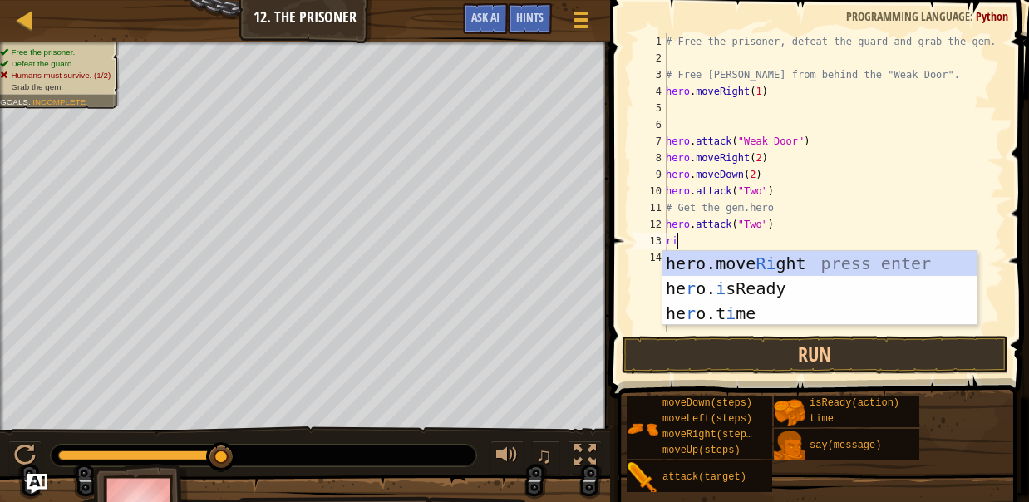
type textarea "r"
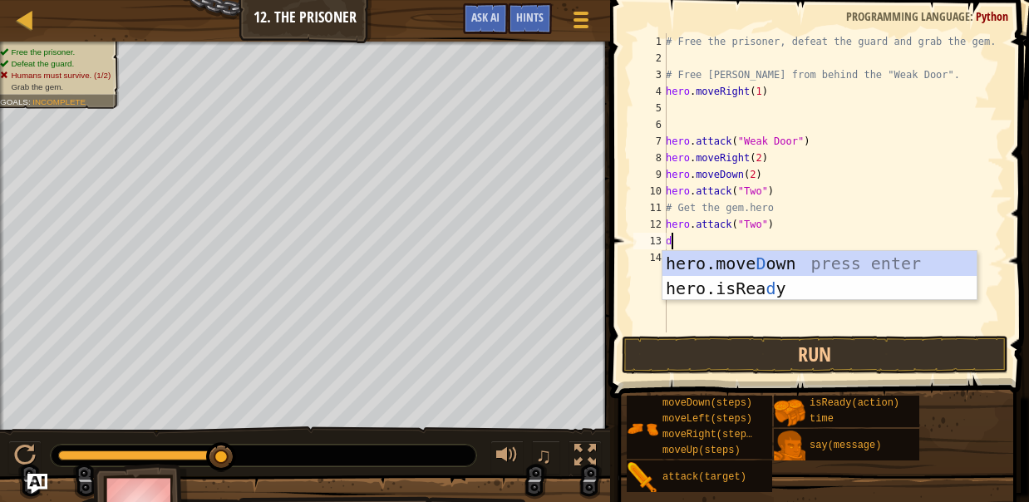
type textarea "do"
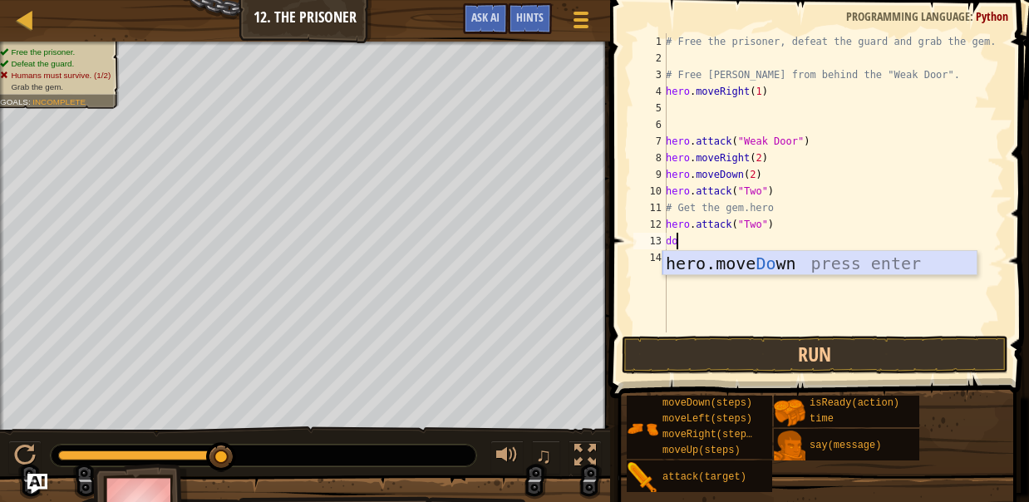
click at [741, 253] on div "hero.move Do wn press enter" at bounding box center [820, 288] width 315 height 75
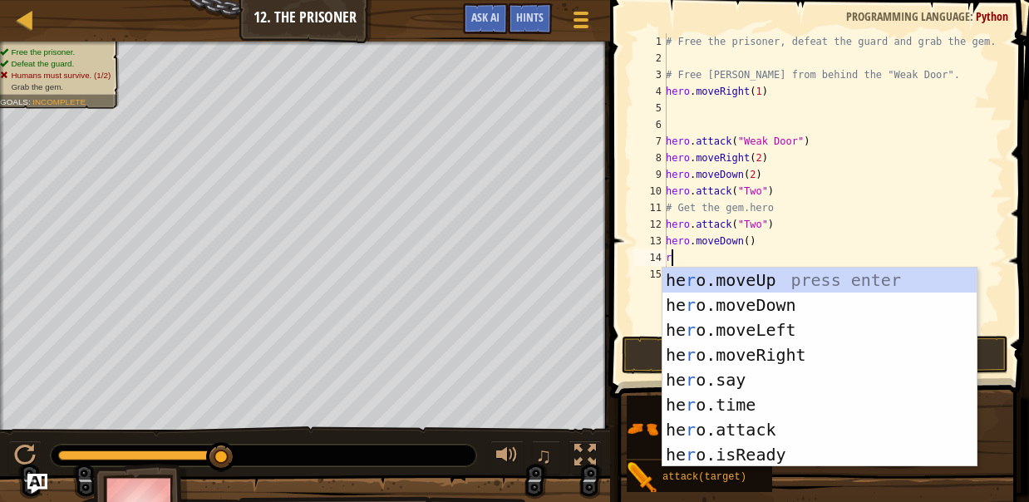
type textarea "ri"
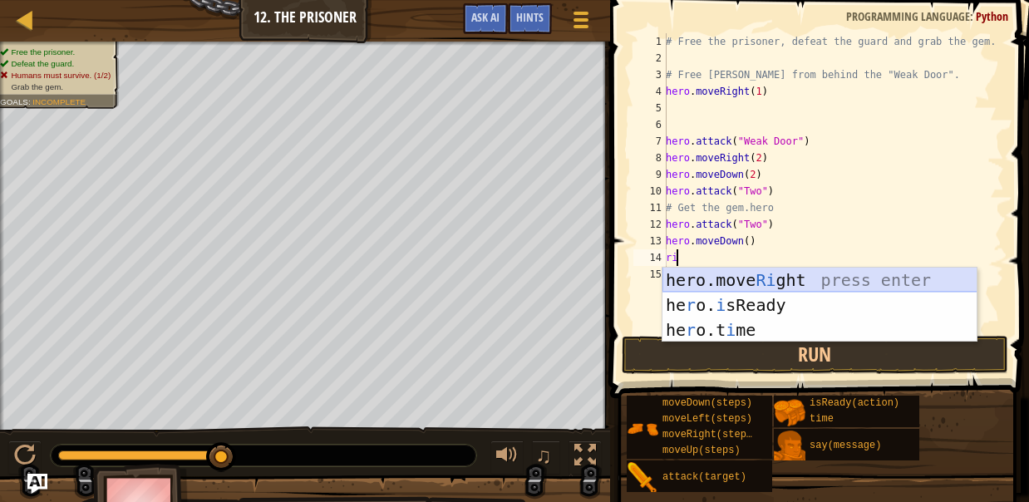
click at [746, 277] on div "hero.move Ri ght press enter he r o. i sReady press enter he r o.t i me press e…" at bounding box center [820, 330] width 315 height 125
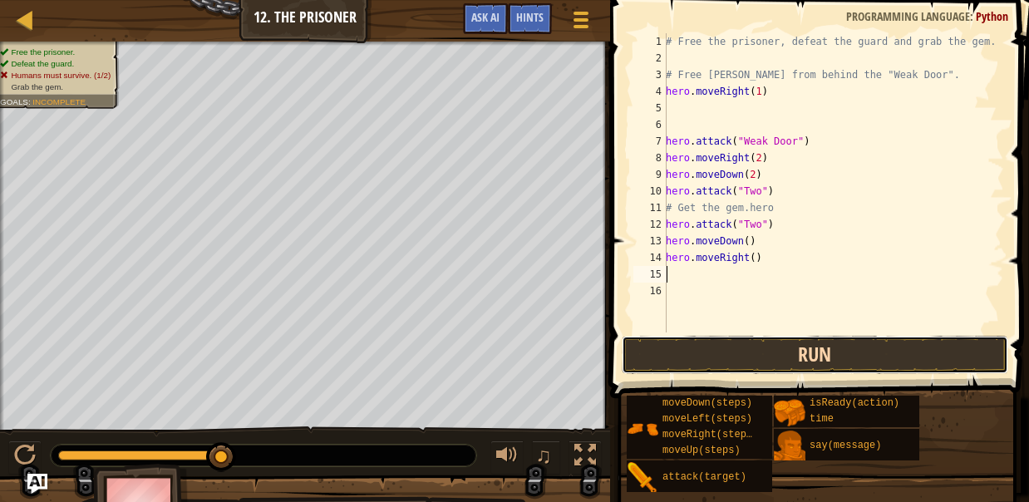
click at [766, 348] on button "Run" at bounding box center [815, 355] width 387 height 38
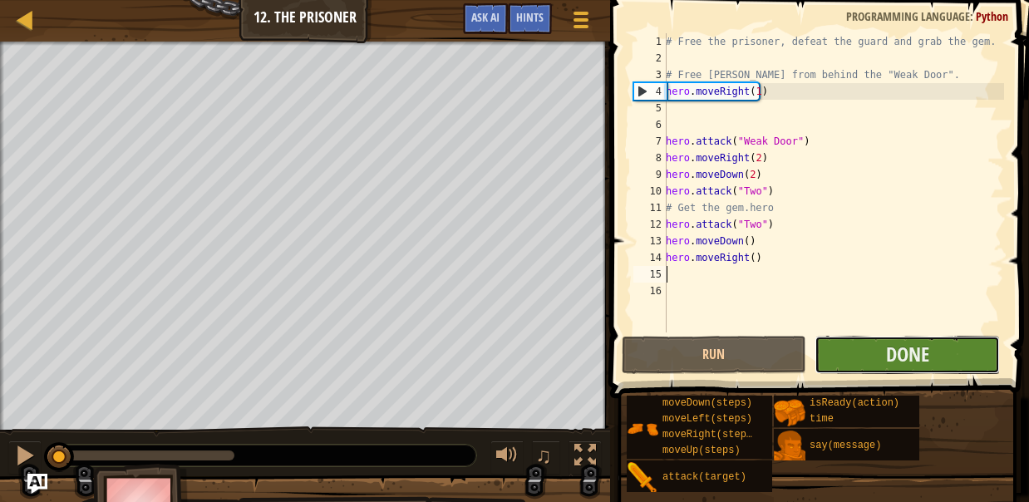
click at [881, 347] on button "Done" at bounding box center [907, 355] width 185 height 38
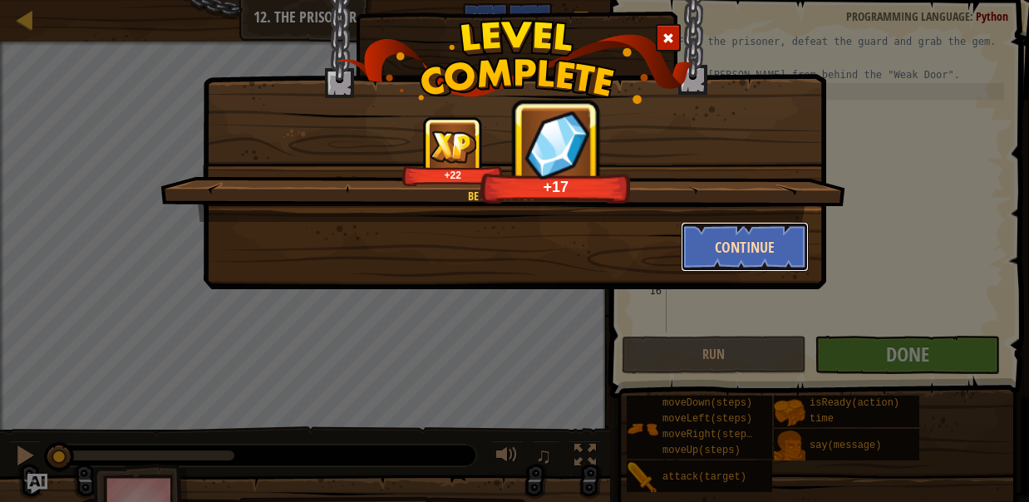
click at [731, 243] on button "Continue" at bounding box center [745, 247] width 129 height 50
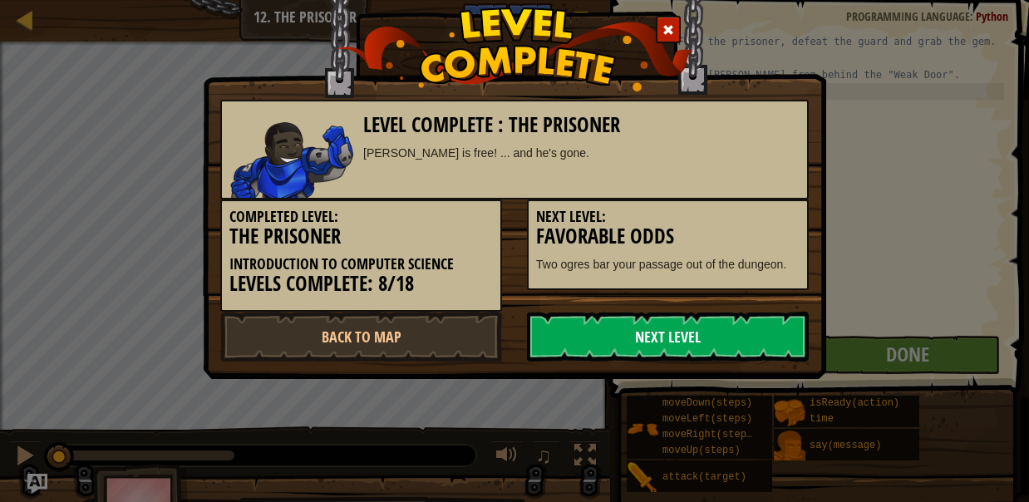
click at [659, 334] on link "Next Level" at bounding box center [668, 337] width 282 height 50
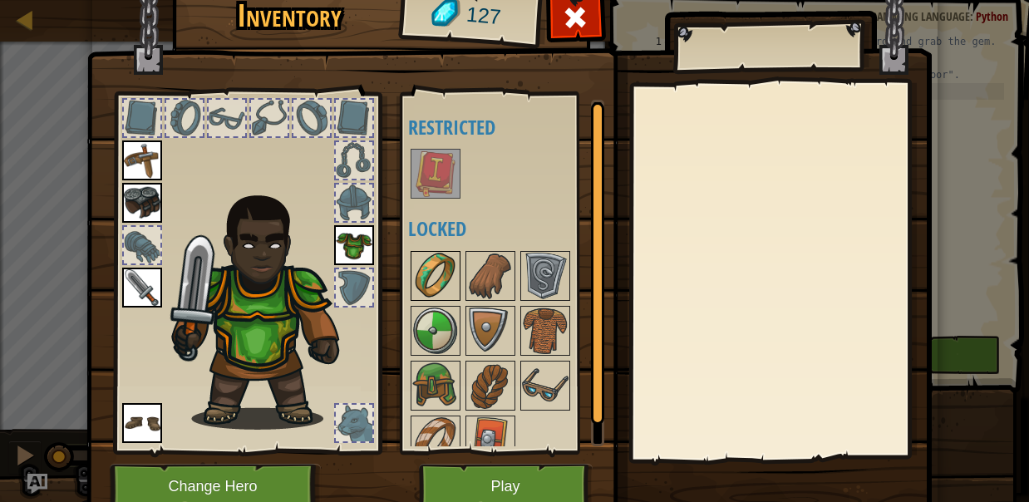
click at [444, 281] on img at bounding box center [435, 276] width 47 height 47
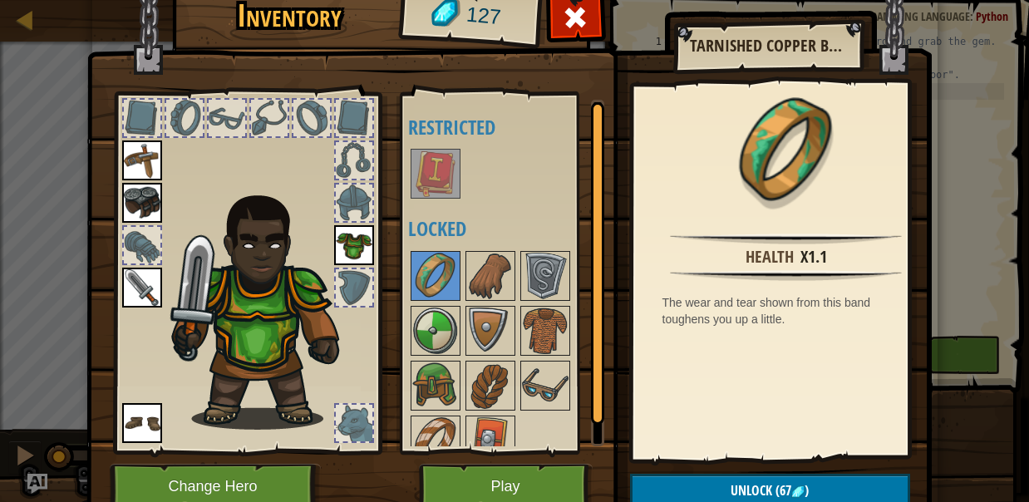
scroll to position [18, 0]
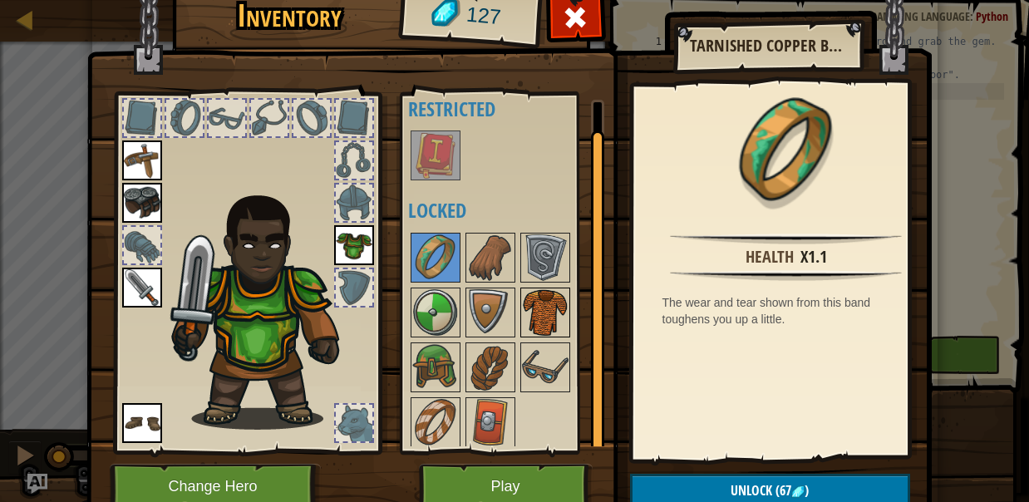
click at [535, 313] on img at bounding box center [545, 312] width 47 height 47
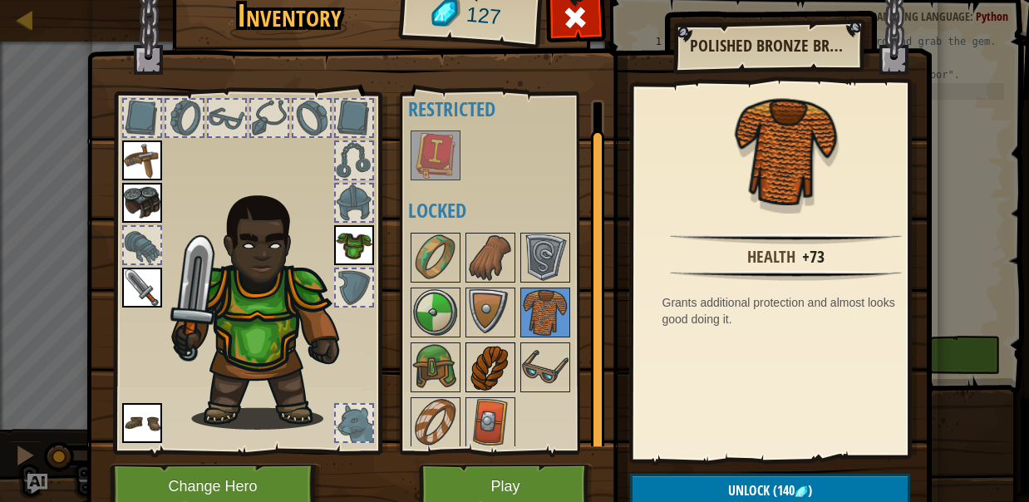
click at [480, 389] on div at bounding box center [490, 367] width 50 height 50
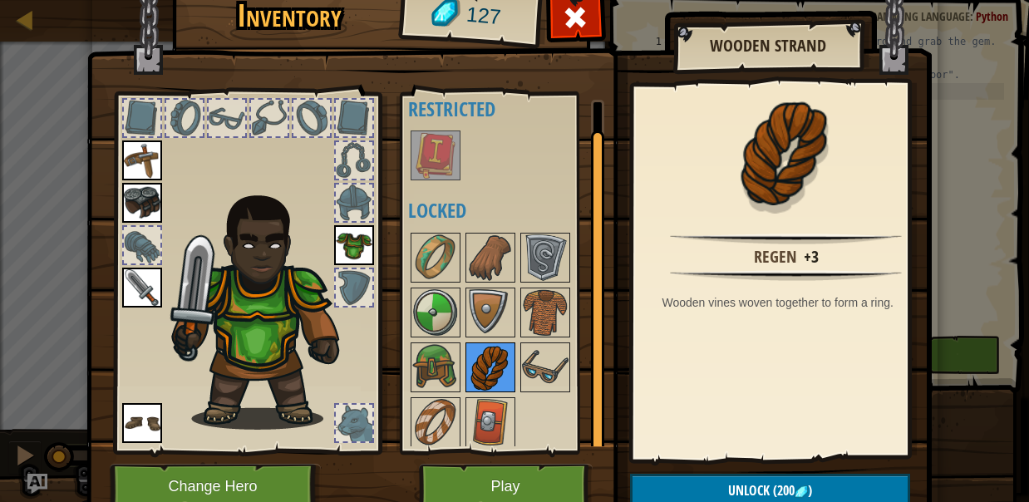
click at [480, 389] on div at bounding box center [490, 367] width 50 height 50
click at [475, 400] on img at bounding box center [490, 422] width 47 height 47
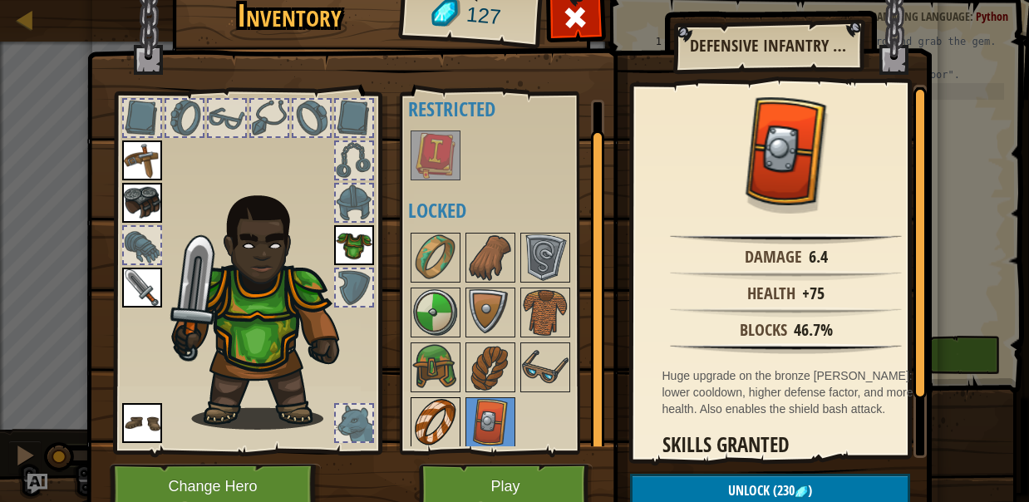
click at [446, 416] on img at bounding box center [435, 422] width 47 height 47
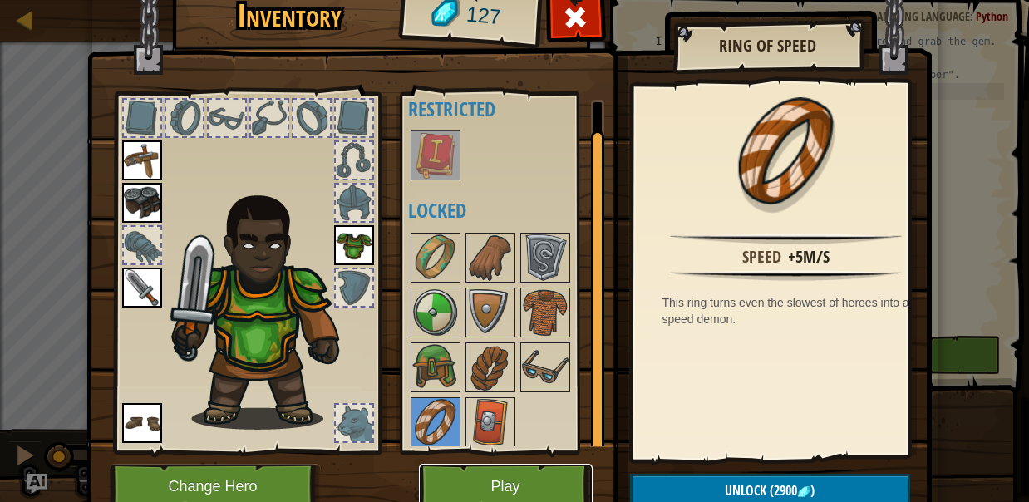
click at [543, 470] on button "Play" at bounding box center [506, 487] width 174 height 46
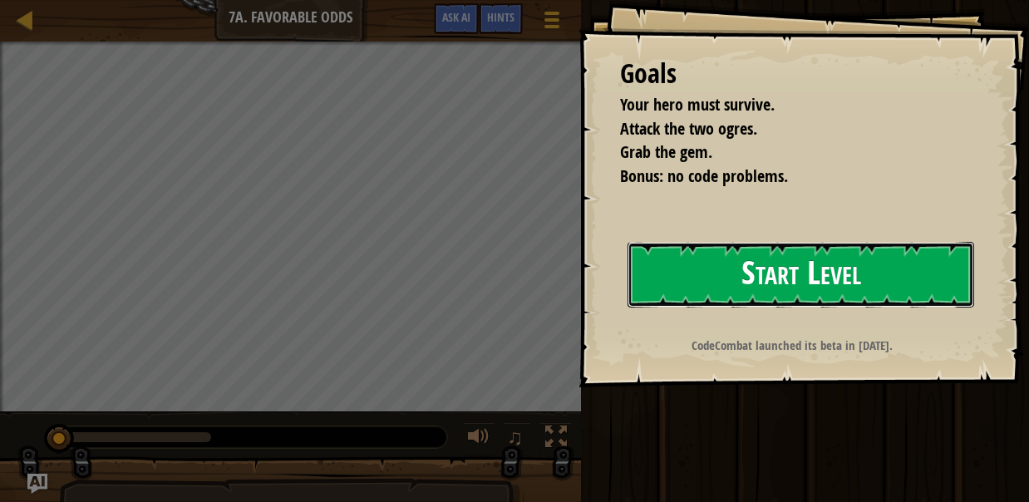
click at [747, 266] on button "Start Level" at bounding box center [801, 275] width 347 height 66
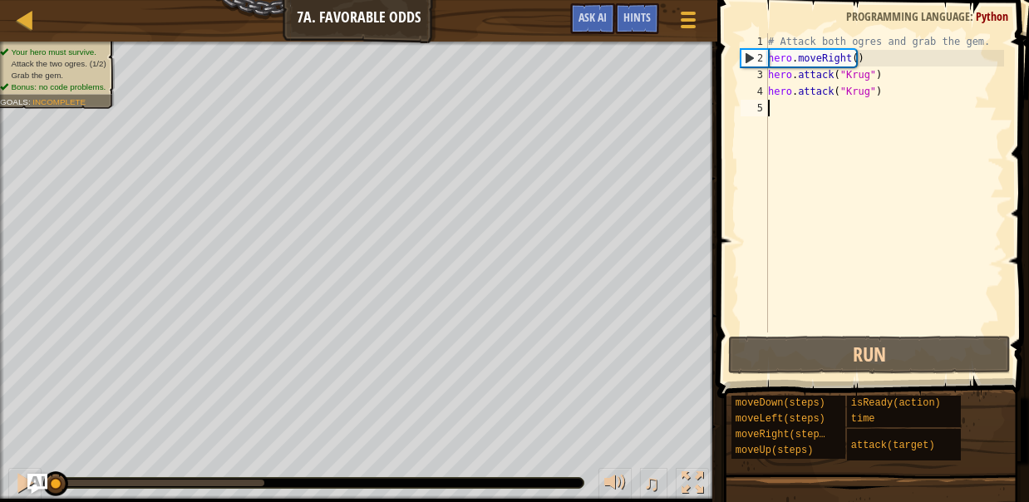
click at [788, 160] on div "# Attack both ogres and grab the gem. hero . moveRight ( ) hero . attack ( "[PE…" at bounding box center [884, 199] width 239 height 332
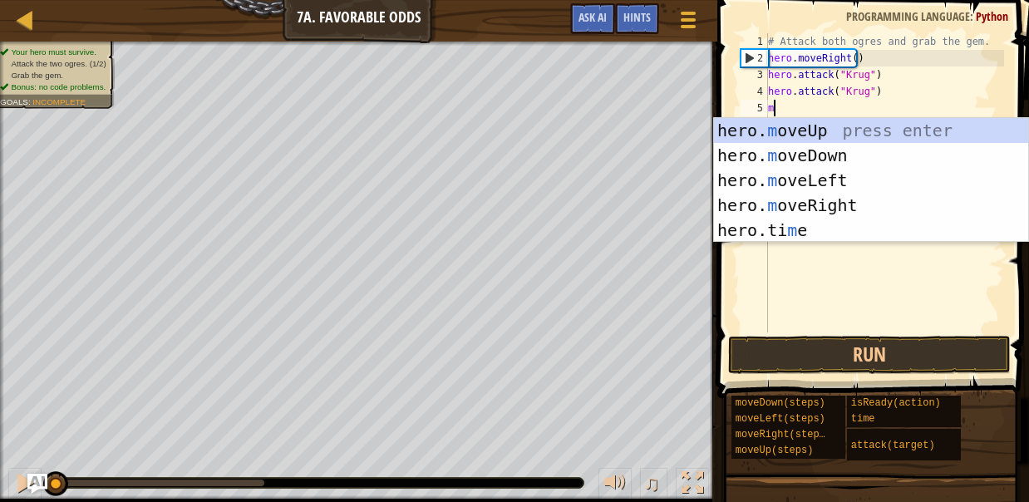
scroll to position [7, 0]
type textarea "mo"
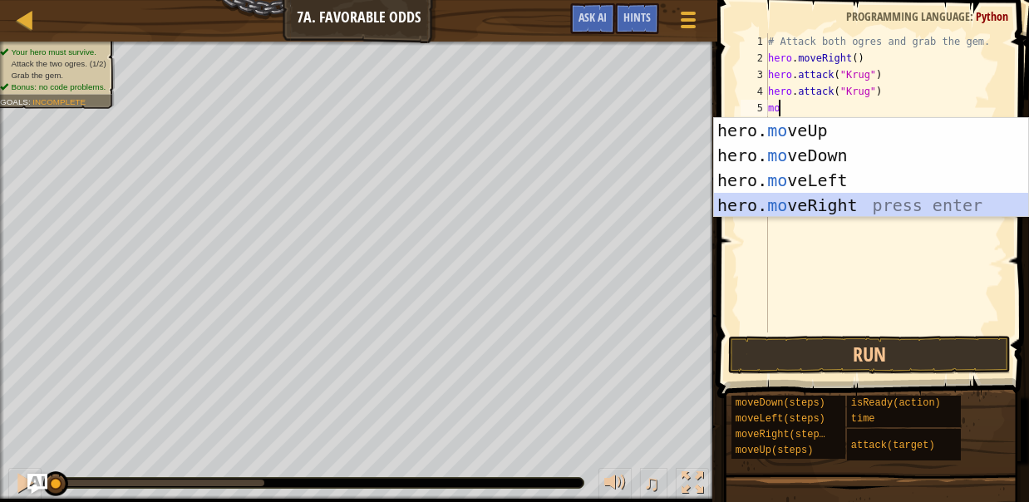
click at [800, 206] on div "hero. mo veUp press enter hero. mo veDown press enter hero. mo veLeft press ent…" at bounding box center [871, 193] width 315 height 150
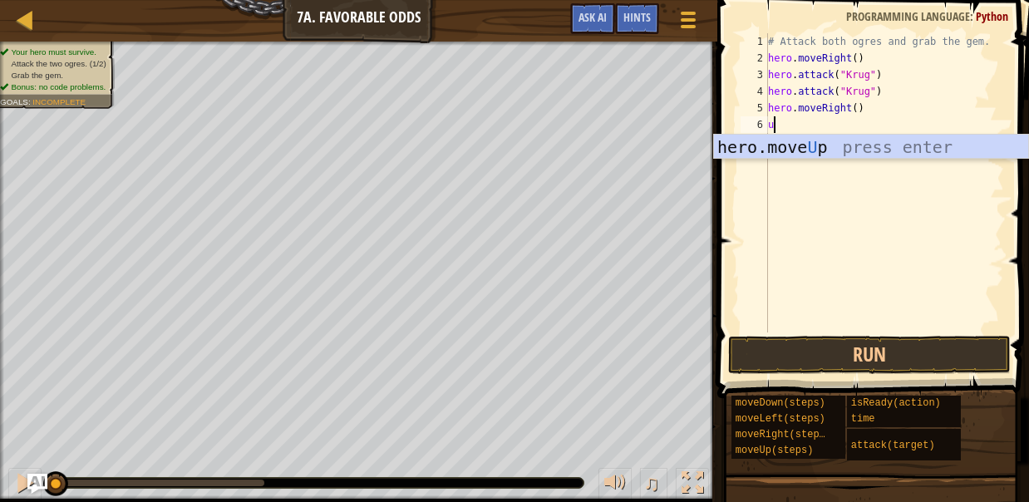
type textarea "up"
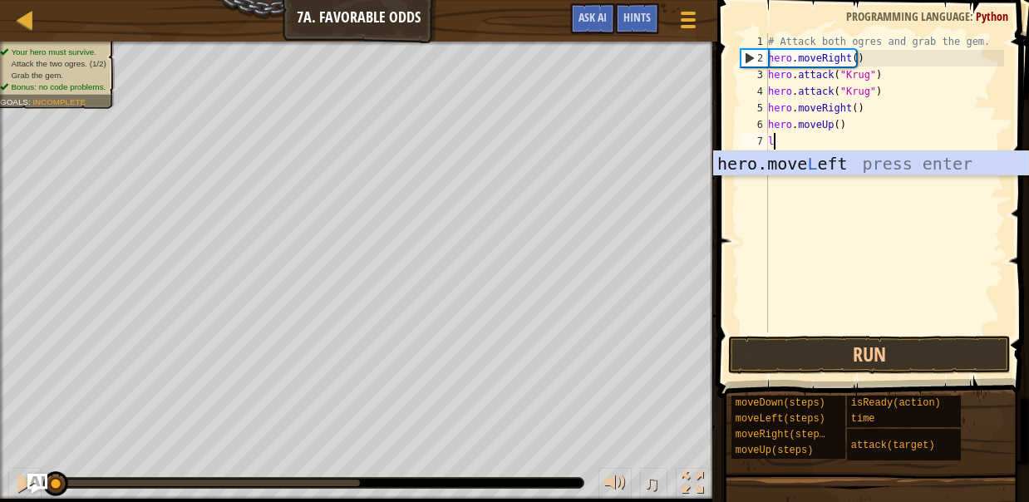
type textarea "le"
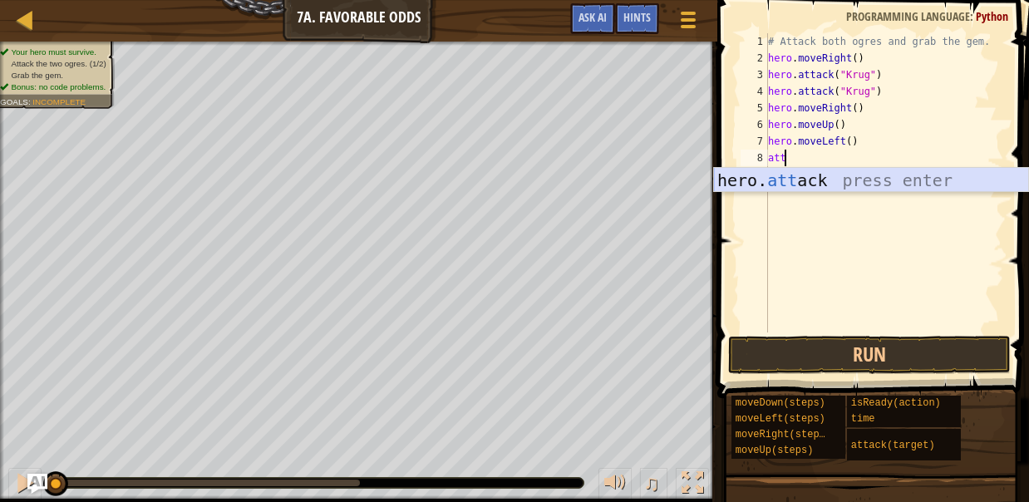
click at [803, 183] on div "hero. att ack press enter" at bounding box center [871, 205] width 315 height 75
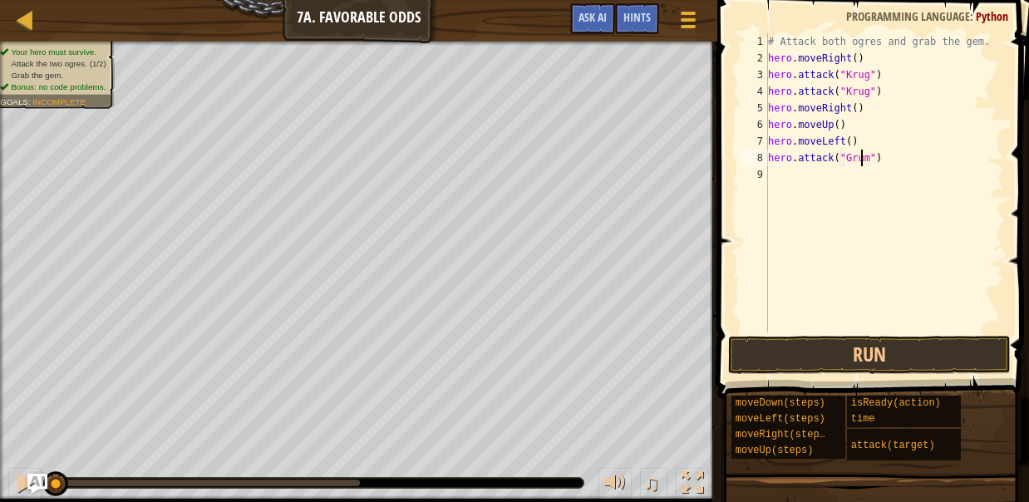
type textarea "hero.attack("Grump")"
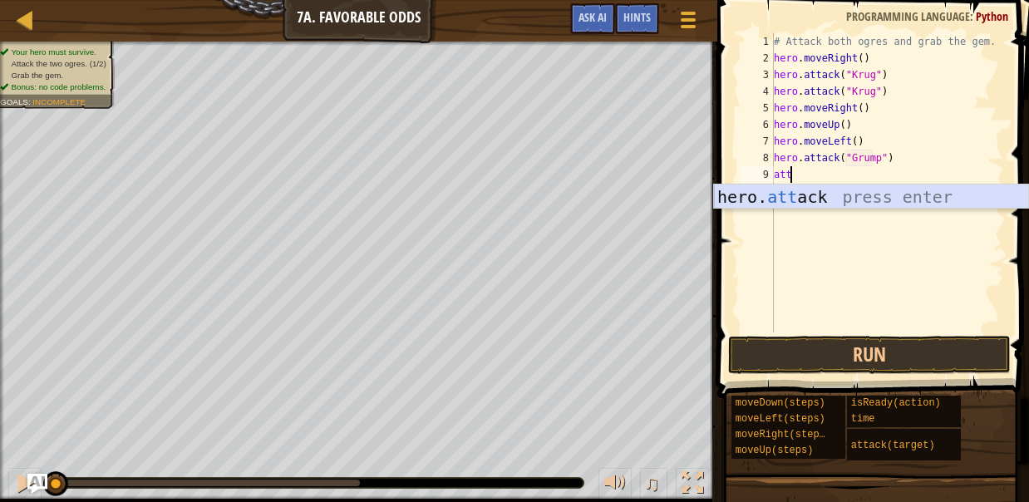
click at [834, 198] on div "hero. att ack press enter" at bounding box center [871, 222] width 315 height 75
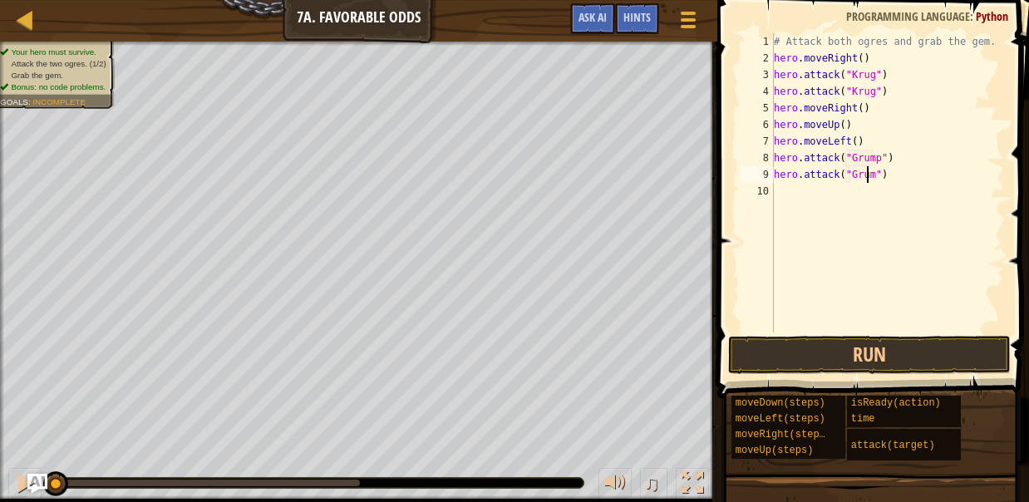
type textarea "hero.attack("Grump")"
click at [858, 190] on div "# Attack both ogres and grab the gem. hero . moveRight ( ) hero . attack ( "[PE…" at bounding box center [888, 199] width 234 height 332
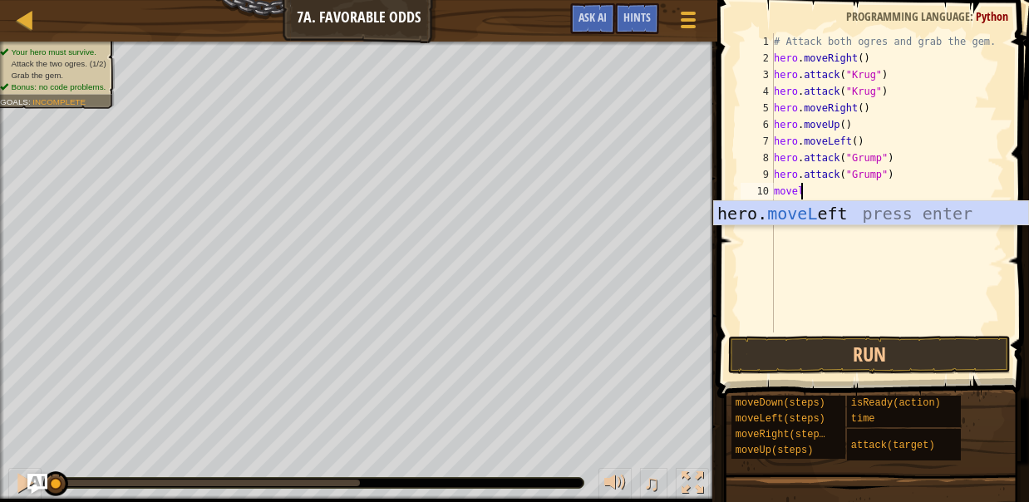
type textarea "movele"
click at [853, 212] on div "hero. moveLe ft press enter" at bounding box center [871, 238] width 315 height 75
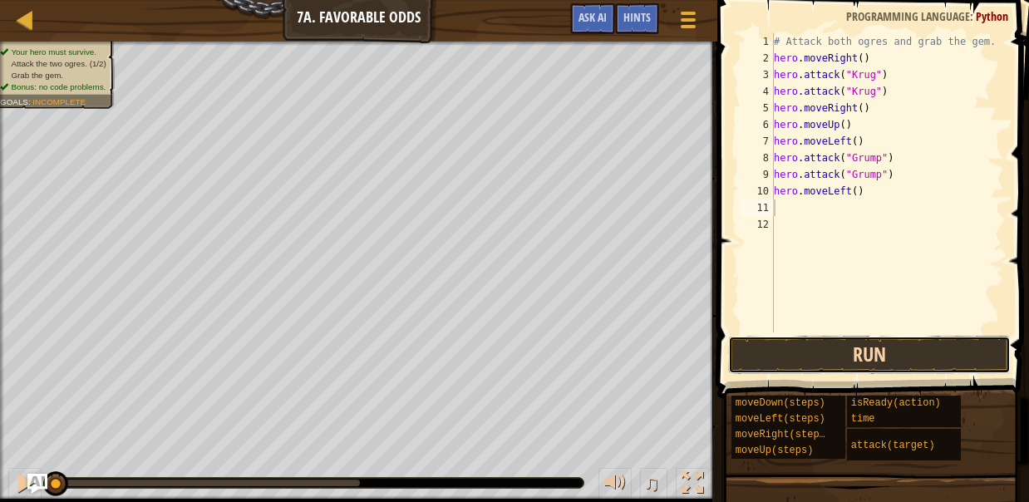
click at [803, 364] on button "Run" at bounding box center [869, 355] width 283 height 38
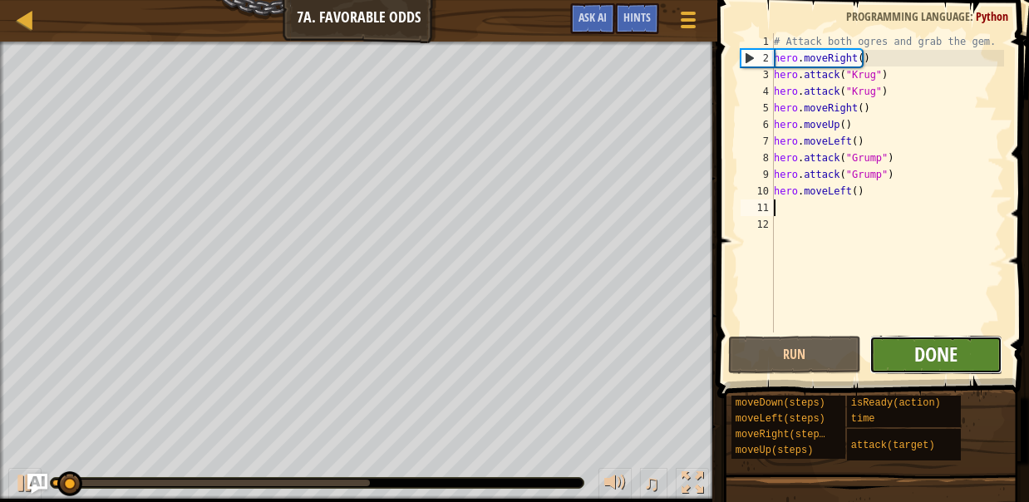
click at [915, 357] on span "Done" at bounding box center [935, 354] width 43 height 27
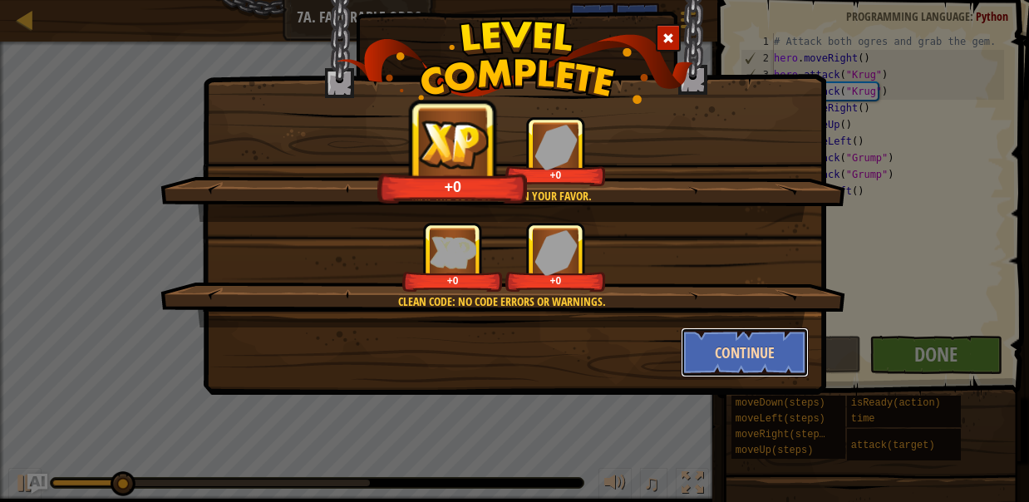
click at [724, 357] on button "Continue" at bounding box center [745, 353] width 129 height 50
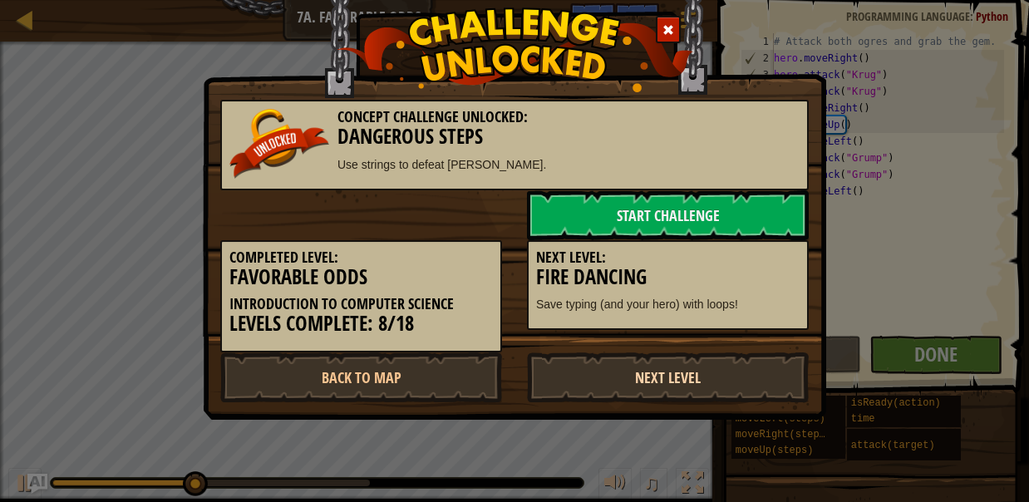
click at [644, 368] on link "Next Level" at bounding box center [668, 377] width 282 height 50
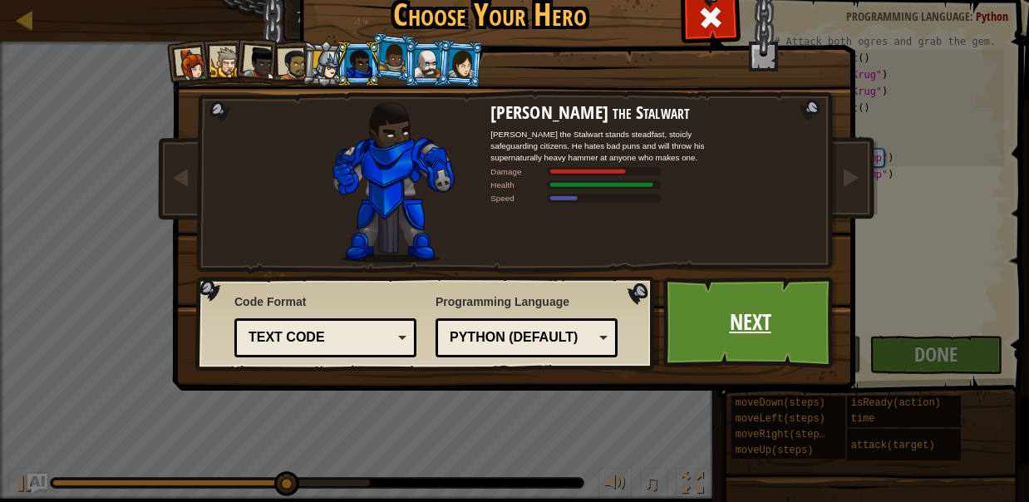
click at [692, 316] on link "Next" at bounding box center [750, 322] width 174 height 91
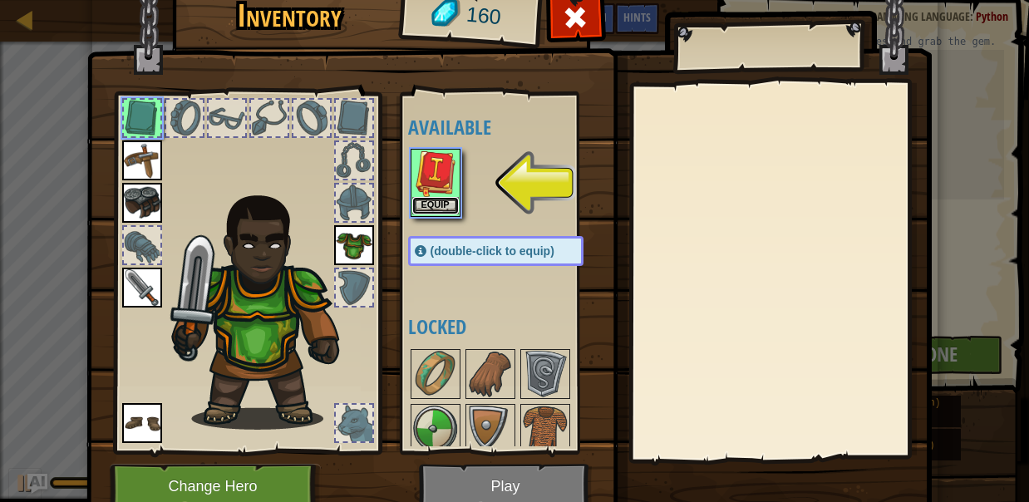
click at [441, 201] on button "Equip" at bounding box center [435, 205] width 47 height 17
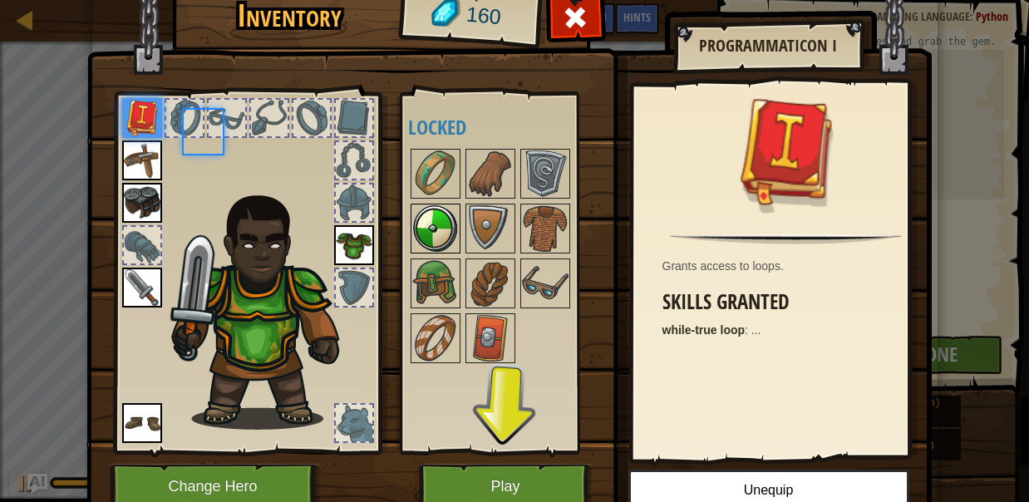
click at [434, 207] on img at bounding box center [435, 228] width 47 height 47
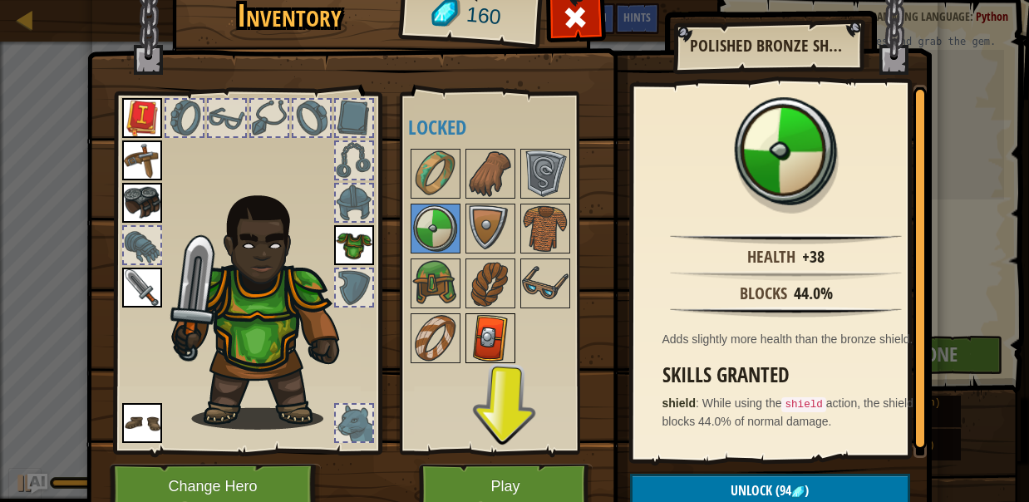
click at [478, 335] on img at bounding box center [490, 338] width 47 height 47
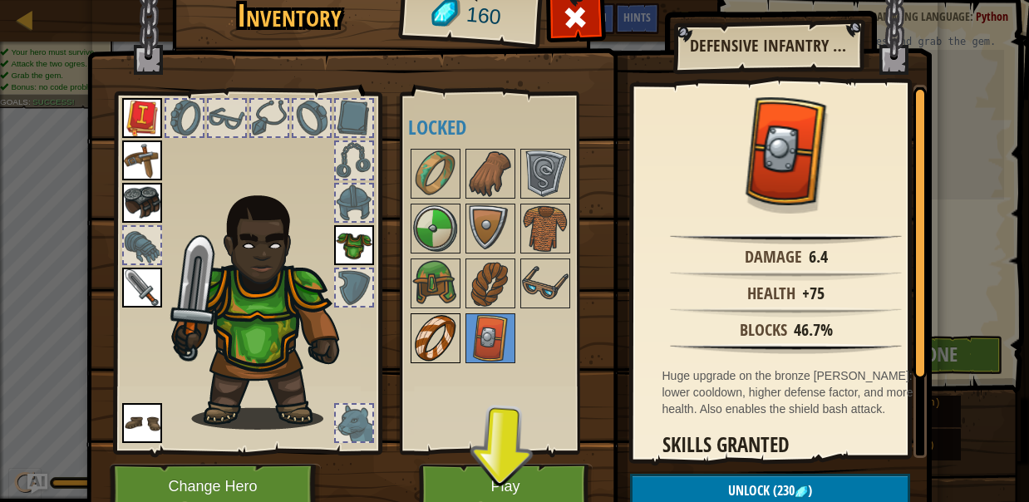
click at [439, 329] on img at bounding box center [435, 338] width 47 height 47
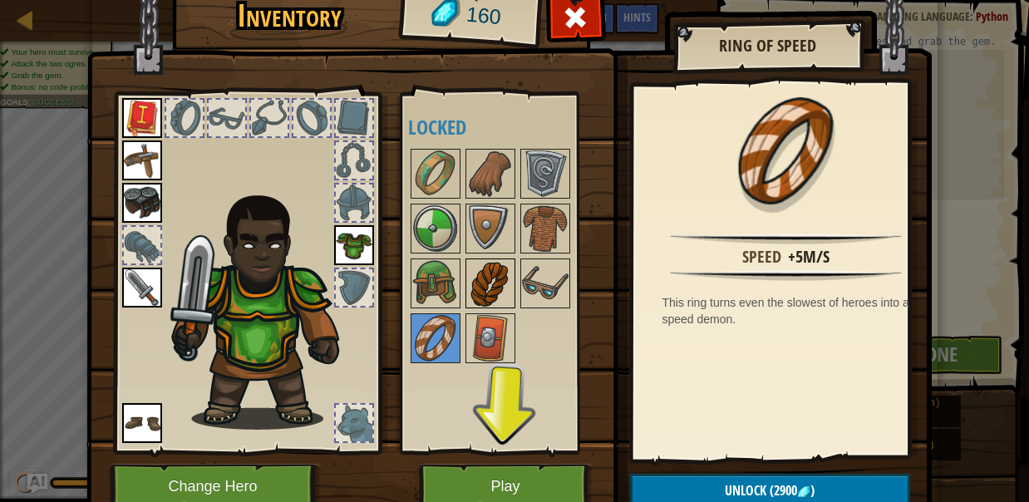
click at [474, 281] on img at bounding box center [490, 283] width 47 height 47
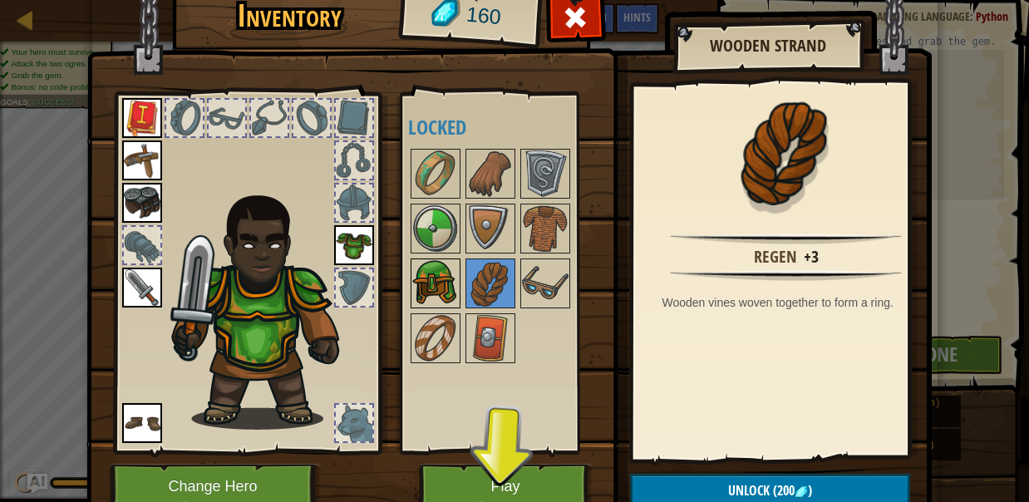
click at [437, 263] on img at bounding box center [435, 283] width 47 height 47
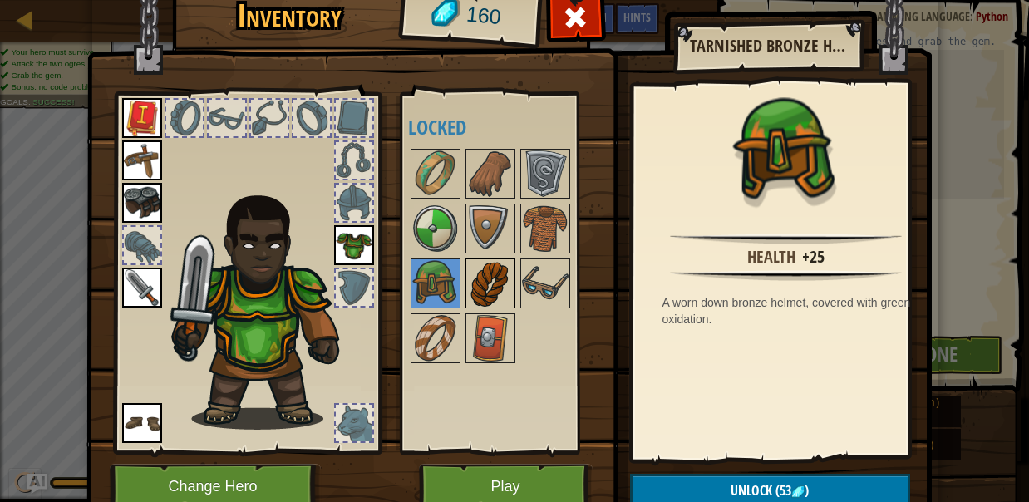
click at [504, 259] on div at bounding box center [490, 284] width 50 height 50
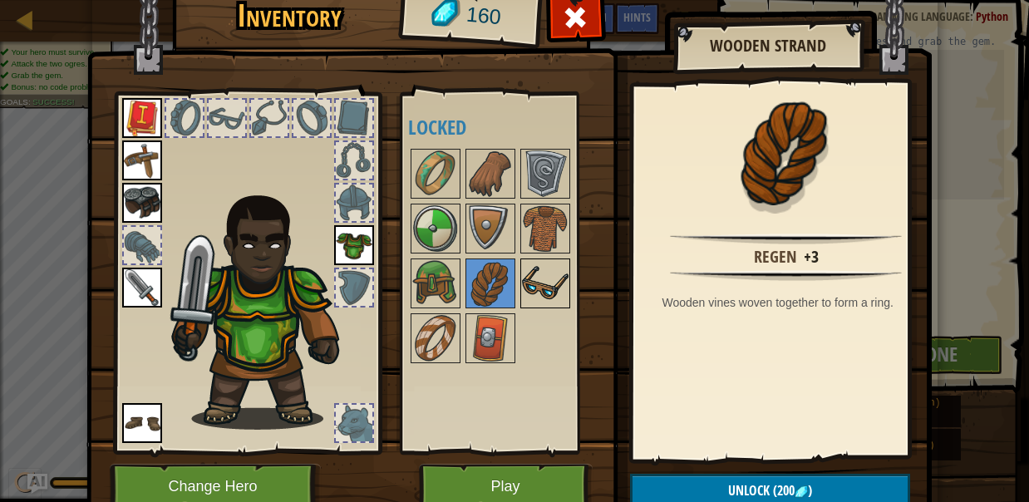
click at [530, 278] on img at bounding box center [545, 283] width 47 height 47
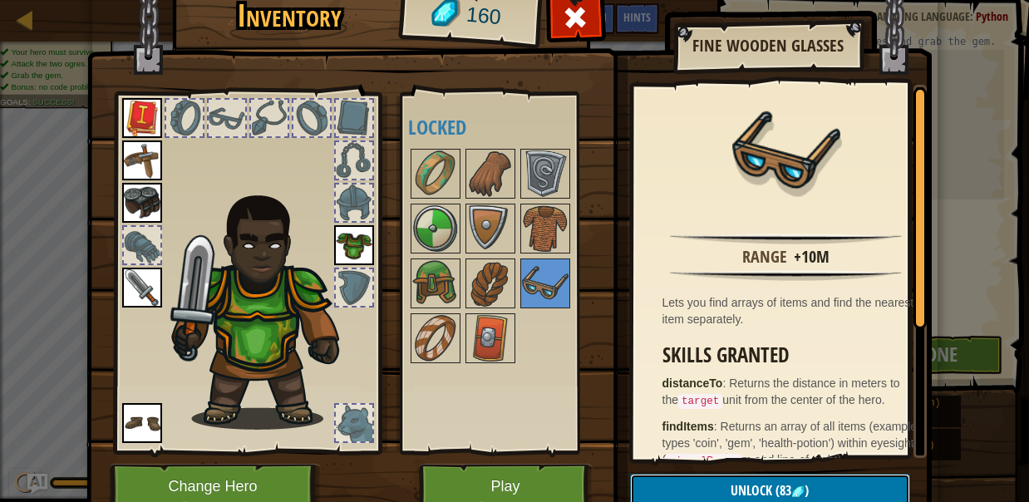
click at [686, 482] on button "Unlock (83 )" at bounding box center [770, 491] width 280 height 34
click at [692, 485] on button "Confirm" at bounding box center [770, 491] width 280 height 34
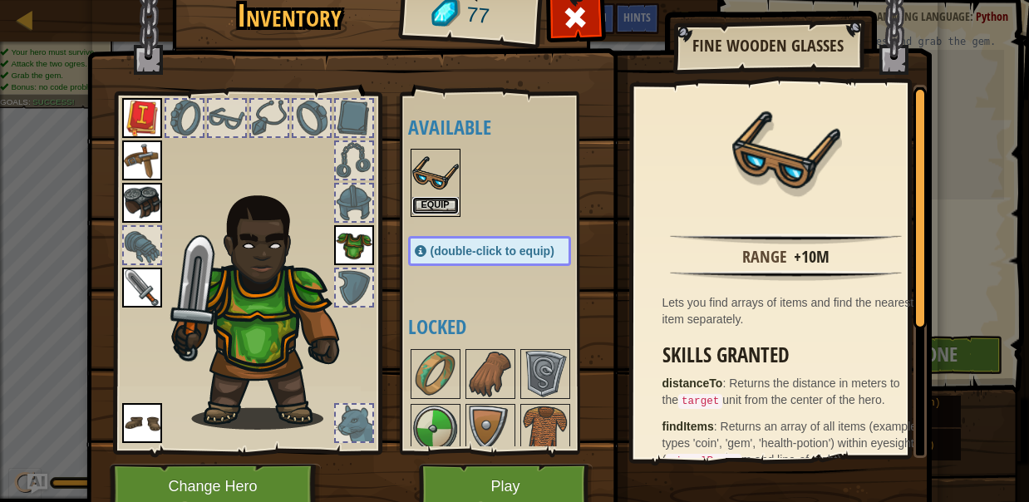
click at [432, 204] on button "Equip" at bounding box center [435, 205] width 47 height 17
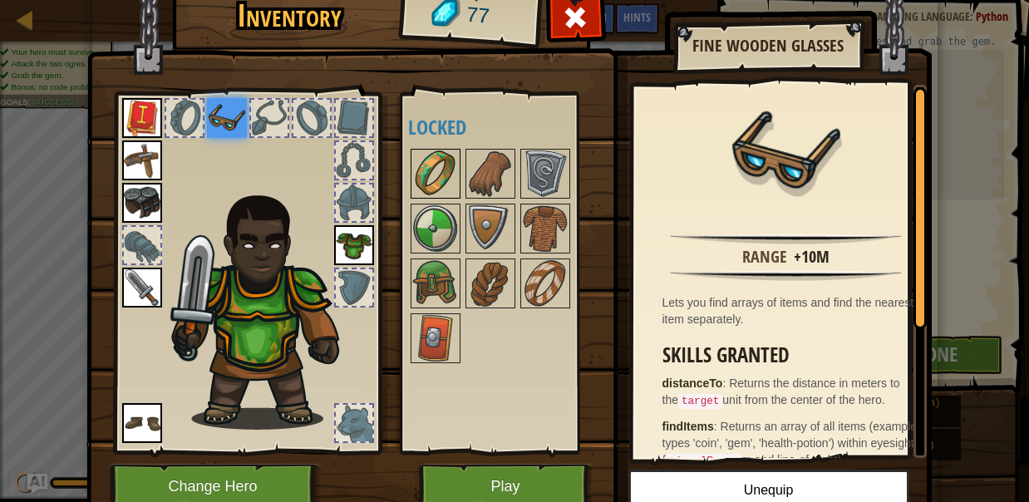
click at [429, 173] on img at bounding box center [435, 173] width 47 height 47
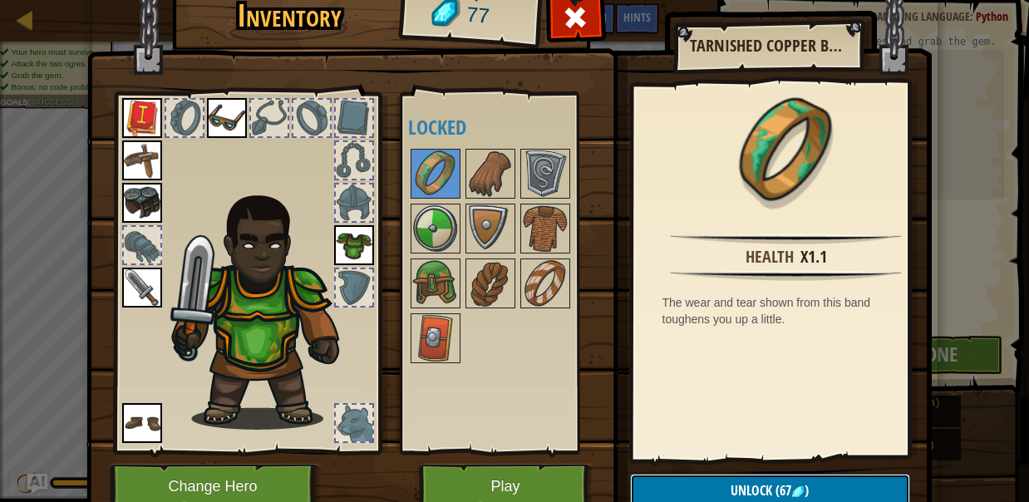
click at [771, 480] on button "Unlock (67 )" at bounding box center [770, 491] width 280 height 34
click at [774, 489] on button "Confirm" at bounding box center [770, 491] width 280 height 34
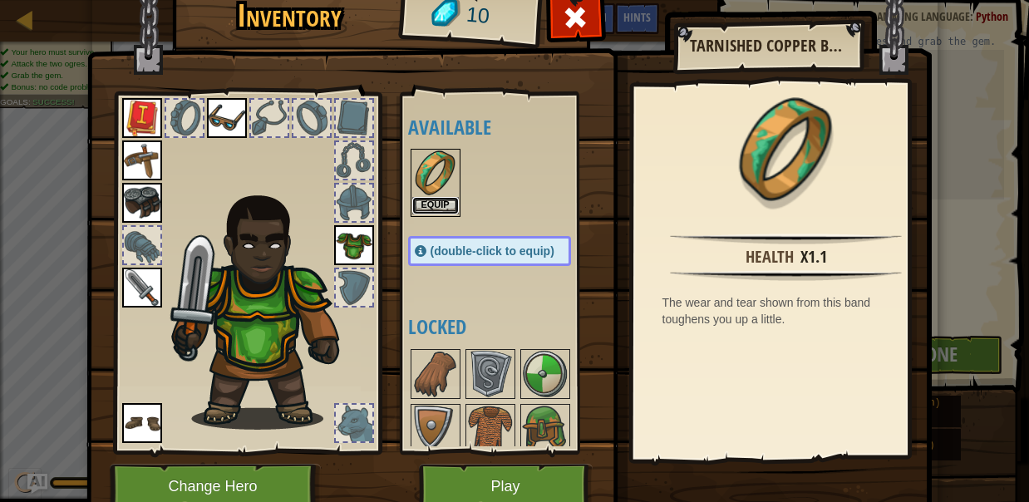
click at [439, 204] on button "Equip" at bounding box center [435, 205] width 47 height 17
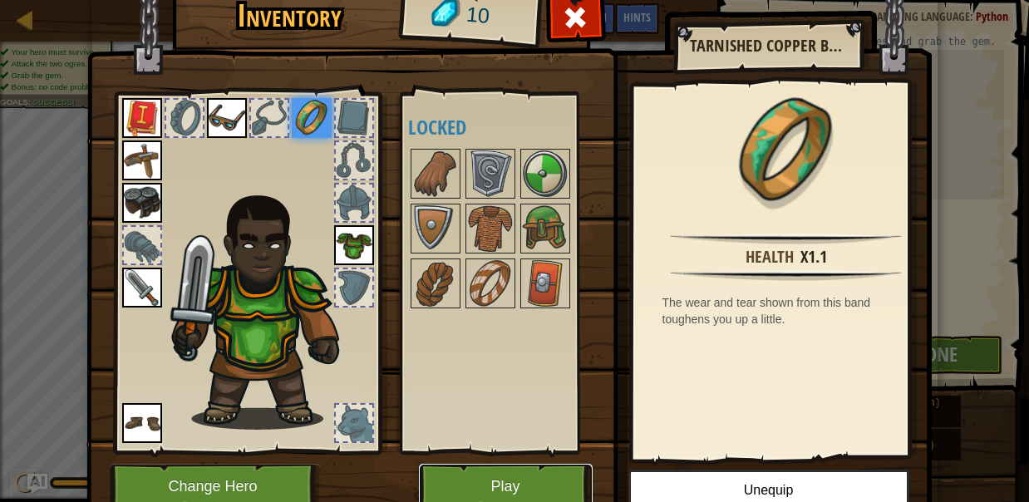
click at [502, 475] on button "Play" at bounding box center [506, 487] width 174 height 46
